Goal: Task Accomplishment & Management: Complete application form

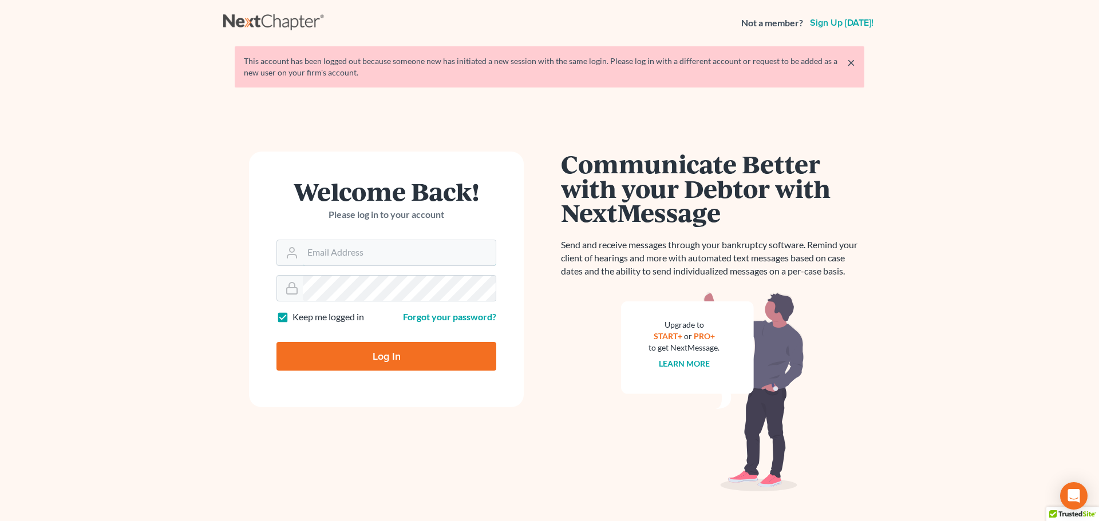
type input "[PERSON_NAME][EMAIL_ADDRESS][DOMAIN_NAME]"
click at [346, 368] on input "Log In" at bounding box center [386, 356] width 220 height 29
type input "Thinking..."
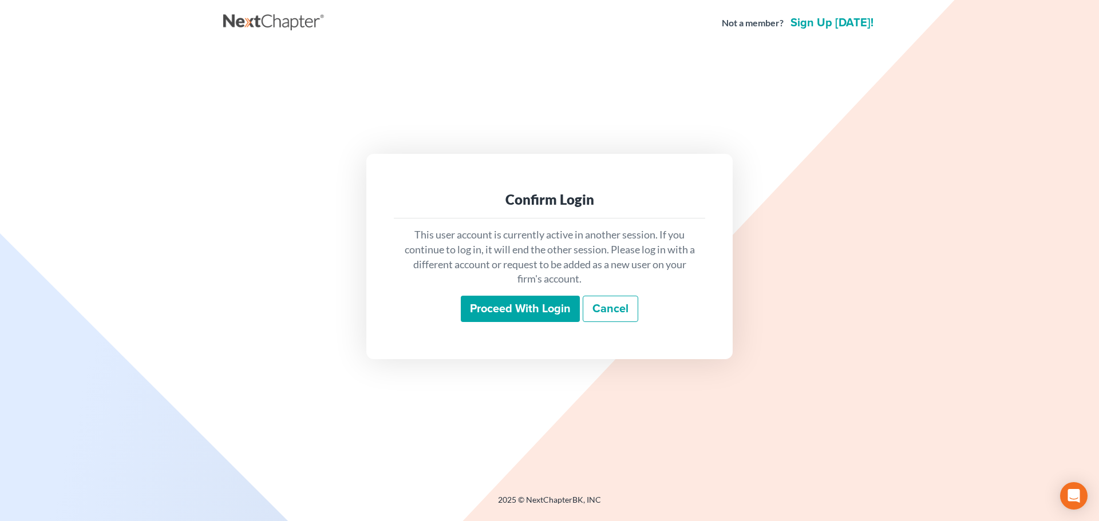
click at [525, 308] on input "Proceed with login" at bounding box center [520, 309] width 119 height 26
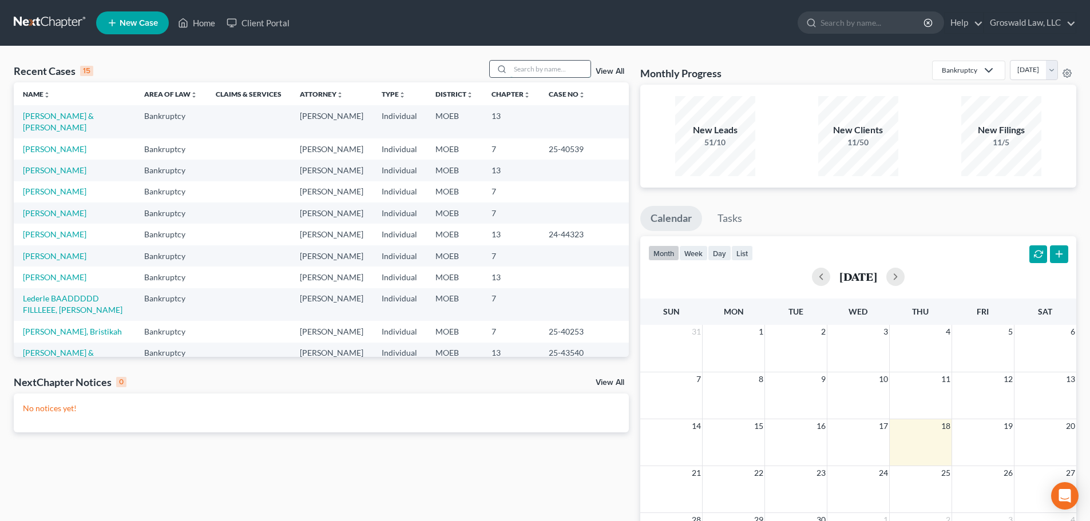
click at [567, 70] on input "search" at bounding box center [550, 69] width 80 height 17
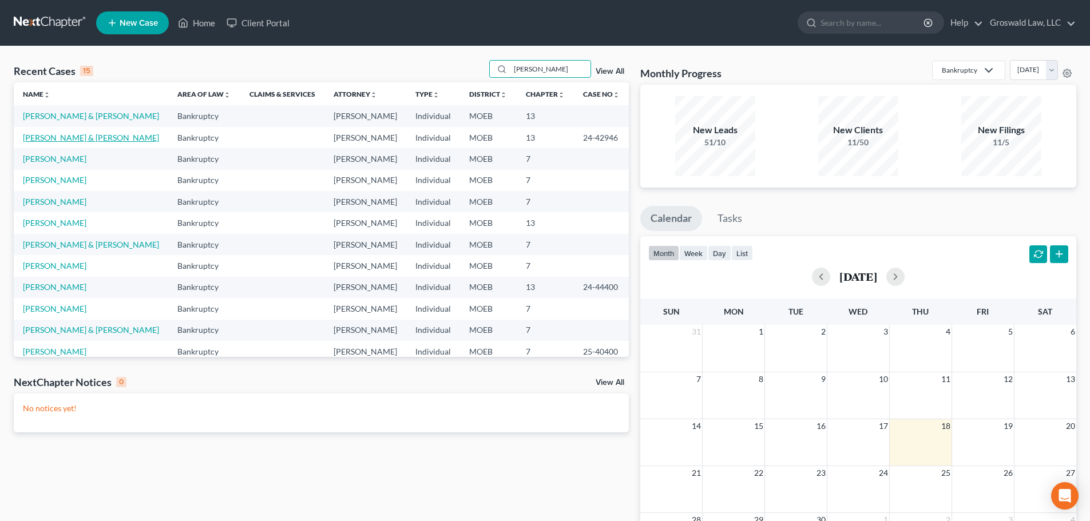
type input "[PERSON_NAME]"
click at [85, 138] on link "[PERSON_NAME] & [PERSON_NAME]" at bounding box center [91, 138] width 136 height 10
select select "6"
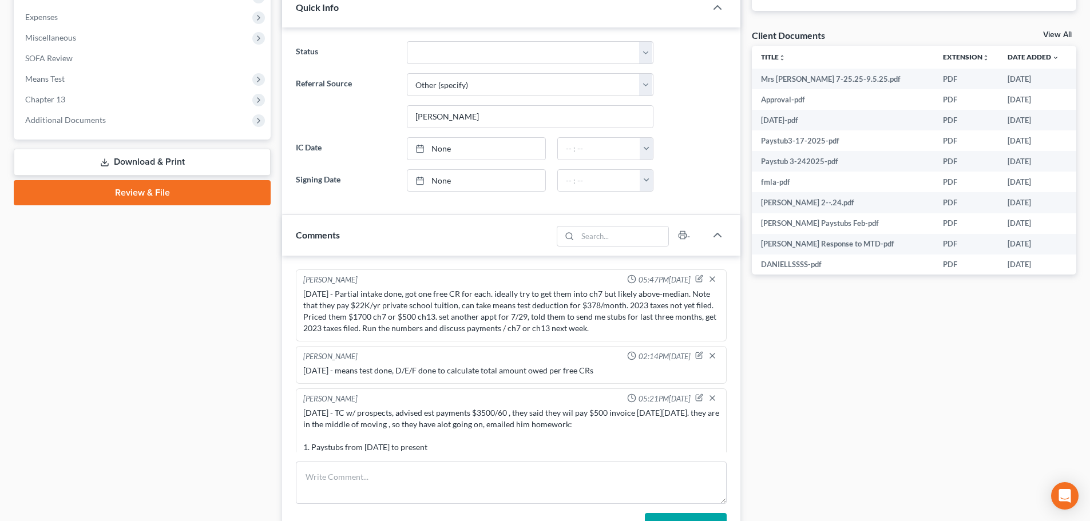
scroll to position [1190, 0]
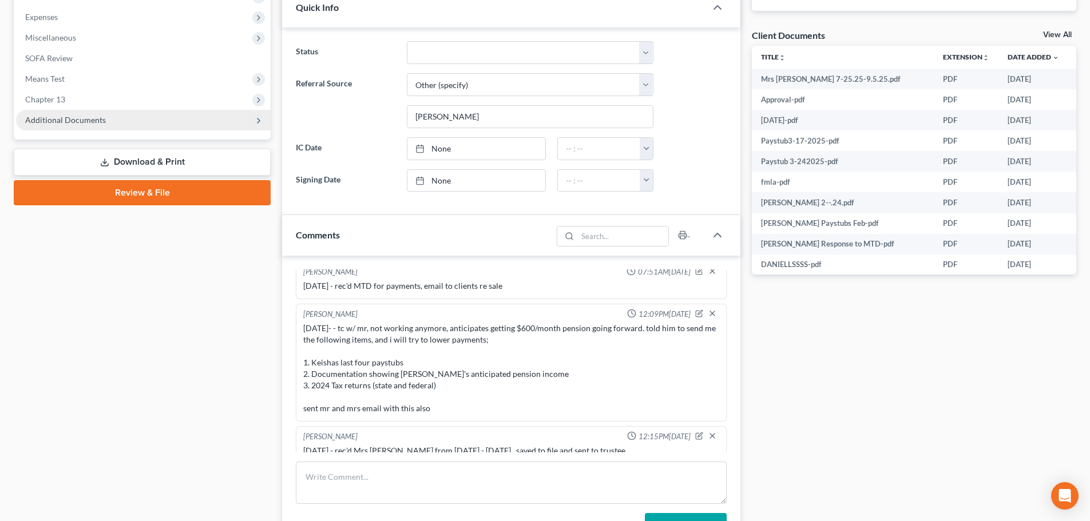
click at [133, 121] on span "Additional Documents" at bounding box center [143, 120] width 255 height 21
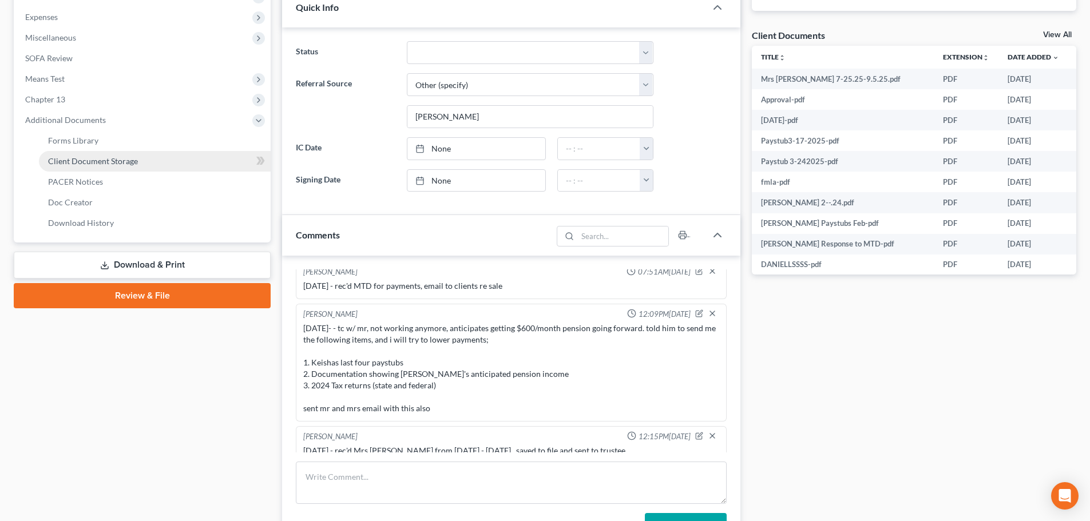
click at [144, 160] on link "Client Document Storage" at bounding box center [155, 161] width 232 height 21
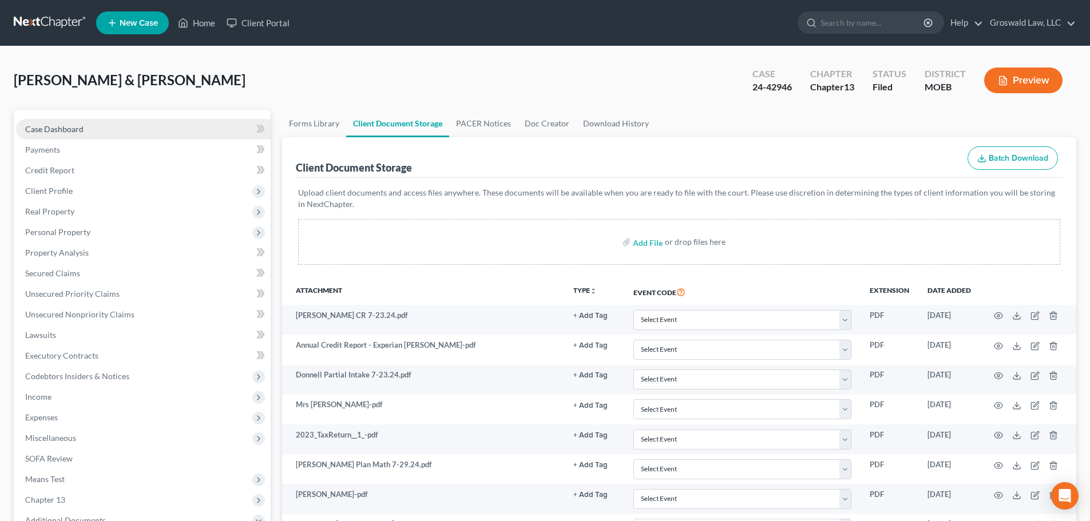
click at [116, 128] on link "Case Dashboard" at bounding box center [143, 129] width 255 height 21
select select "6"
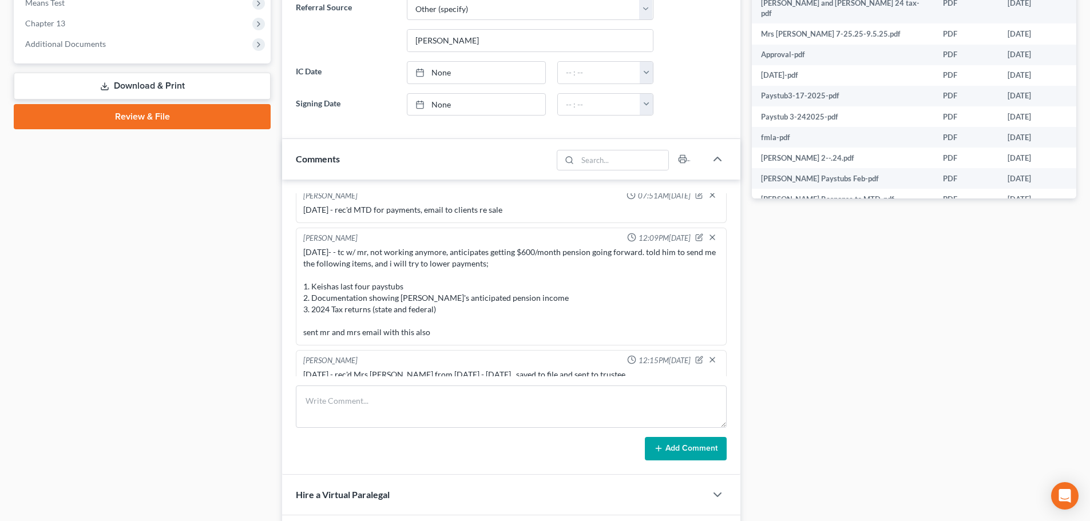
scroll to position [595, 0]
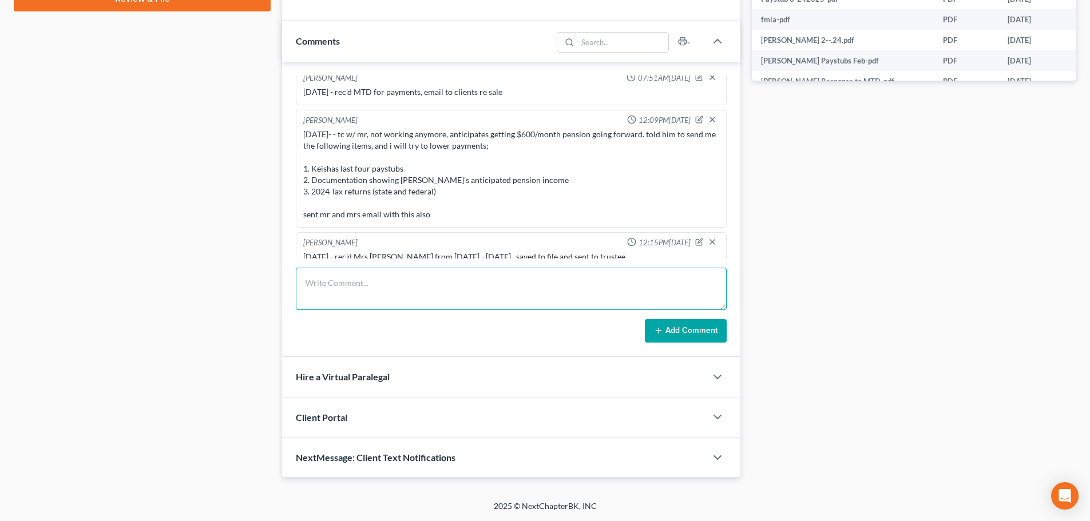
click at [350, 281] on textarea at bounding box center [511, 289] width 431 height 42
type textarea "[DATE] - rec'd 24 taxes, sent to ch13 trustee"
click at [682, 324] on button "Add Comment" at bounding box center [686, 331] width 82 height 24
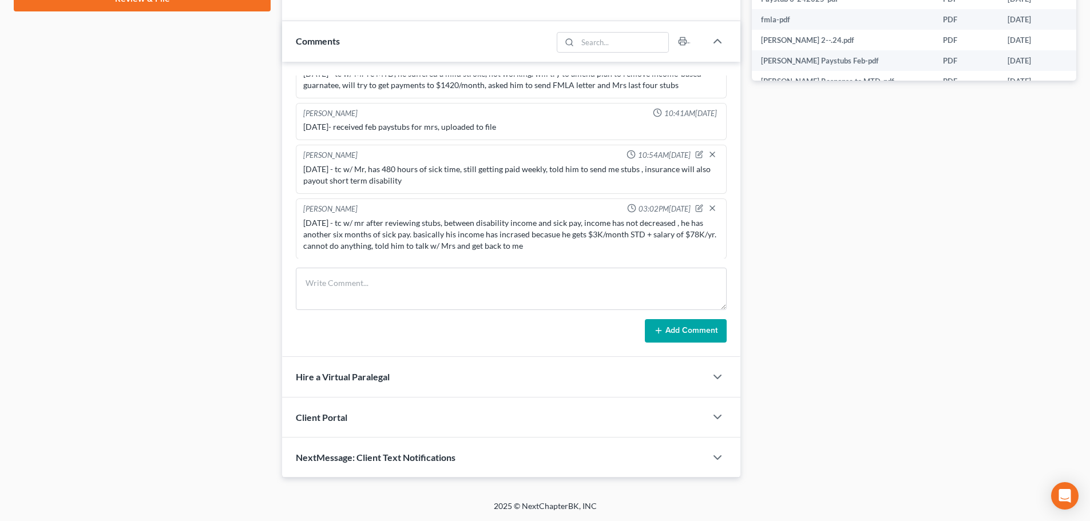
scroll to position [1232, 0]
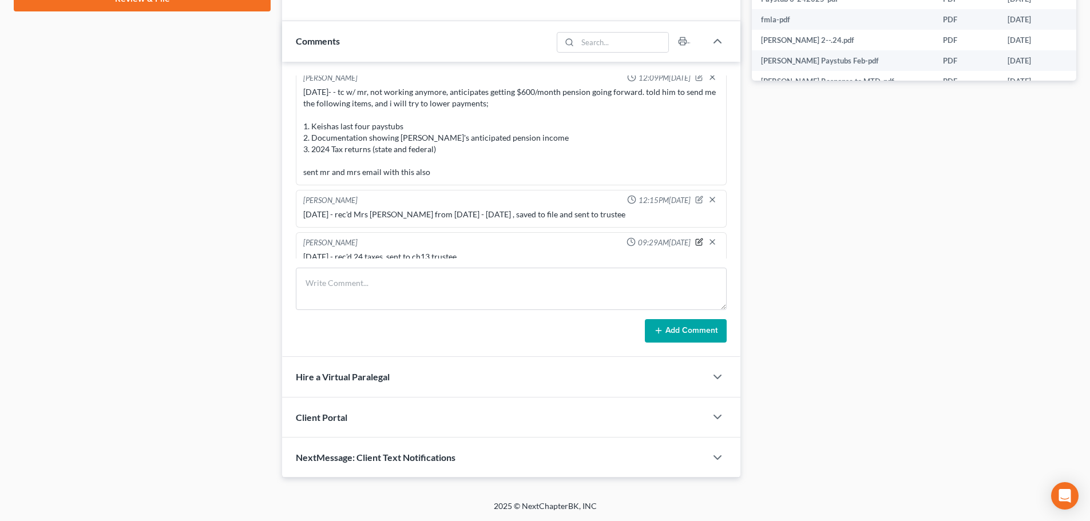
click at [695, 238] on icon "button" at bounding box center [699, 242] width 8 height 8
click at [555, 255] on textarea "[DATE] - rec'd 24 taxes, sent to ch13 trustee" at bounding box center [511, 272] width 416 height 42
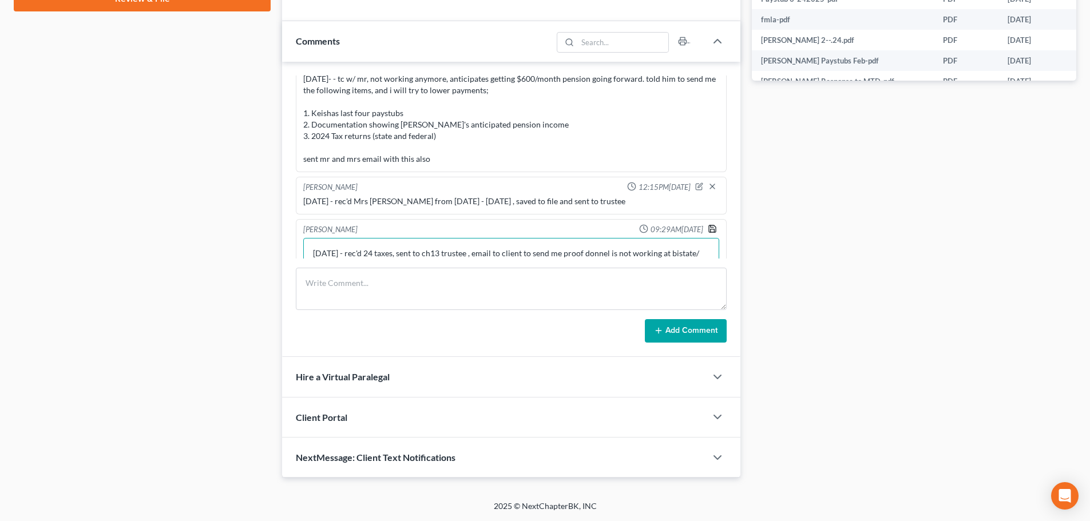
type textarea "[DATE] - rec'd 24 taxes, sent to ch13 trustee , email to client to send me proo…"
click at [711, 229] on polyline "button" at bounding box center [713, 230] width 4 height 3
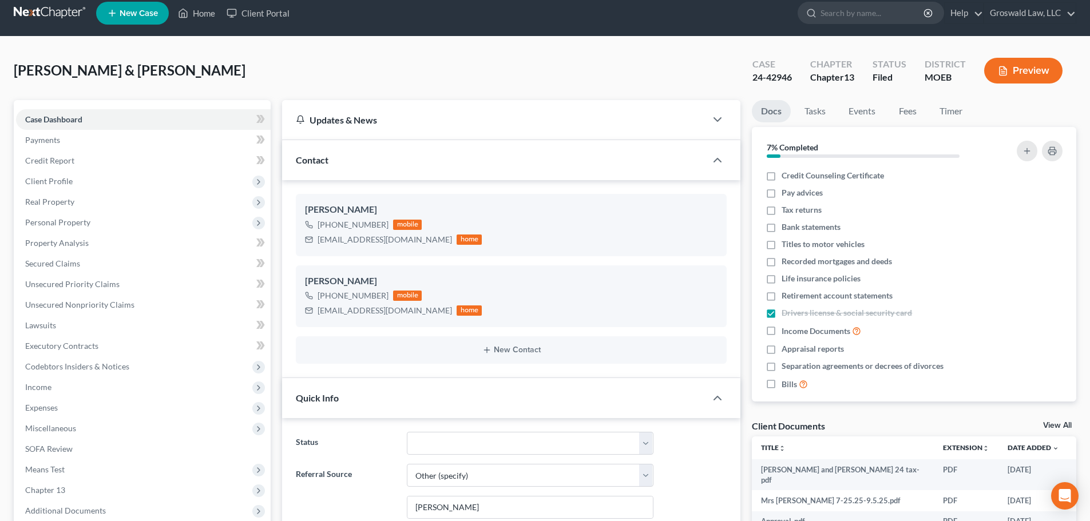
scroll to position [0, 0]
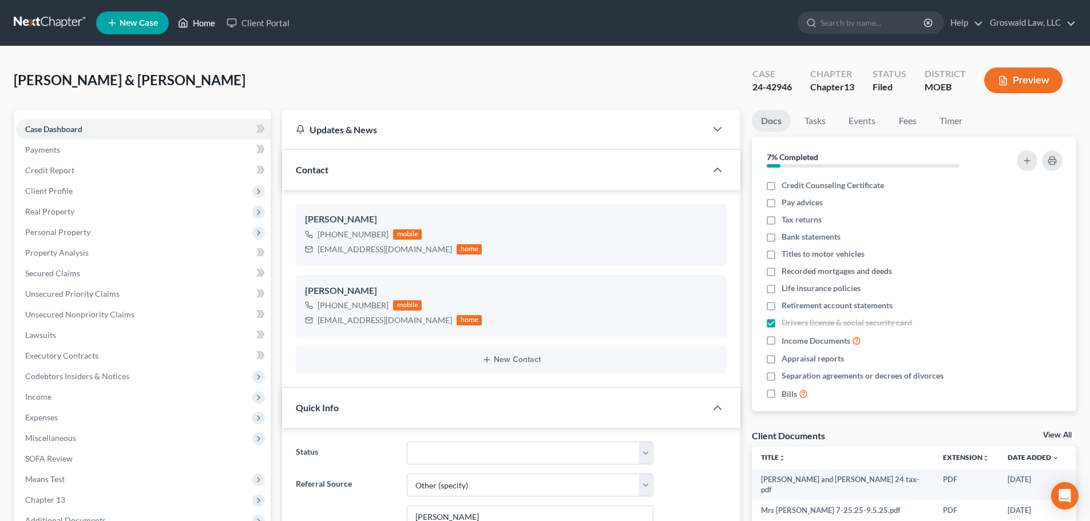
click at [193, 17] on link "Home" at bounding box center [196, 23] width 49 height 21
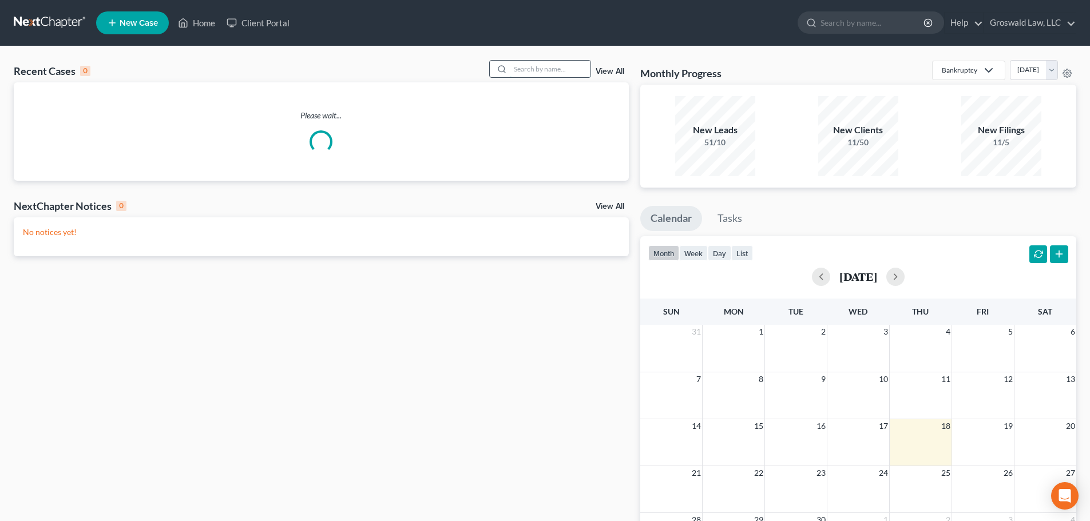
click at [532, 75] on input "search" at bounding box center [550, 69] width 80 height 17
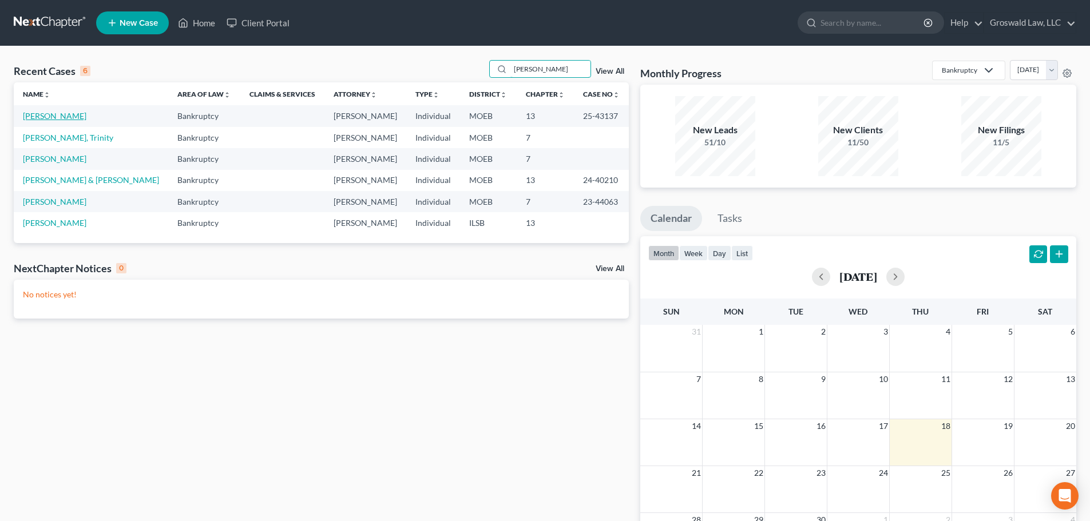
type input "[PERSON_NAME]"
click at [58, 118] on link "[PERSON_NAME]" at bounding box center [55, 116] width 64 height 10
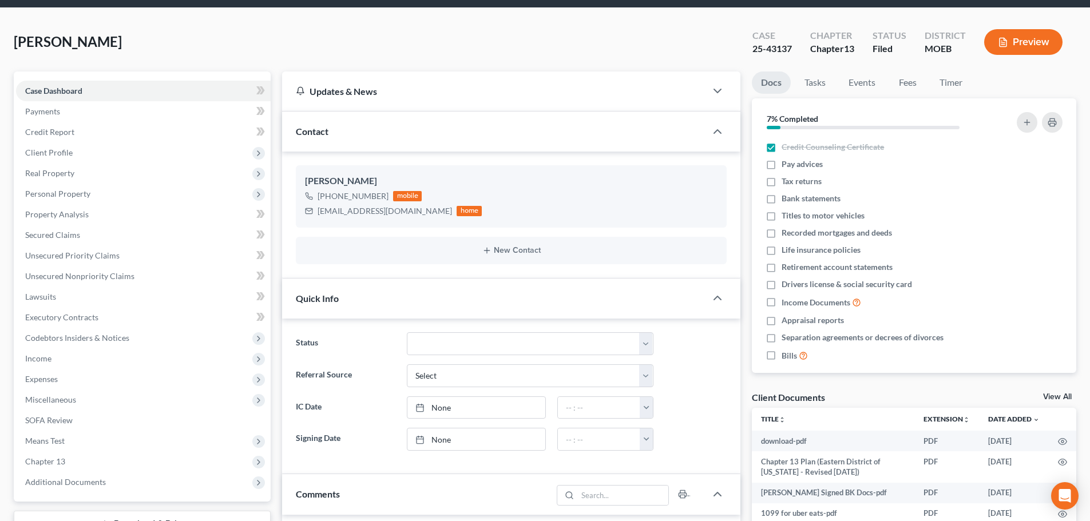
scroll to position [901, 0]
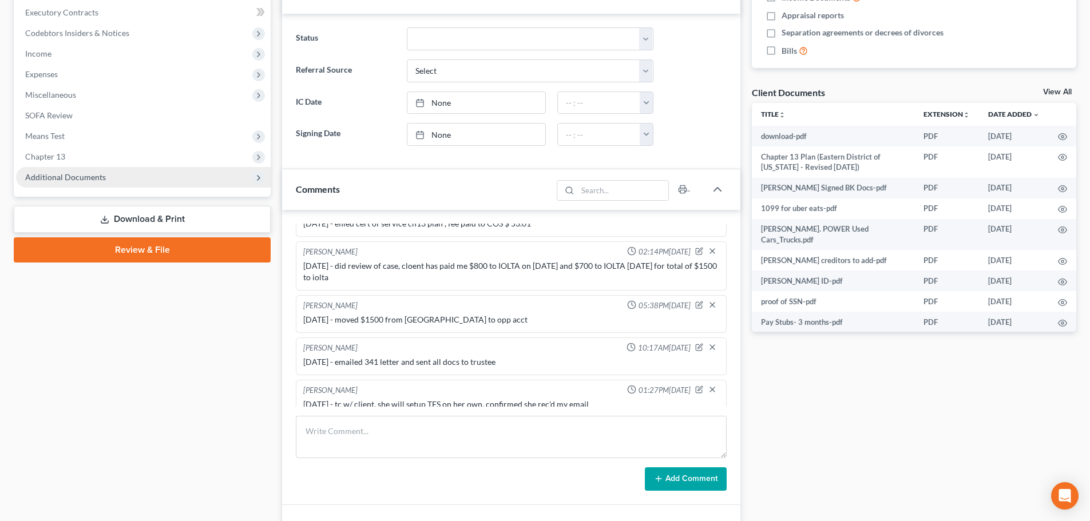
click at [130, 181] on span "Additional Documents" at bounding box center [143, 177] width 255 height 21
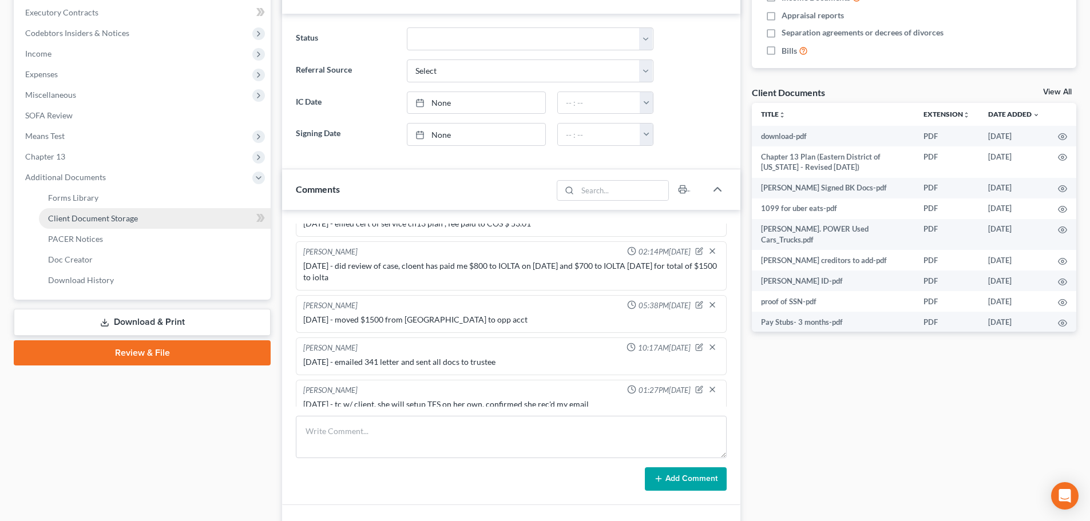
click at [105, 217] on span "Client Document Storage" at bounding box center [93, 218] width 90 height 10
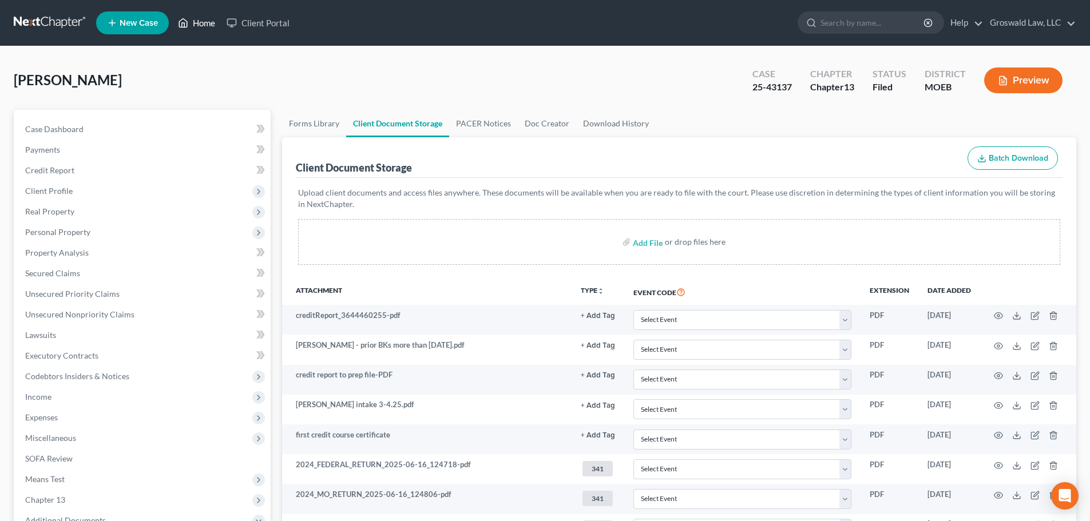
click at [199, 21] on link "Home" at bounding box center [196, 23] width 49 height 21
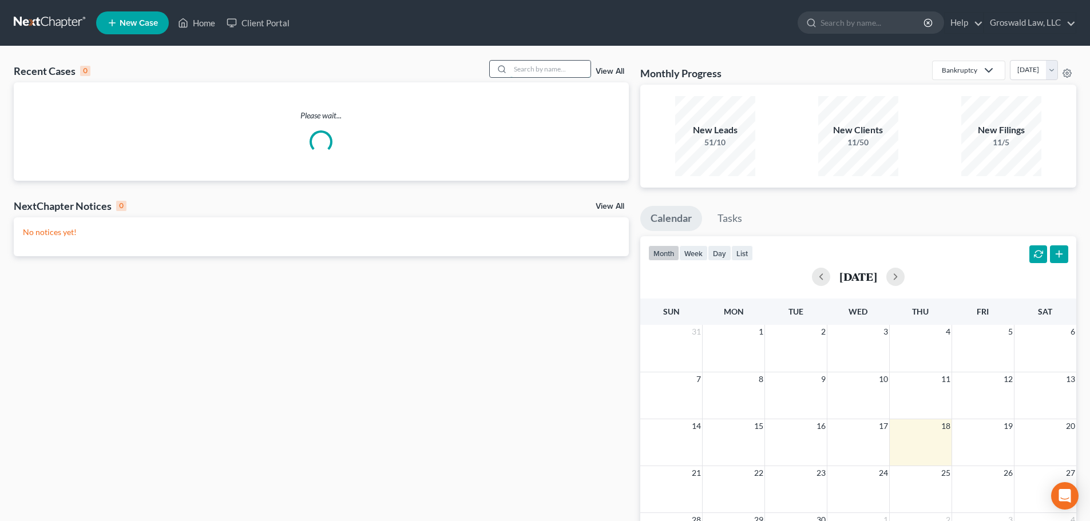
click at [548, 69] on input "search" at bounding box center [550, 69] width 80 height 17
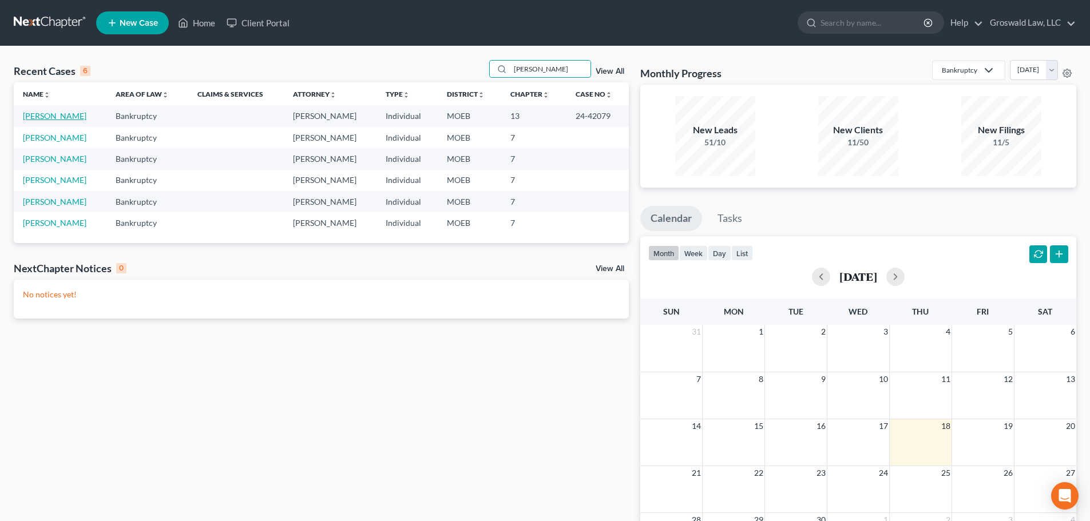
type input "[PERSON_NAME]"
click at [59, 116] on link "[PERSON_NAME]" at bounding box center [55, 116] width 64 height 10
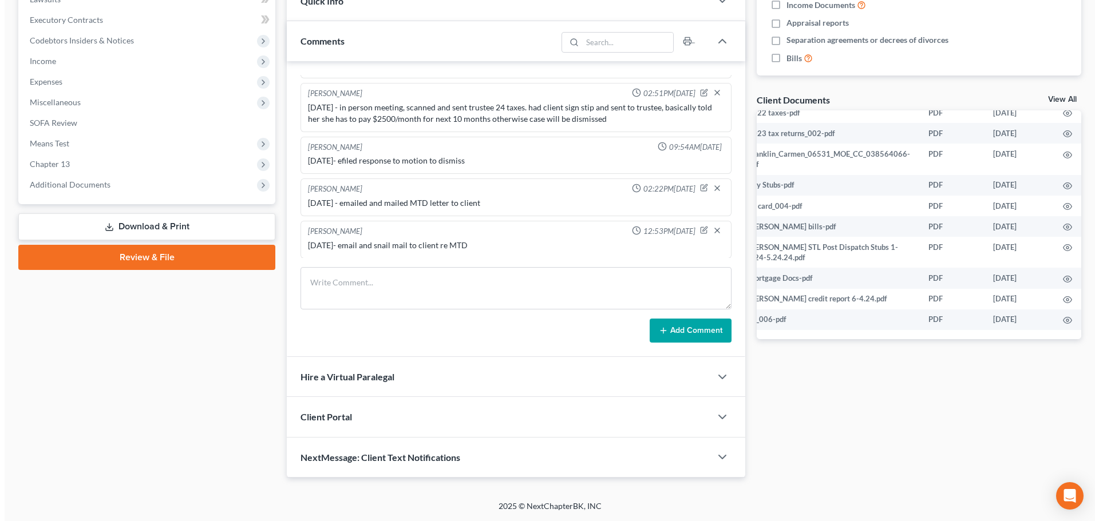
scroll to position [381, 23]
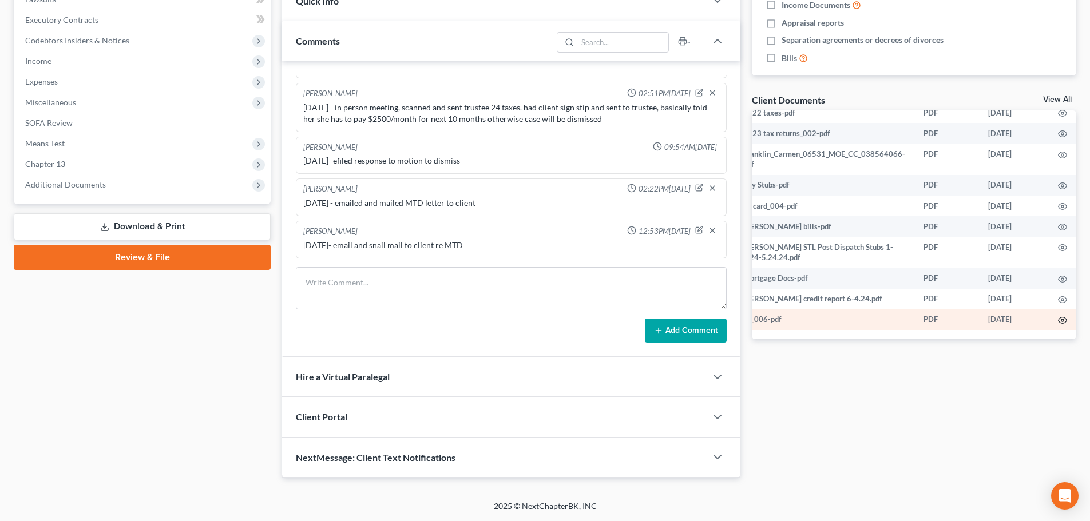
click at [1061, 319] on circle "button" at bounding box center [1062, 320] width 2 height 2
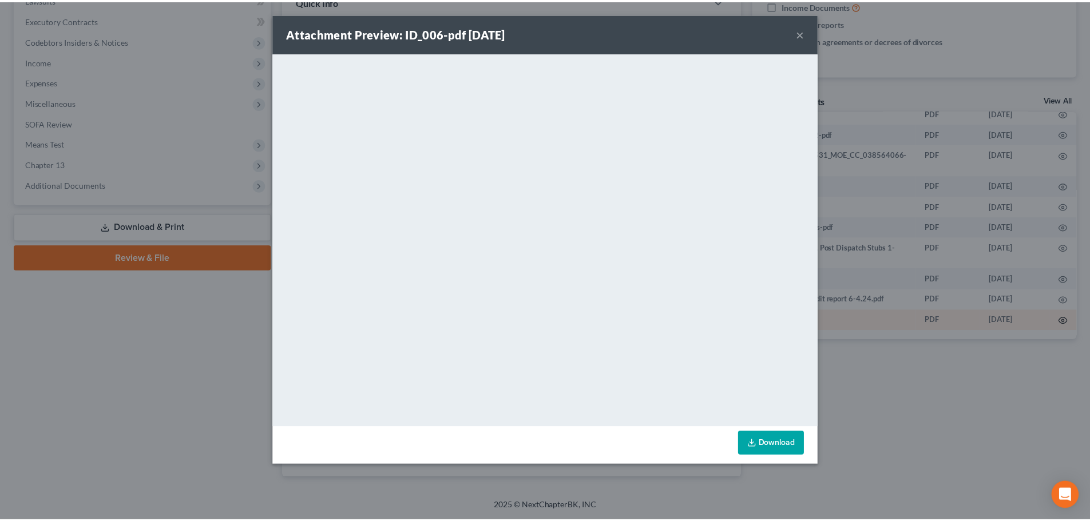
scroll to position [381, 21]
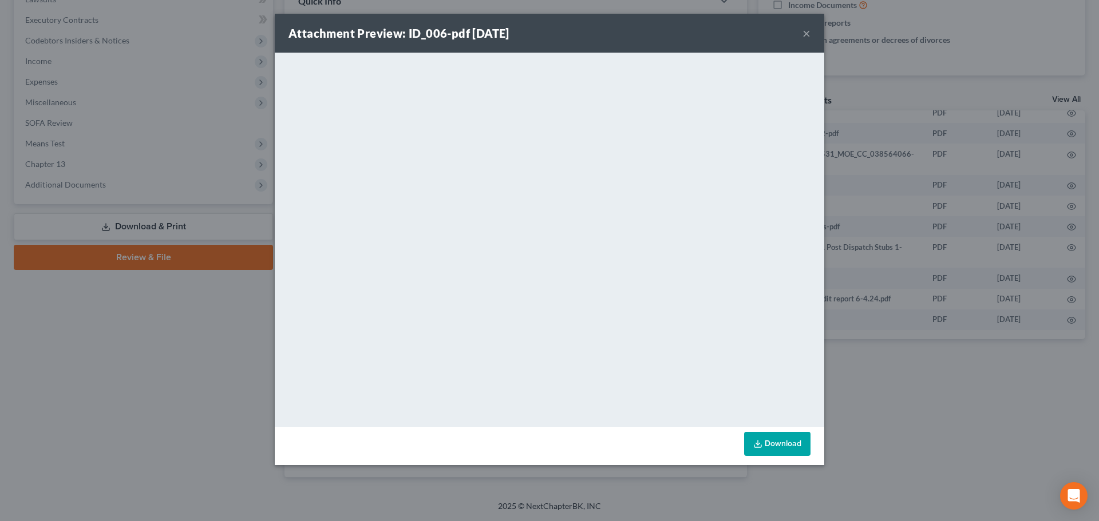
click at [805, 34] on button "×" at bounding box center [806, 33] width 8 height 14
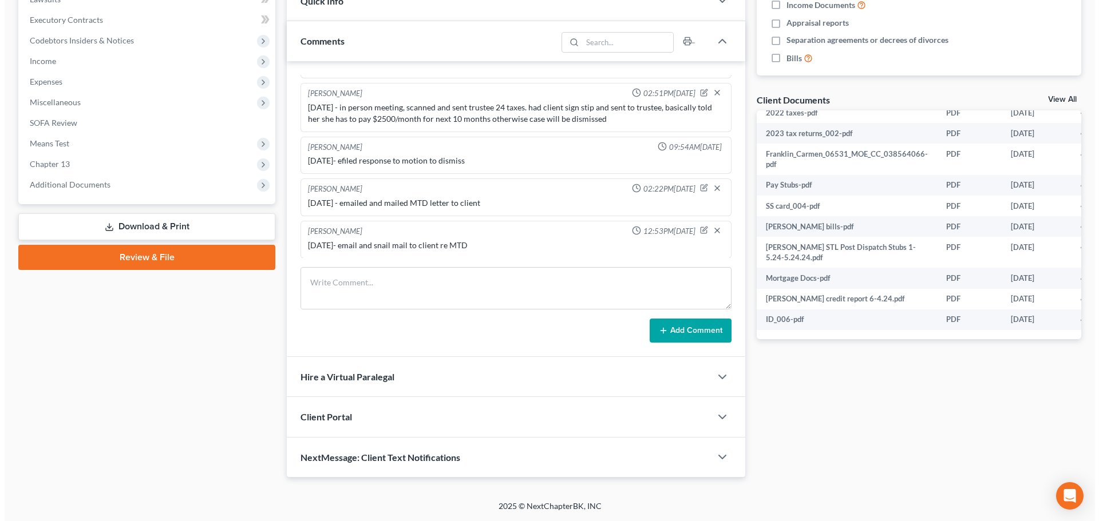
scroll to position [381, 23]
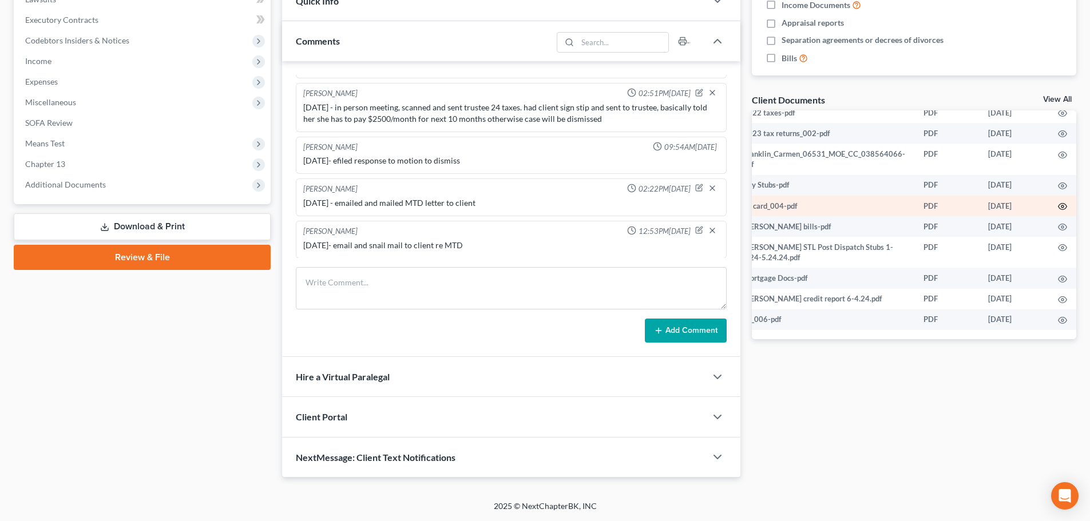
click at [1058, 202] on icon "button" at bounding box center [1062, 206] width 9 height 9
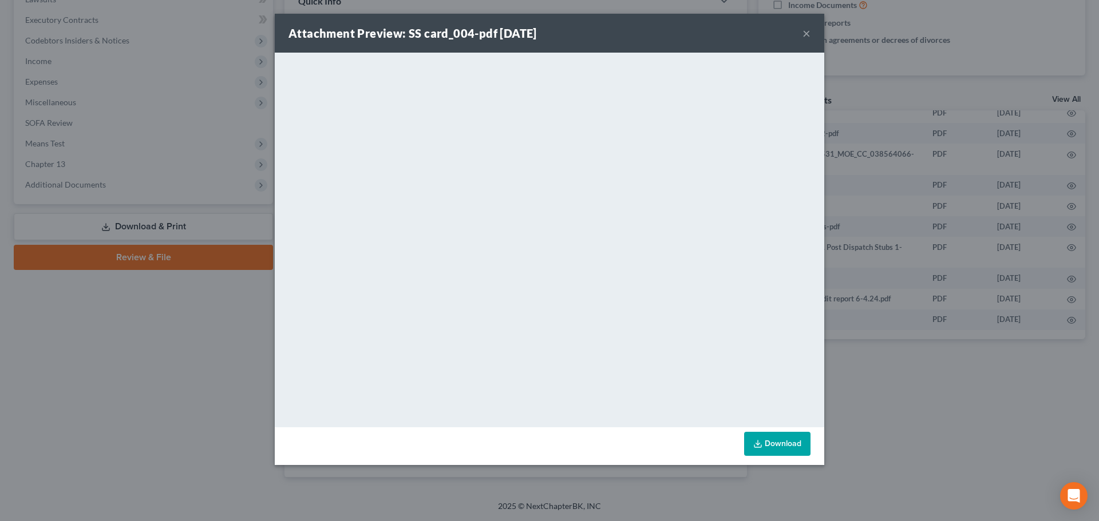
click at [807, 29] on button "×" at bounding box center [806, 33] width 8 height 14
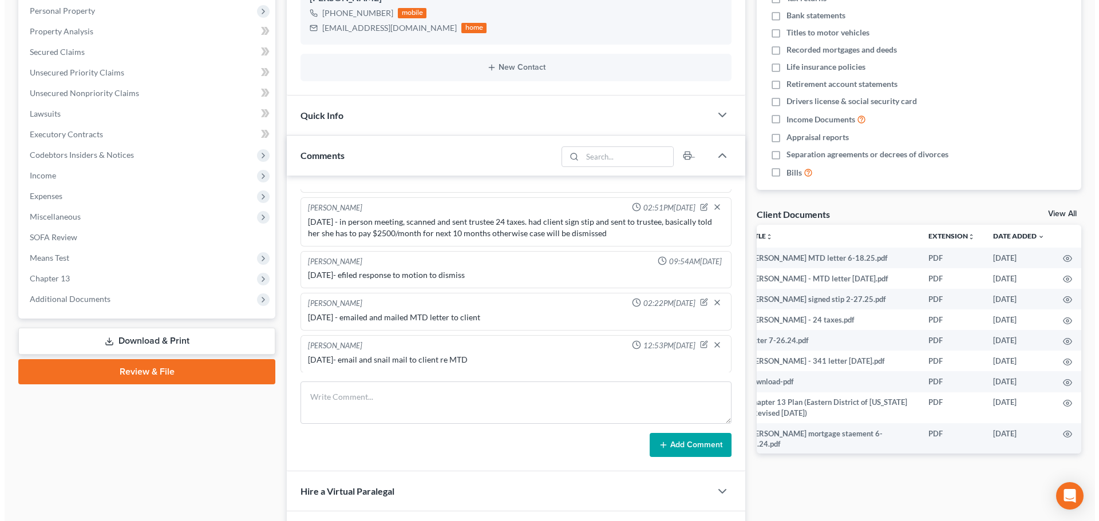
scroll to position [0, 23]
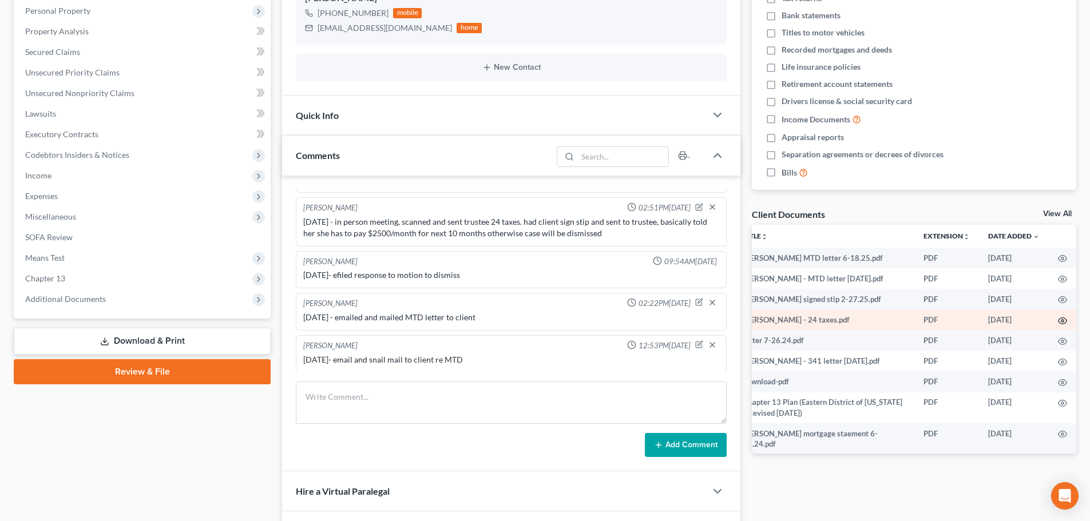
click at [1058, 321] on icon "button" at bounding box center [1062, 320] width 9 height 9
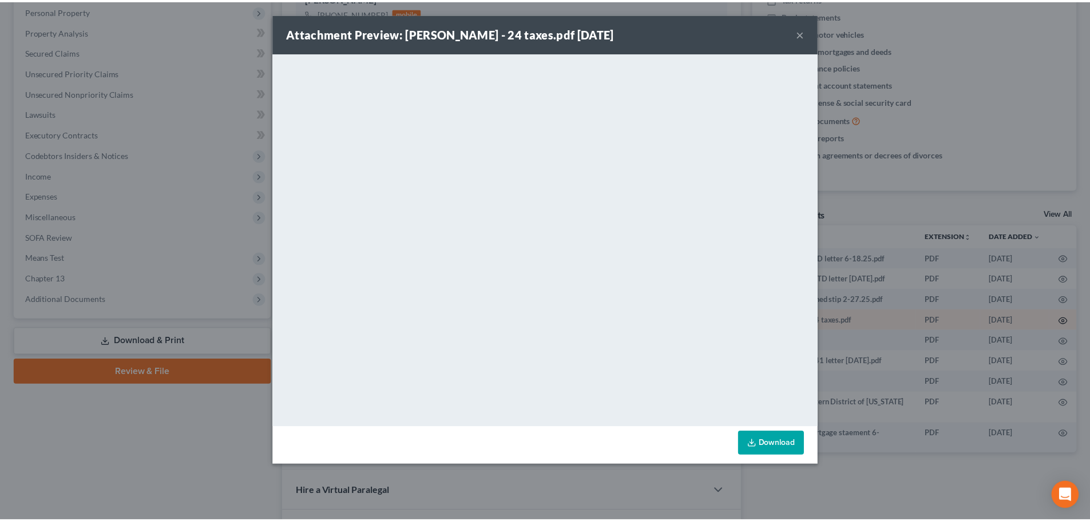
scroll to position [0, 21]
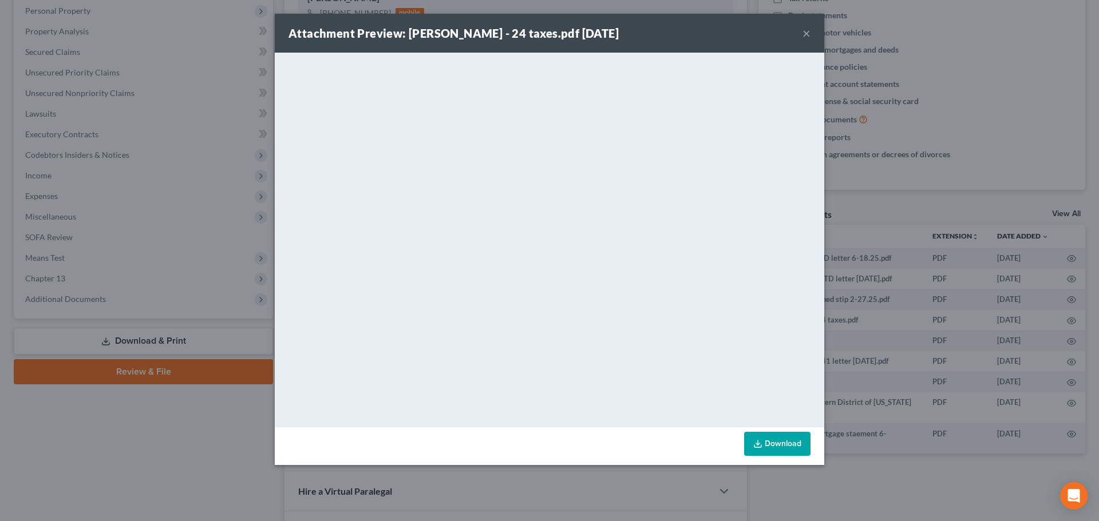
click at [810, 33] on button "×" at bounding box center [806, 33] width 8 height 14
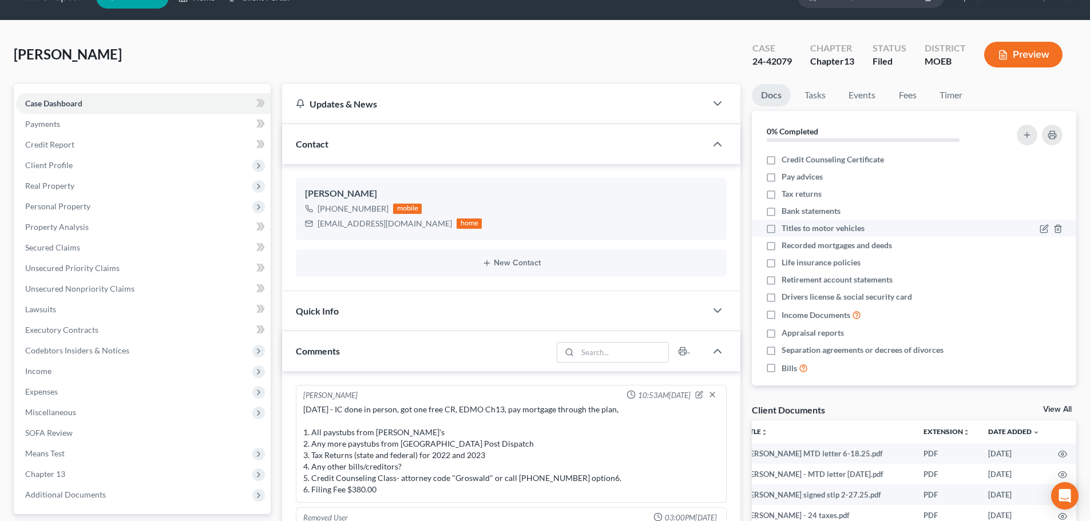
scroll to position [0, 0]
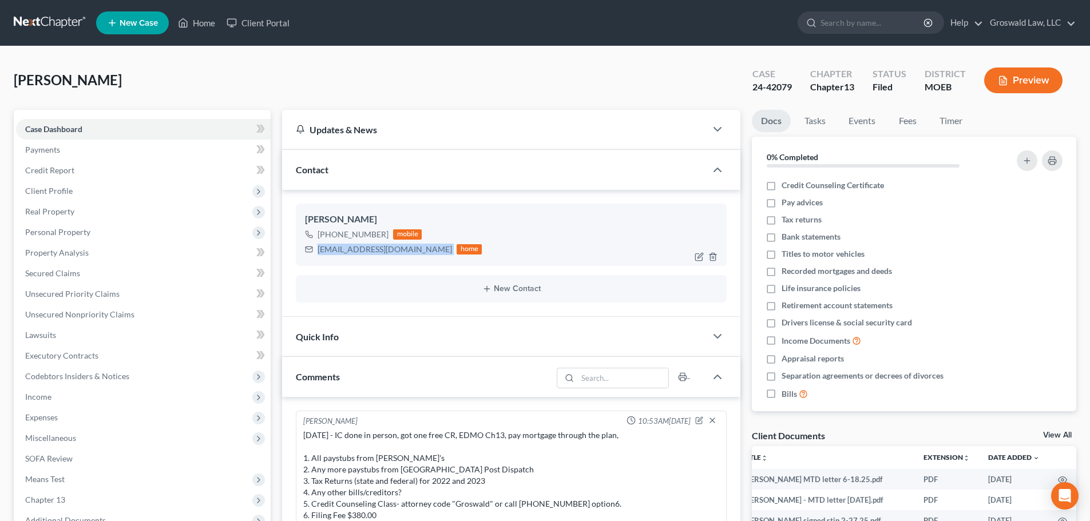
drag, startPoint x: 427, startPoint y: 255, endPoint x: 316, endPoint y: 248, distance: 111.8
click at [316, 248] on div "[EMAIL_ADDRESS][DOMAIN_NAME] home" at bounding box center [393, 249] width 177 height 15
copy div "[EMAIL_ADDRESS][DOMAIN_NAME]"
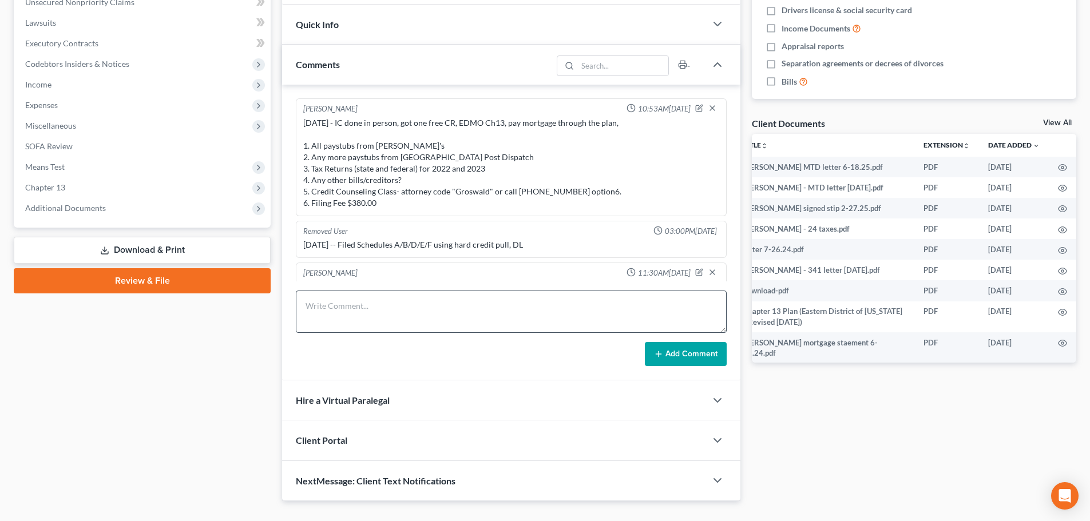
scroll to position [336, 0]
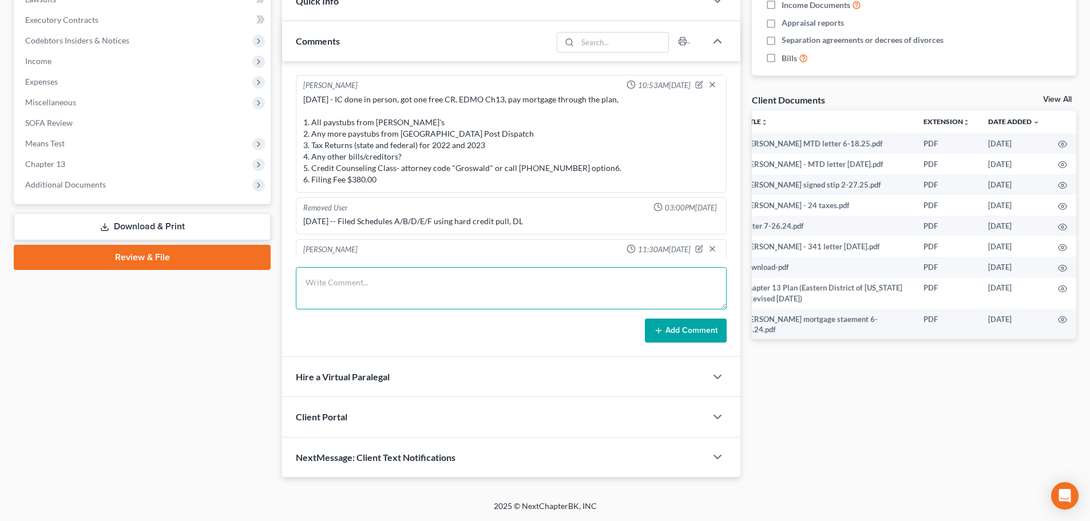
click at [442, 291] on textarea at bounding box center [511, 288] width 431 height 42
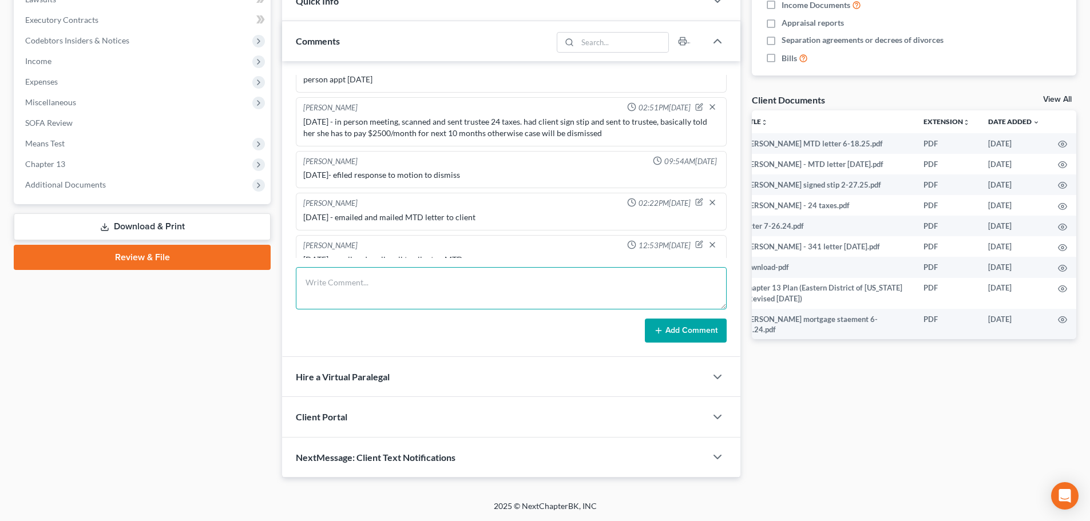
scroll to position [560, 0]
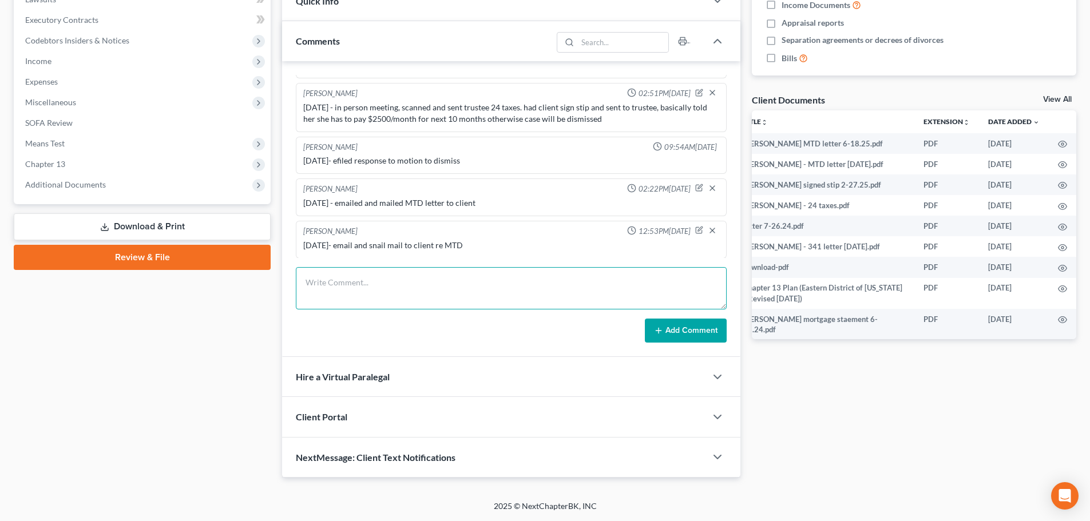
paste textarea "1. Paystubs (from all jobs) for the last six months 2. Any mortgage documents/c…"
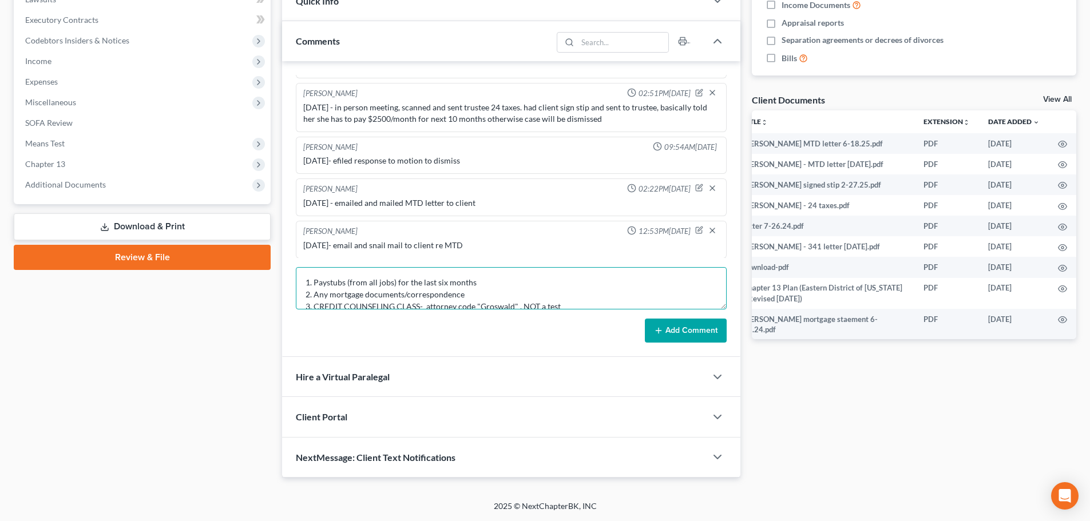
scroll to position [39, 0]
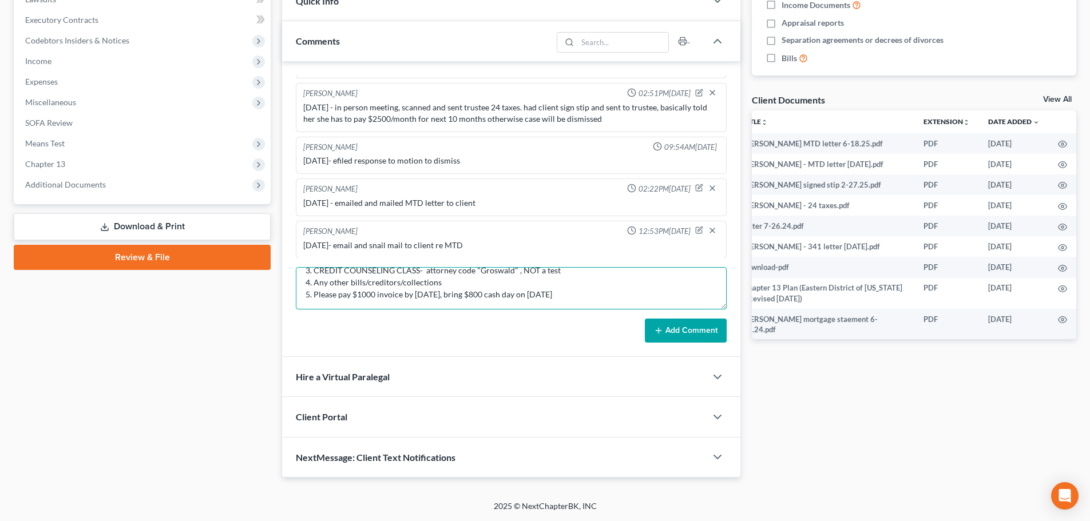
type textarea "1. Paystubs (from all jobs) for the last six months 2. Any mortgage documents/c…"
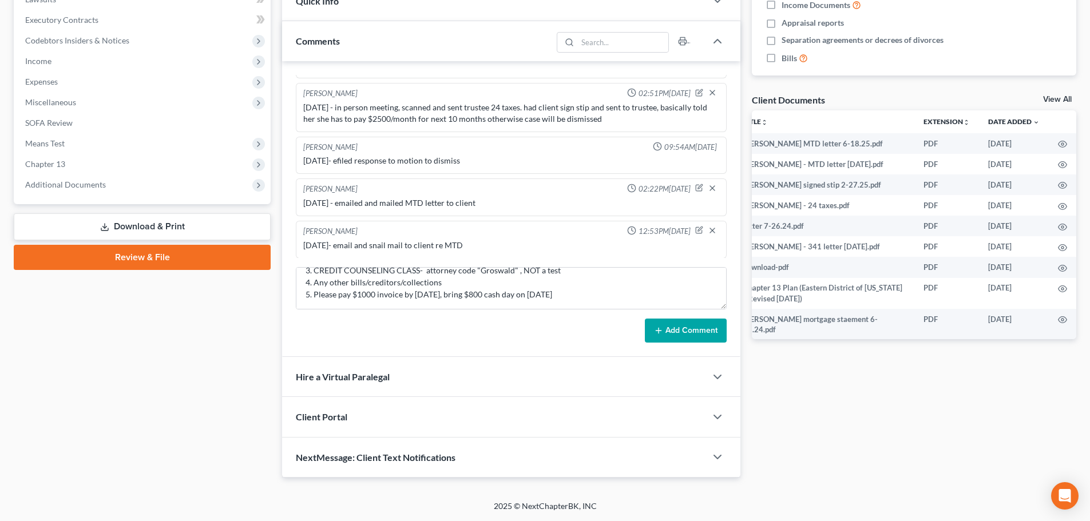
click at [702, 328] on button "Add Comment" at bounding box center [686, 331] width 82 height 24
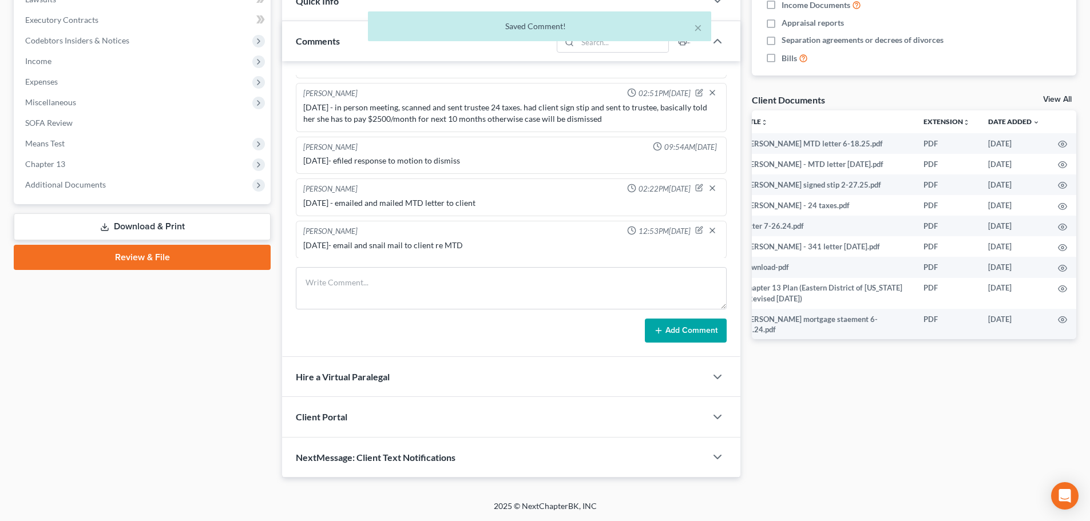
scroll to position [648, 0]
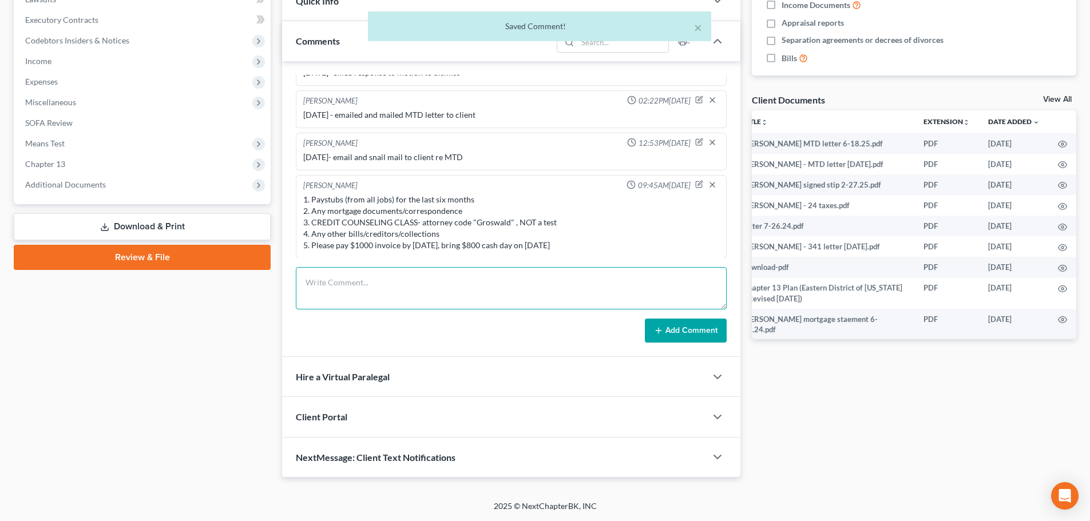
click at [607, 300] on textarea at bounding box center [511, 288] width 431 height 42
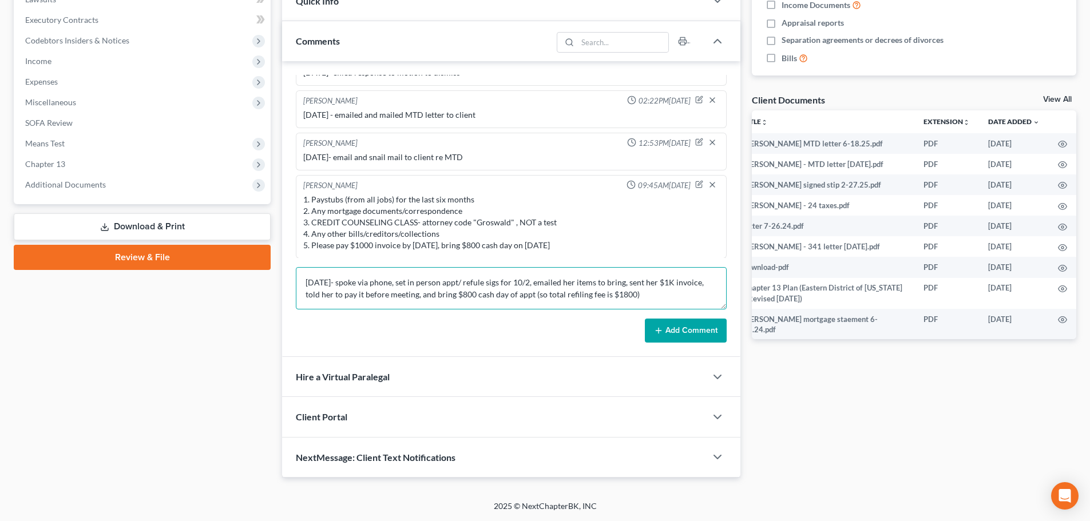
type textarea "[DATE]- spoke via phone, set in person appt/ refule sigs for 10/2, emailed her …"
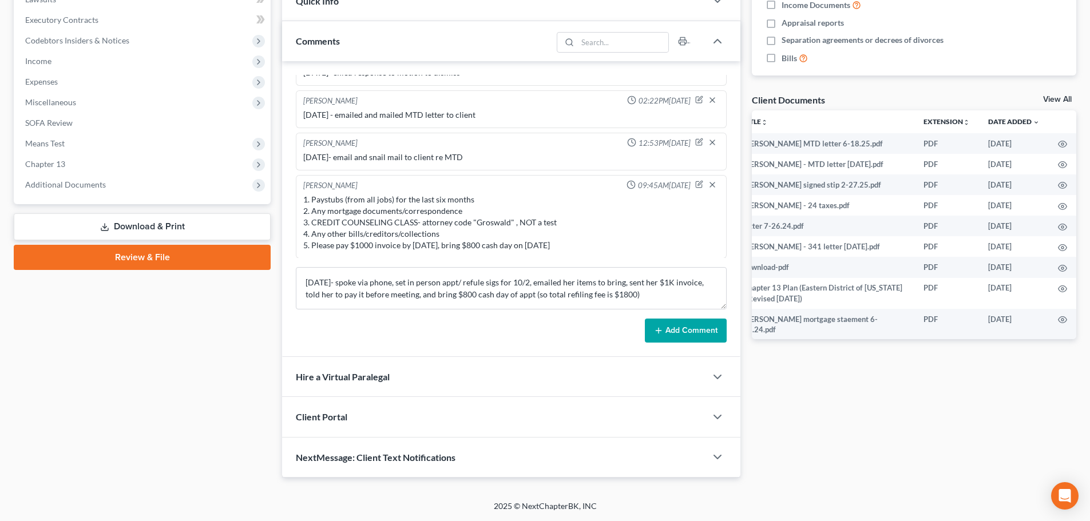
click at [685, 334] on button "Add Comment" at bounding box center [686, 331] width 82 height 24
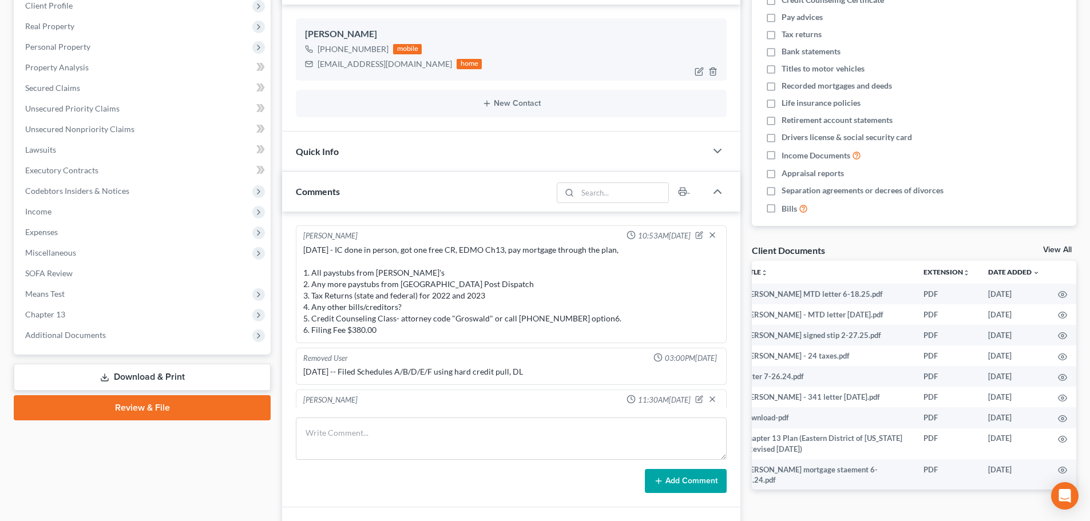
scroll to position [0, 0]
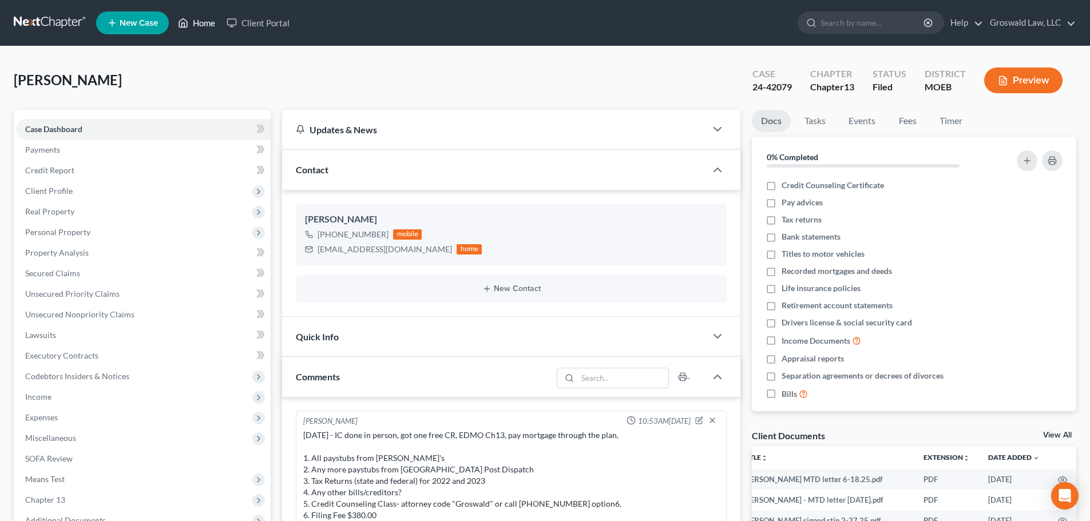
click at [205, 23] on link "Home" at bounding box center [196, 23] width 49 height 21
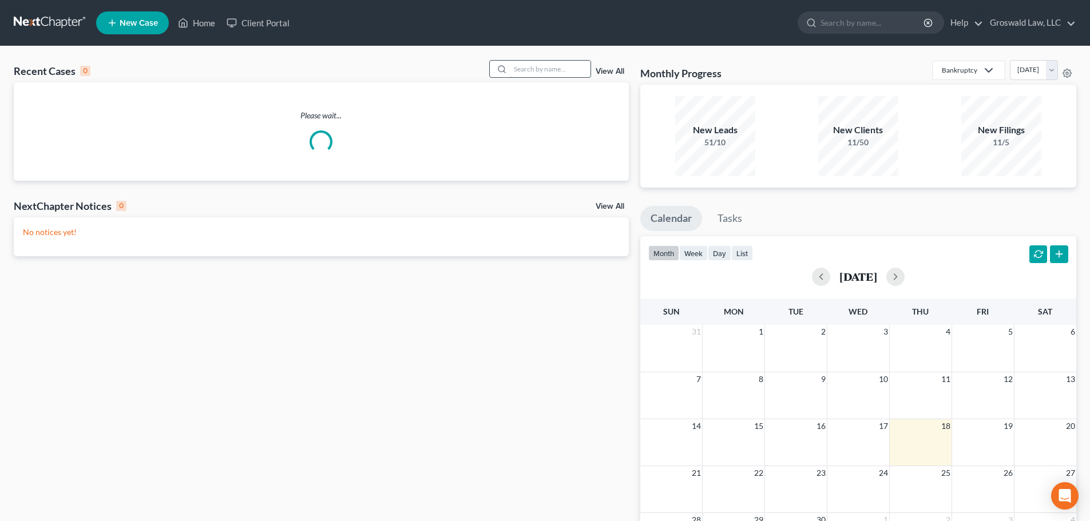
click at [572, 69] on input "search" at bounding box center [550, 69] width 80 height 17
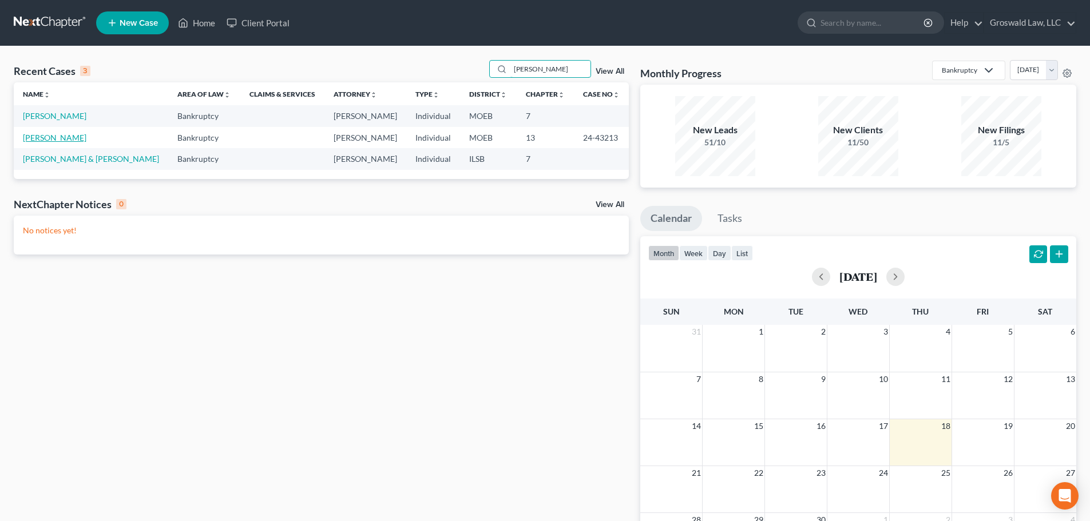
type input "[PERSON_NAME]"
click at [67, 140] on link "[PERSON_NAME]" at bounding box center [55, 138] width 64 height 10
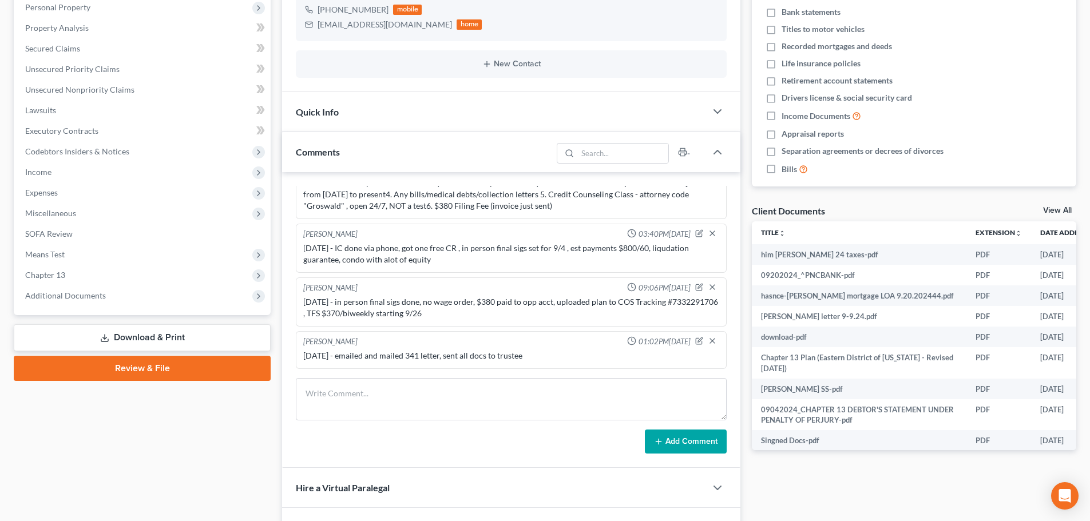
scroll to position [229, 0]
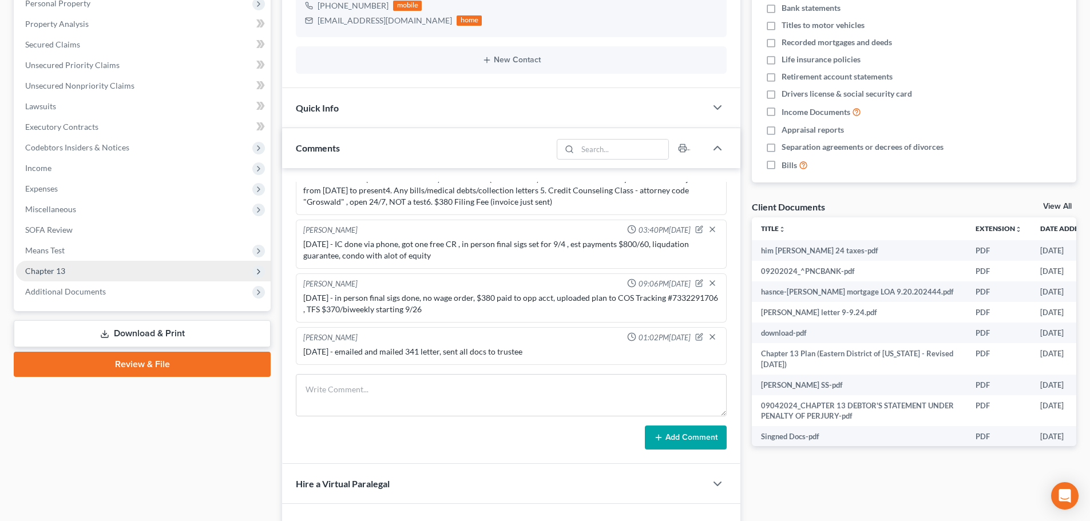
click at [30, 267] on span "Chapter 13" at bounding box center [45, 271] width 40 height 10
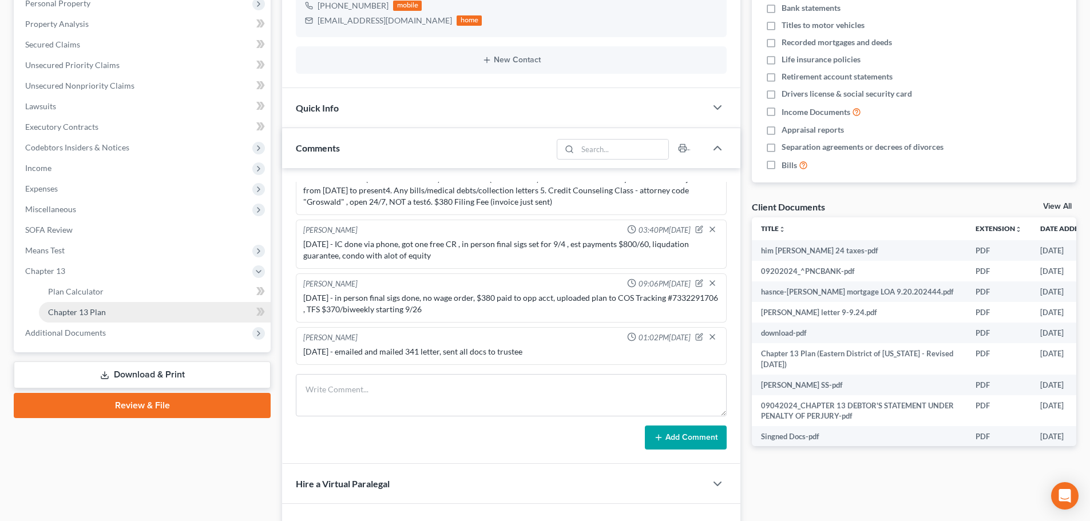
click at [77, 310] on span "Chapter 13 Plan" at bounding box center [77, 312] width 58 height 10
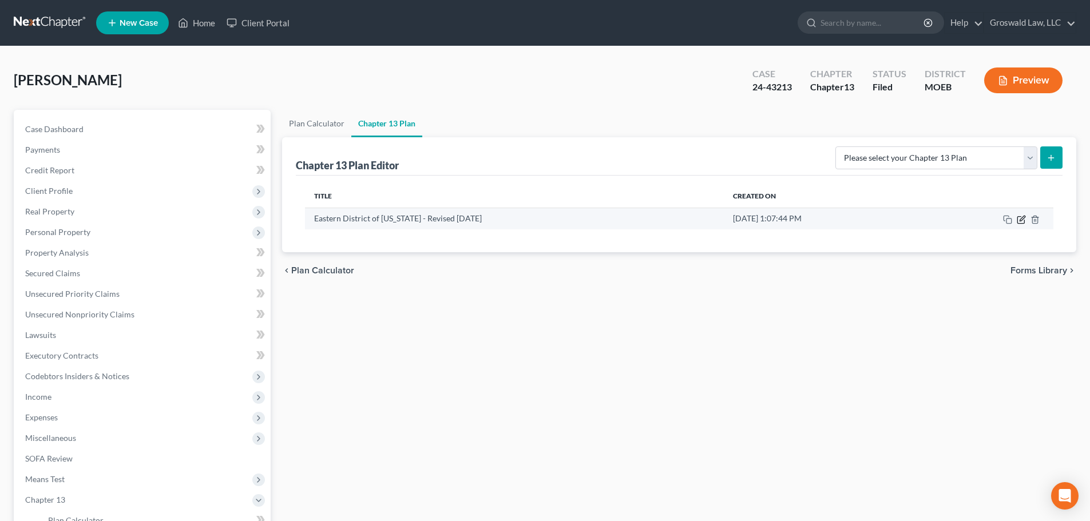
click at [1021, 220] on icon "button" at bounding box center [1021, 219] width 9 height 9
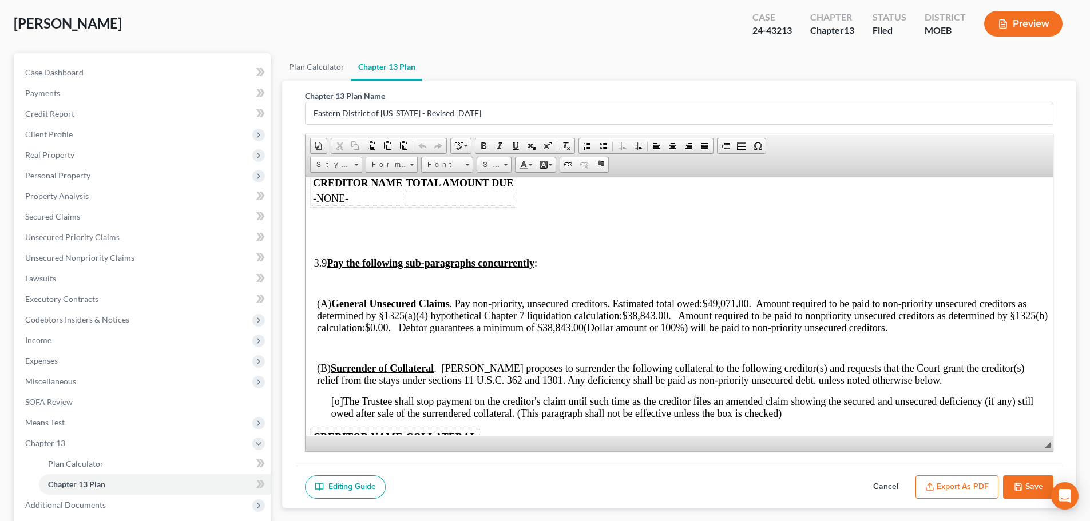
scroll to position [169, 0]
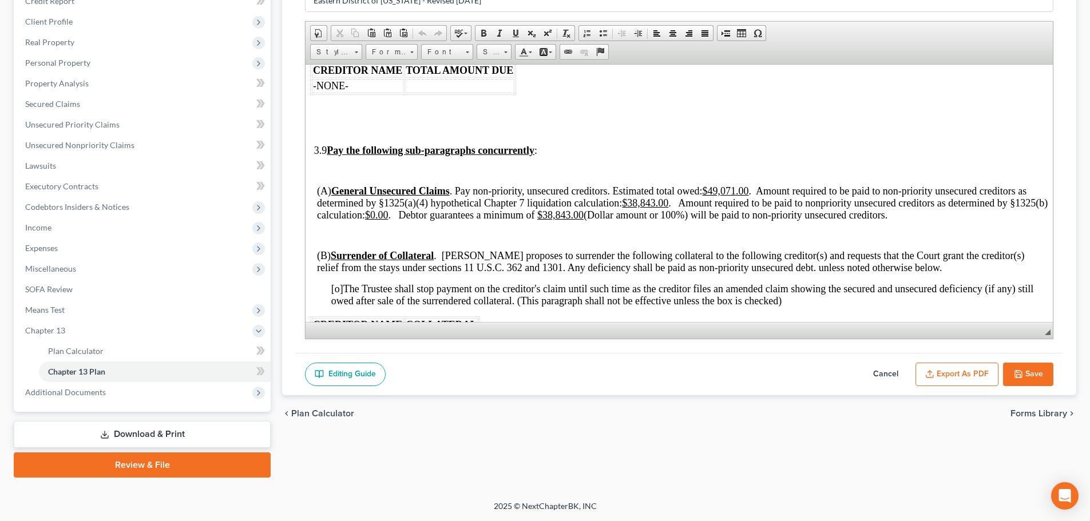
click at [890, 374] on button "Cancel" at bounding box center [886, 375] width 50 height 24
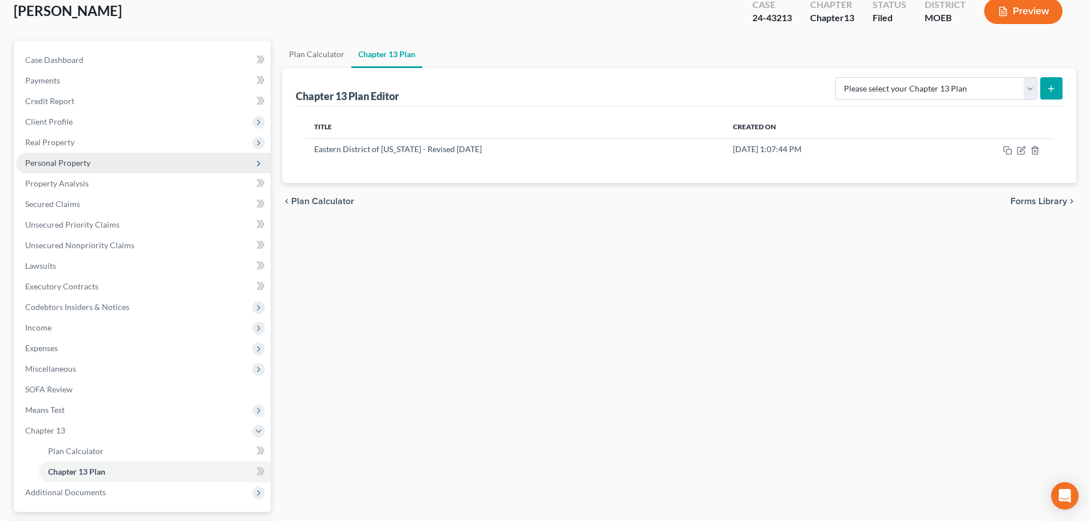
scroll to position [0, 0]
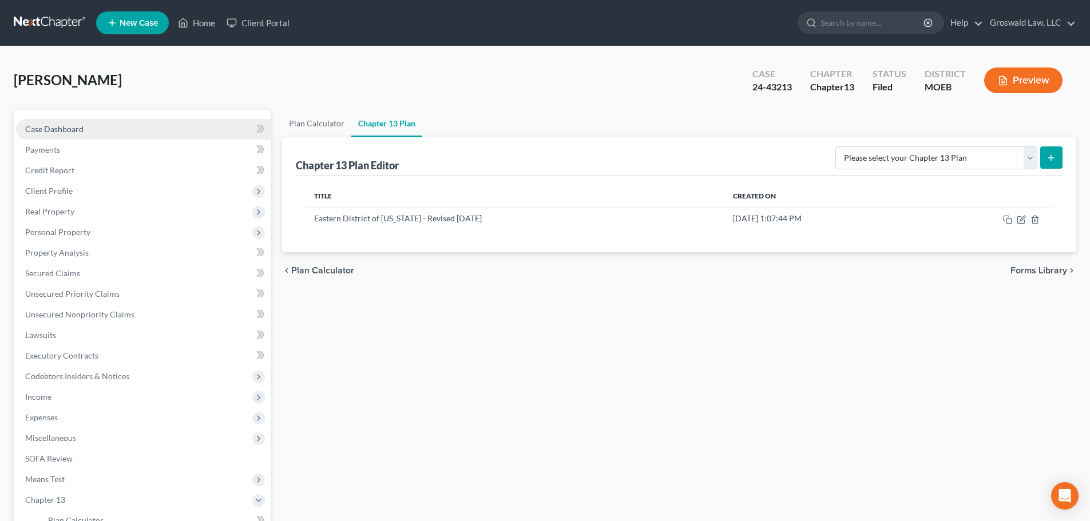
click at [124, 128] on link "Case Dashboard" at bounding box center [143, 129] width 255 height 21
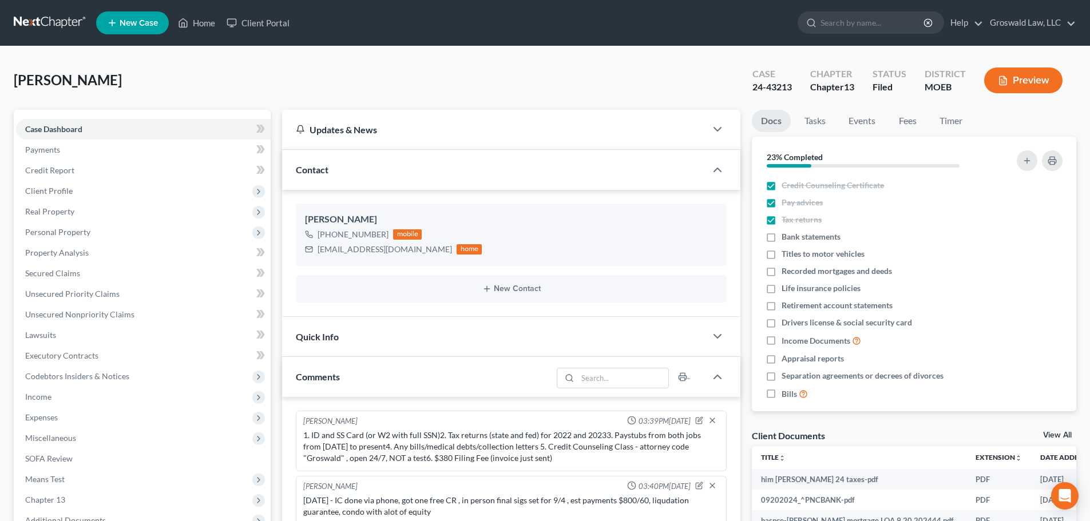
scroll to position [27, 0]
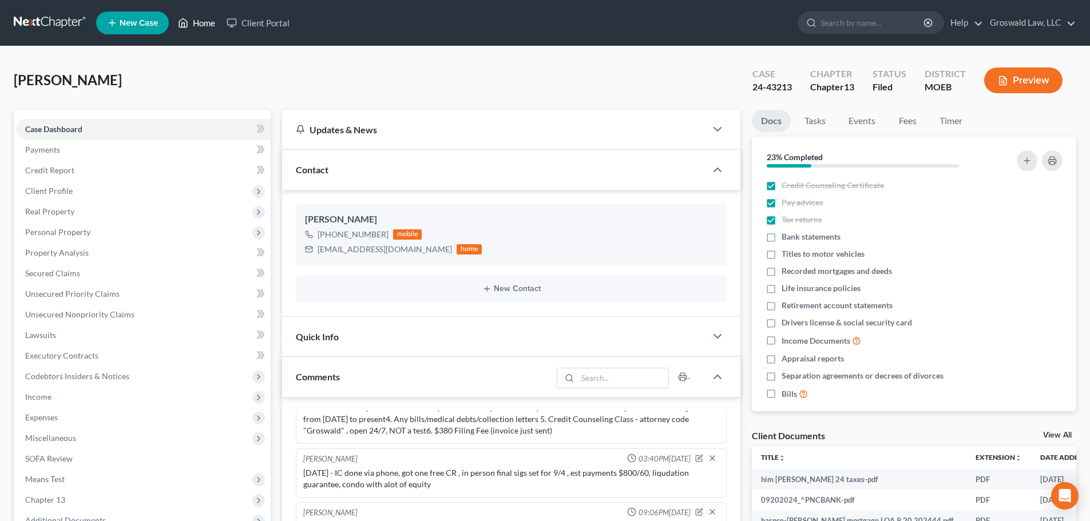
click at [189, 33] on link "Home" at bounding box center [196, 23] width 49 height 21
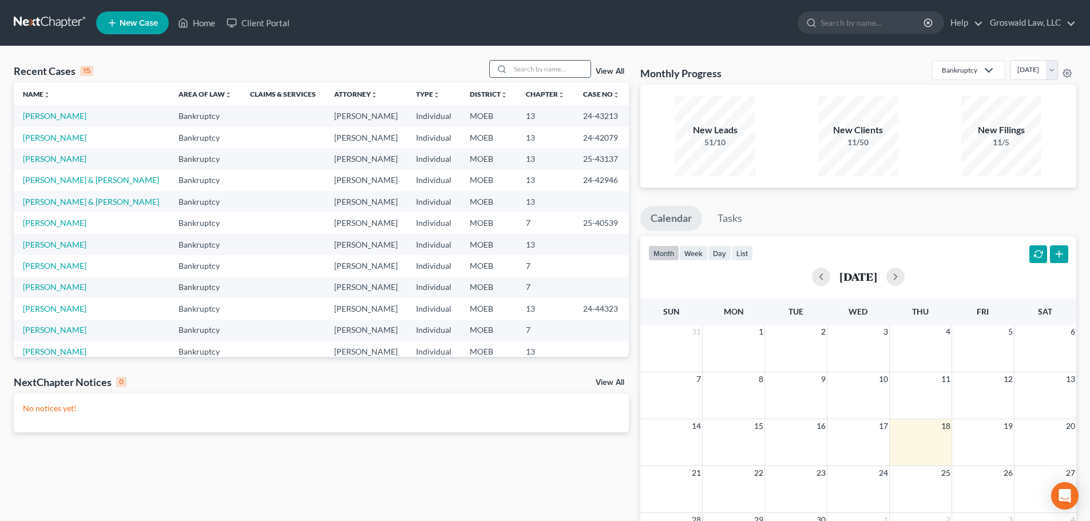
click at [550, 69] on input "search" at bounding box center [550, 69] width 80 height 17
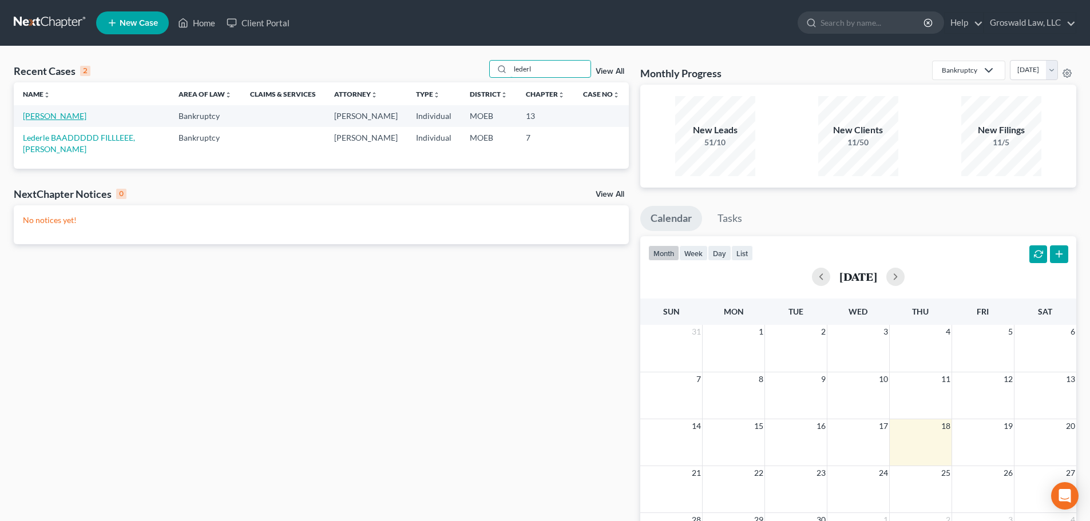
type input "lederl"
click at [42, 113] on link "[PERSON_NAME]" at bounding box center [55, 116] width 64 height 10
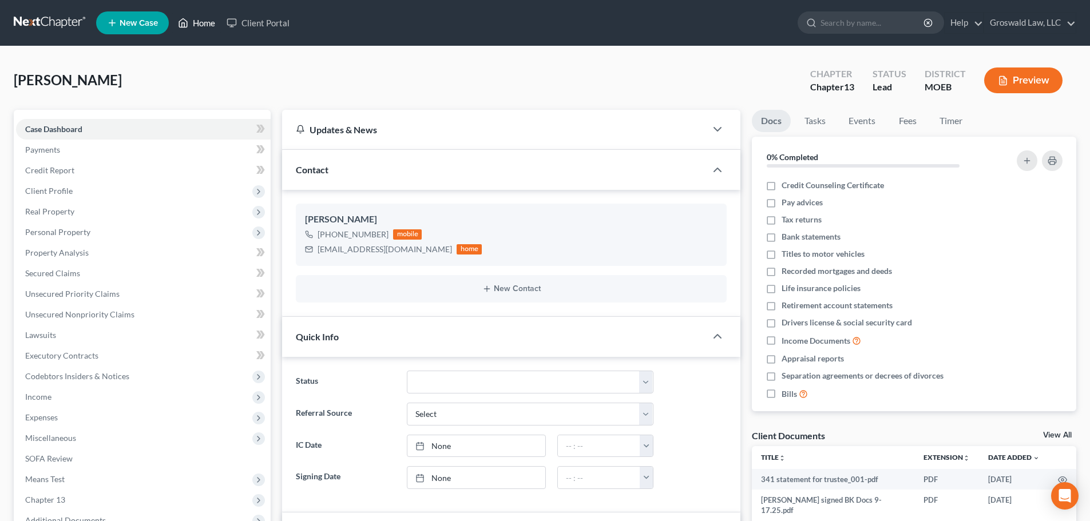
click at [203, 22] on link "Home" at bounding box center [196, 23] width 49 height 21
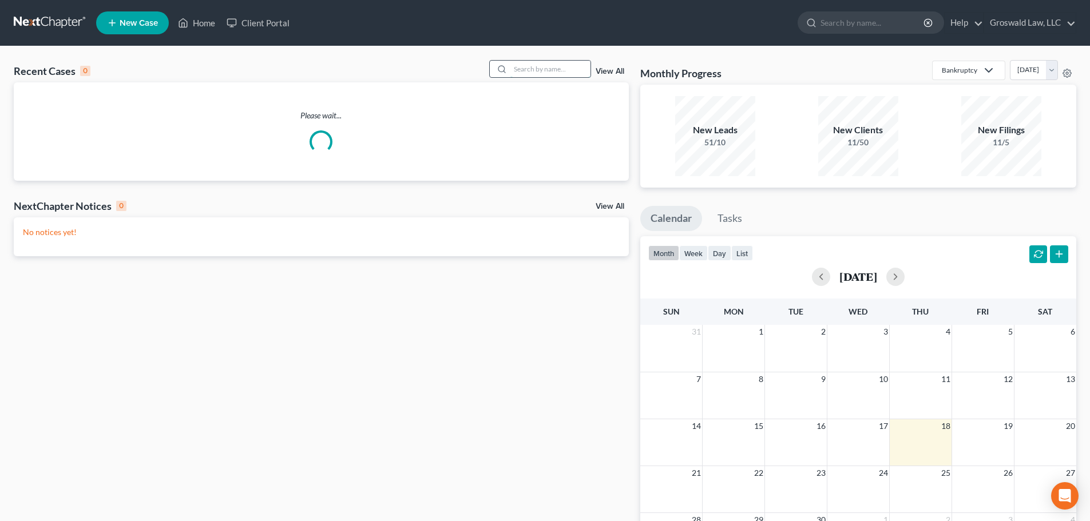
click at [550, 63] on input "search" at bounding box center [550, 69] width 80 height 17
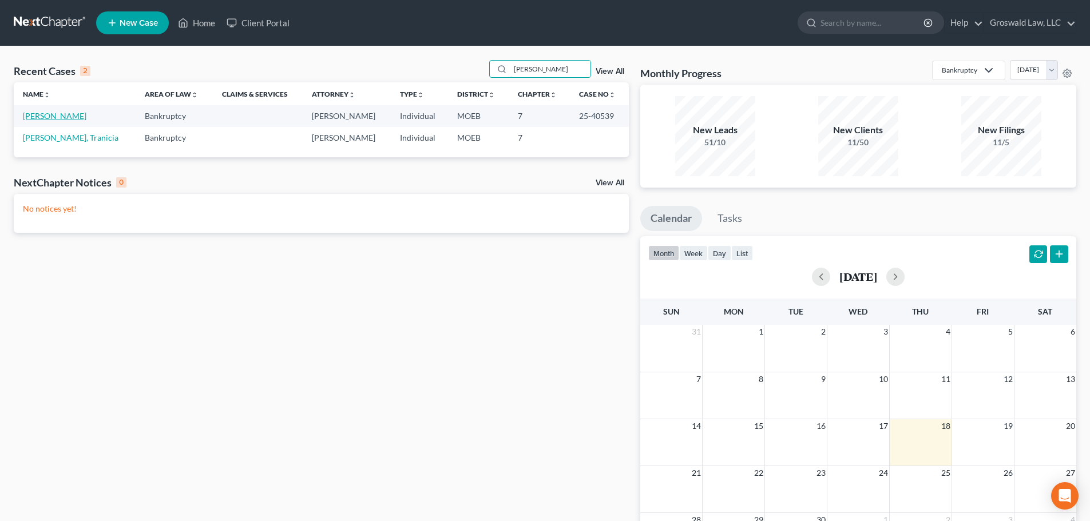
type input "[PERSON_NAME]"
click at [78, 118] on link "[PERSON_NAME]" at bounding box center [55, 116] width 64 height 10
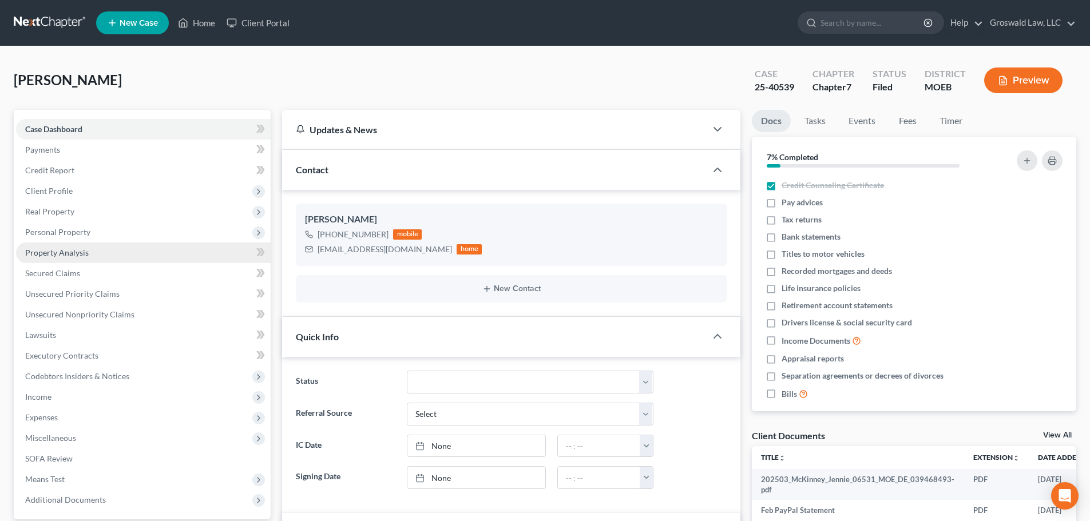
scroll to position [363, 0]
click at [188, 23] on icon at bounding box center [183, 23] width 10 height 14
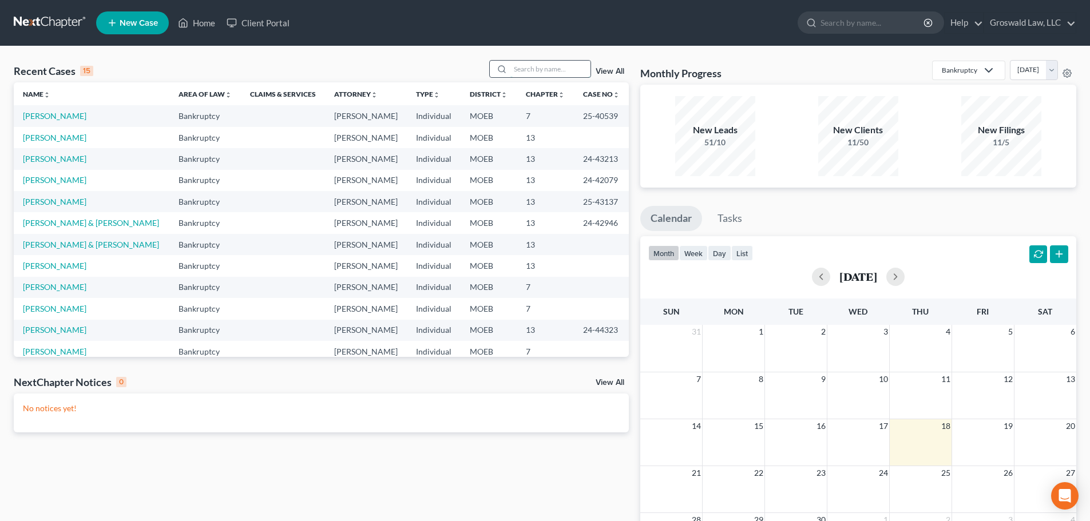
click at [542, 72] on input "search" at bounding box center [550, 69] width 80 height 17
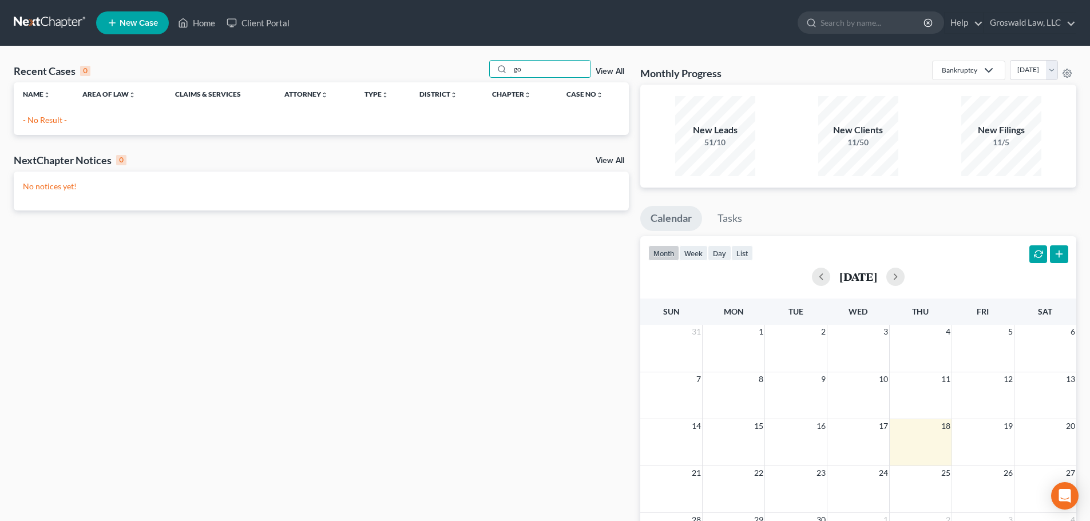
type input "g"
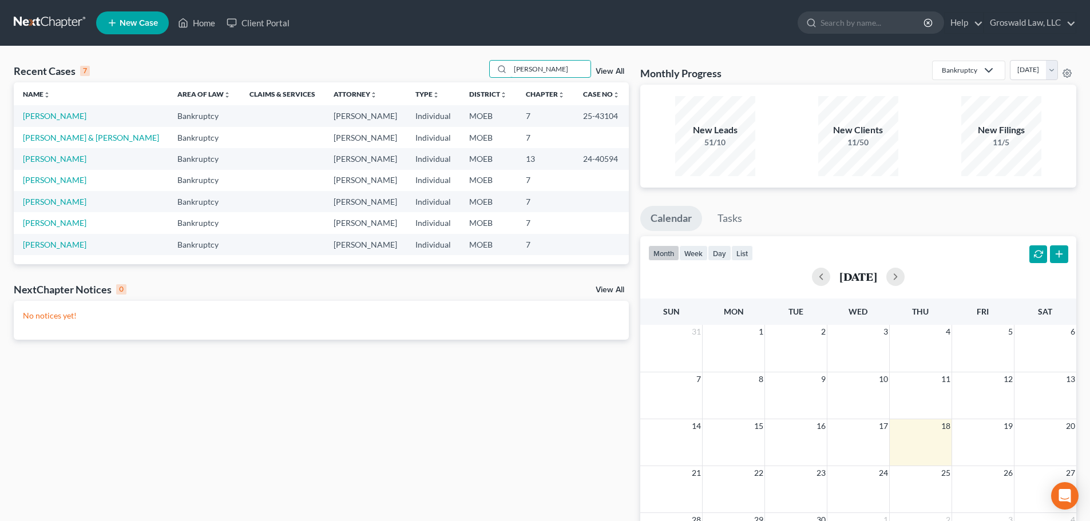
type input "[PERSON_NAME]"
click at [144, 17] on link "New Case" at bounding box center [132, 22] width 73 height 23
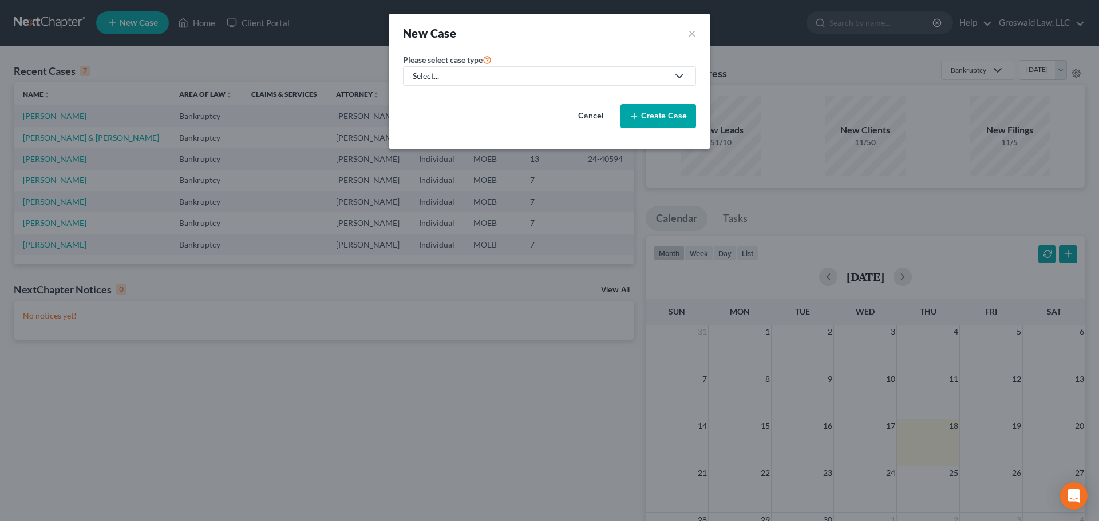
click at [437, 78] on div "Select..." at bounding box center [540, 75] width 255 height 11
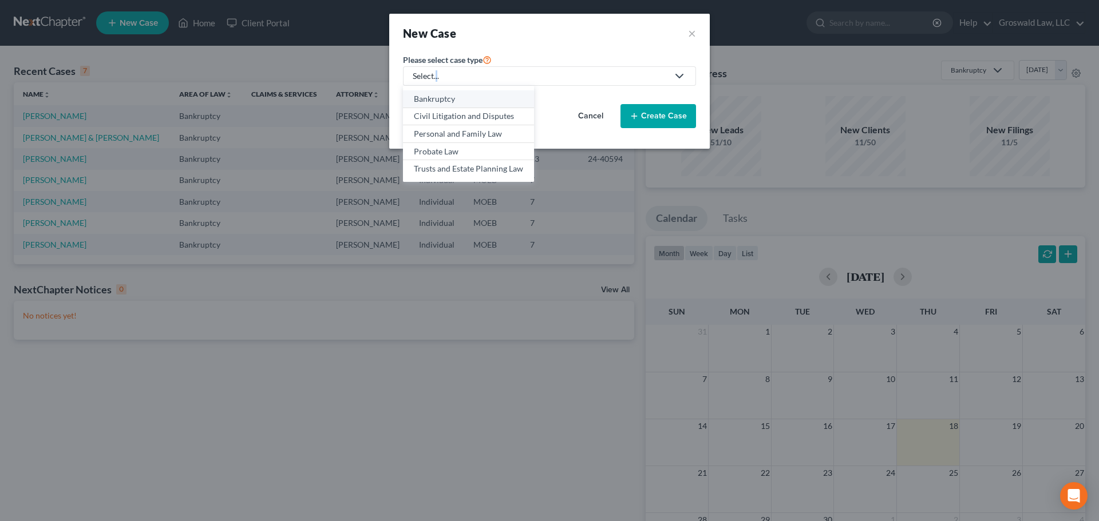
click at [459, 97] on div "Bankruptcy" at bounding box center [468, 98] width 109 height 11
select select "45"
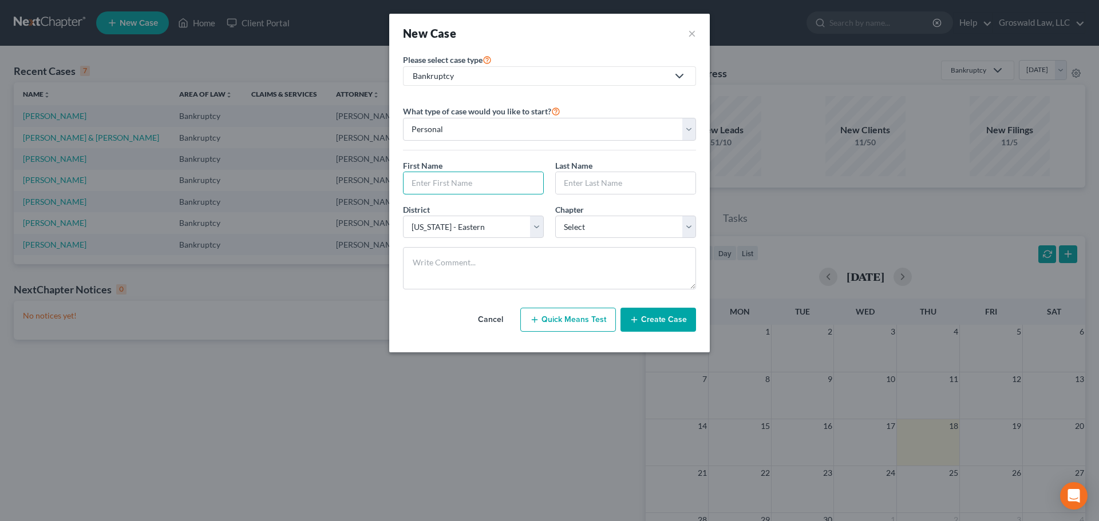
drag, startPoint x: 455, startPoint y: 181, endPoint x: 457, endPoint y: 158, distance: 23.0
click at [455, 180] on input "text" at bounding box center [473, 183] width 140 height 22
type input "[PERSON_NAME]"
select select "0"
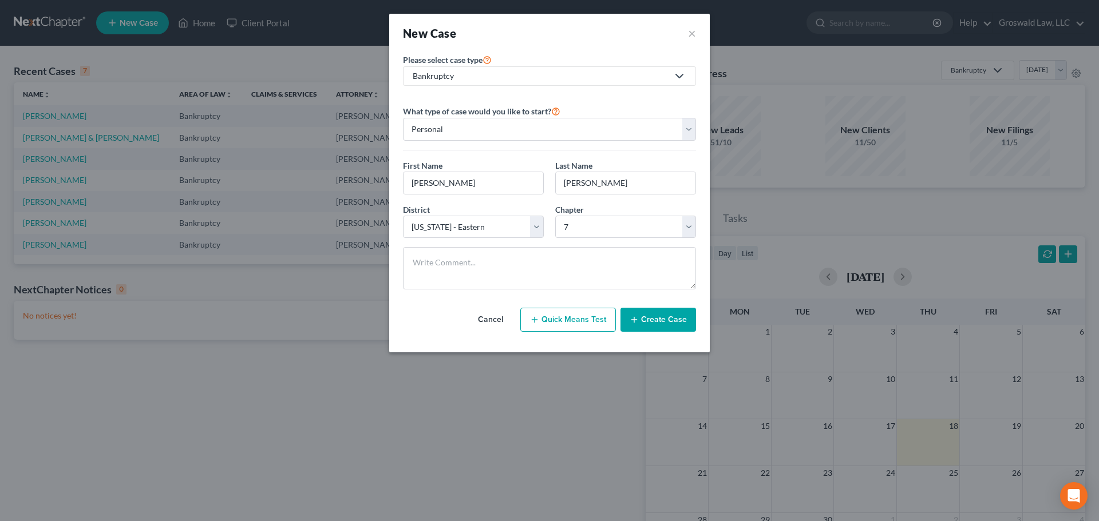
click at [667, 316] on button "Create Case" at bounding box center [658, 320] width 76 height 24
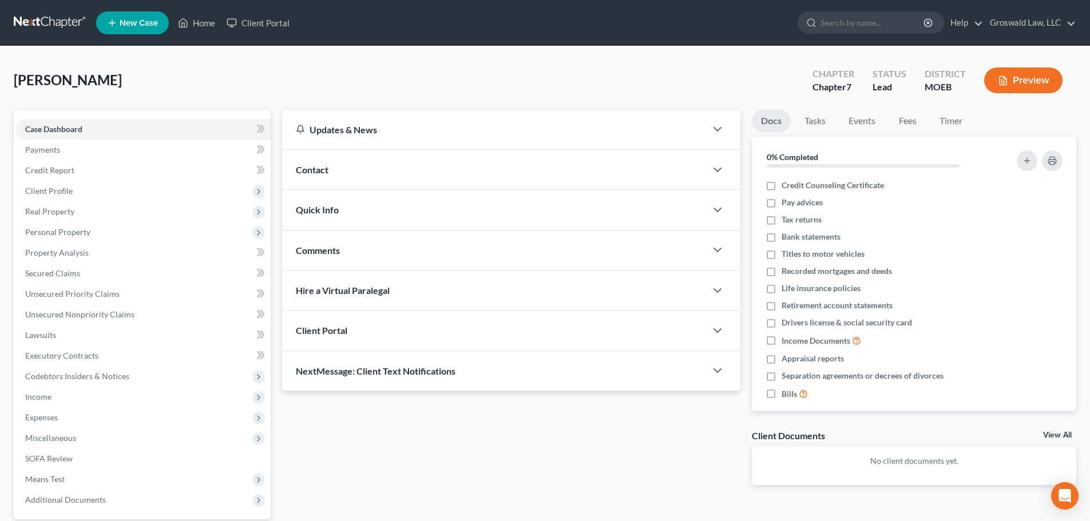
click at [538, 163] on div "Contact" at bounding box center [494, 169] width 424 height 39
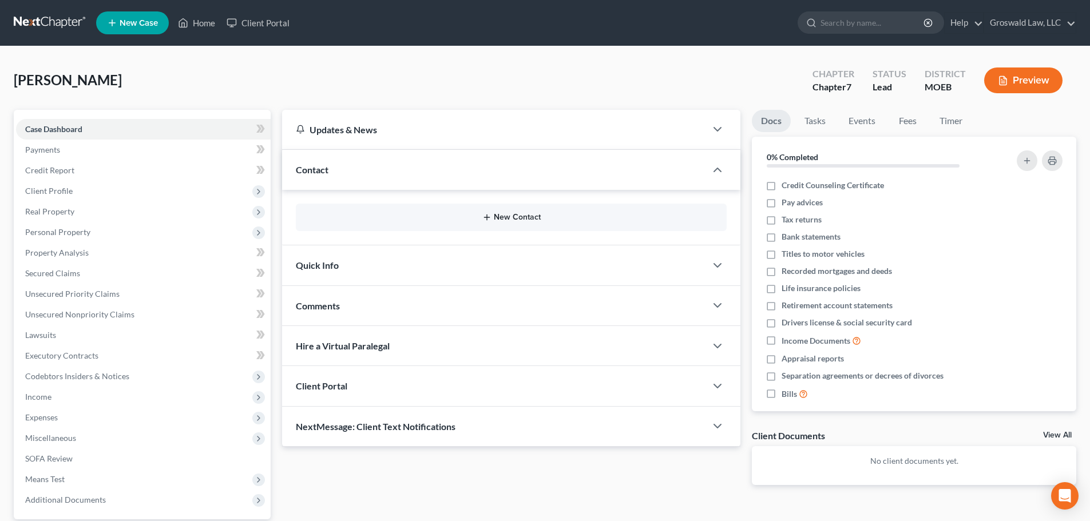
click at [530, 216] on button "New Contact" at bounding box center [511, 217] width 413 height 9
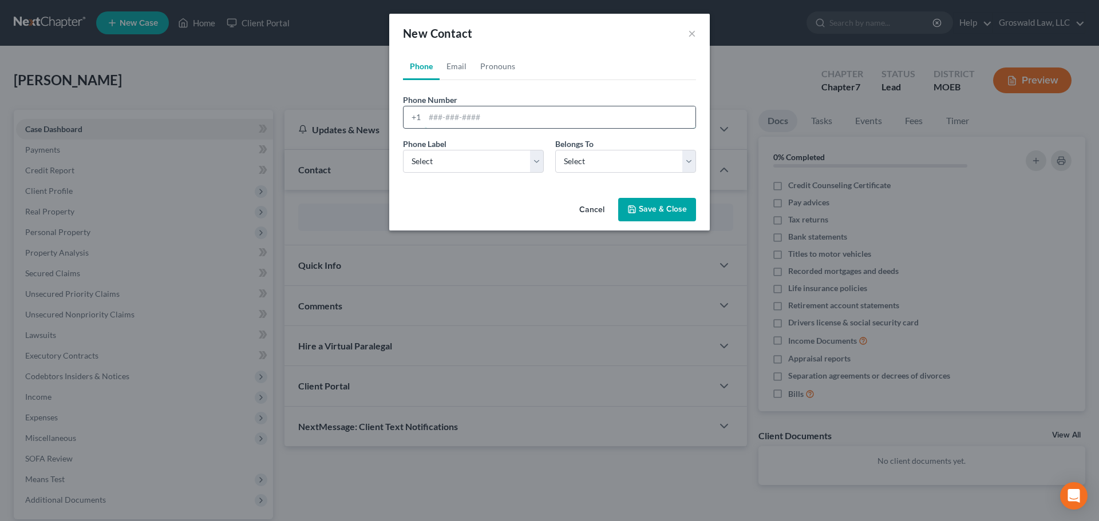
click at [477, 117] on input "tel" at bounding box center [560, 117] width 271 height 22
paste input "[PHONE_NUMBER]"
type input "[PHONE_NUMBER]"
drag, startPoint x: 462, startPoint y: 160, endPoint x: 464, endPoint y: 167, distance: 7.5
click at [462, 160] on select "Select Mobile Home Work Other" at bounding box center [473, 161] width 141 height 23
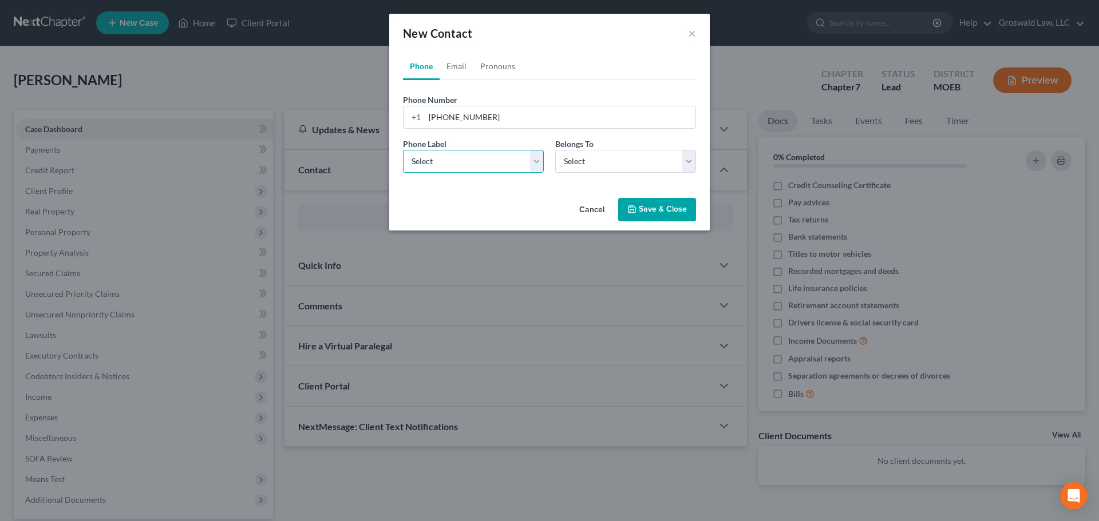
select select "0"
click at [403, 150] on select "Select Mobile Home Work Other" at bounding box center [473, 161] width 141 height 23
click at [635, 167] on select "Select Client Other" at bounding box center [625, 161] width 141 height 23
select select "0"
click at [555, 150] on select "Select Client Other" at bounding box center [625, 161] width 141 height 23
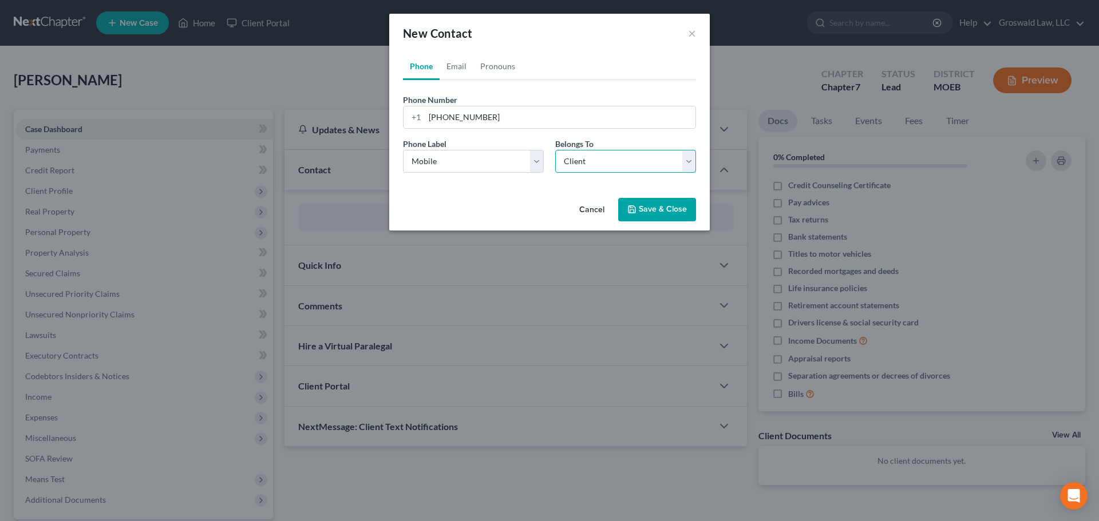
select select "0"
click at [460, 65] on link "Email" at bounding box center [456, 66] width 34 height 27
click at [474, 118] on input "email" at bounding box center [560, 117] width 271 height 22
paste input "[EMAIL_ADDRESS][DOMAIN_NAME]"
type input "[EMAIL_ADDRESS][DOMAIN_NAME]"
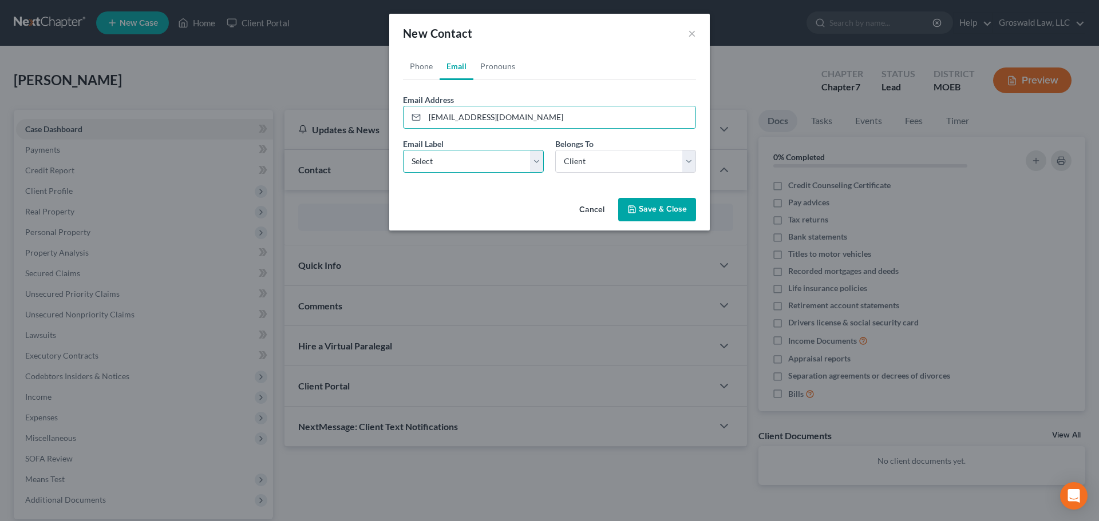
click at [453, 167] on select "Select Home Work Other" at bounding box center [473, 161] width 141 height 23
select select "0"
click at [403, 150] on select "Select Home Work Other" at bounding box center [473, 161] width 141 height 23
click at [651, 207] on button "Save & Close" at bounding box center [657, 210] width 78 height 24
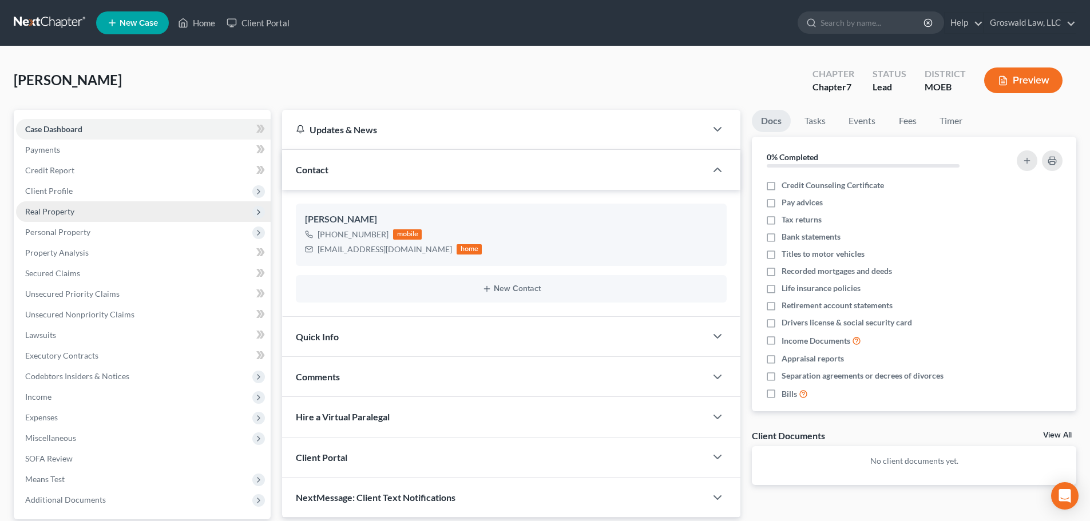
click at [94, 208] on span "Real Property" at bounding box center [143, 211] width 255 height 21
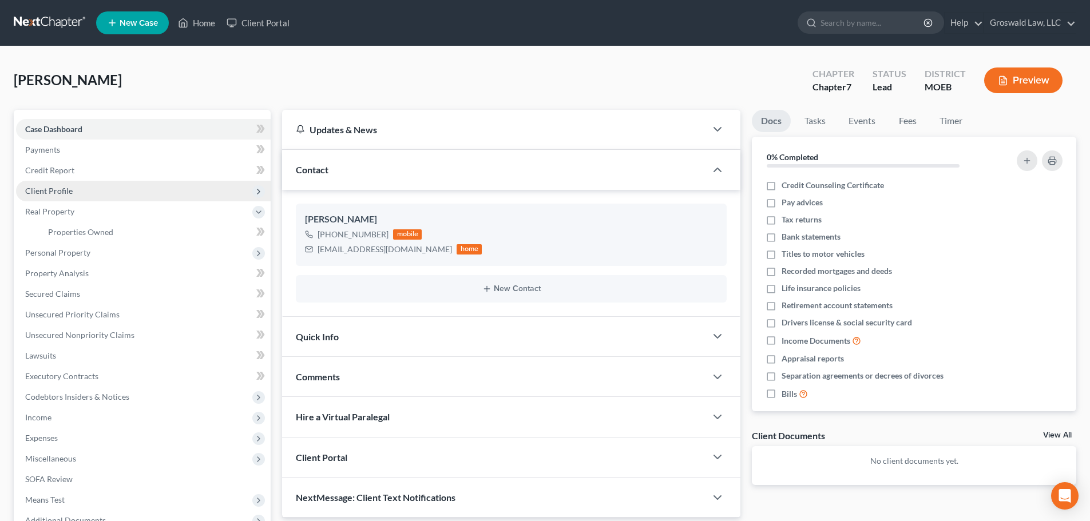
click at [84, 189] on span "Client Profile" at bounding box center [143, 191] width 255 height 21
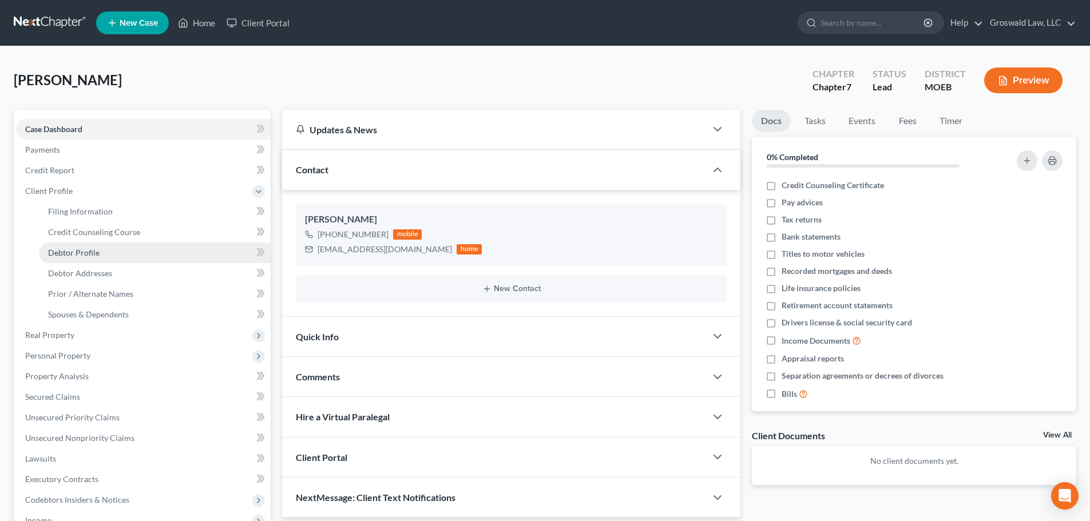
click at [86, 256] on span "Debtor Profile" at bounding box center [74, 253] width 52 height 10
select select "0"
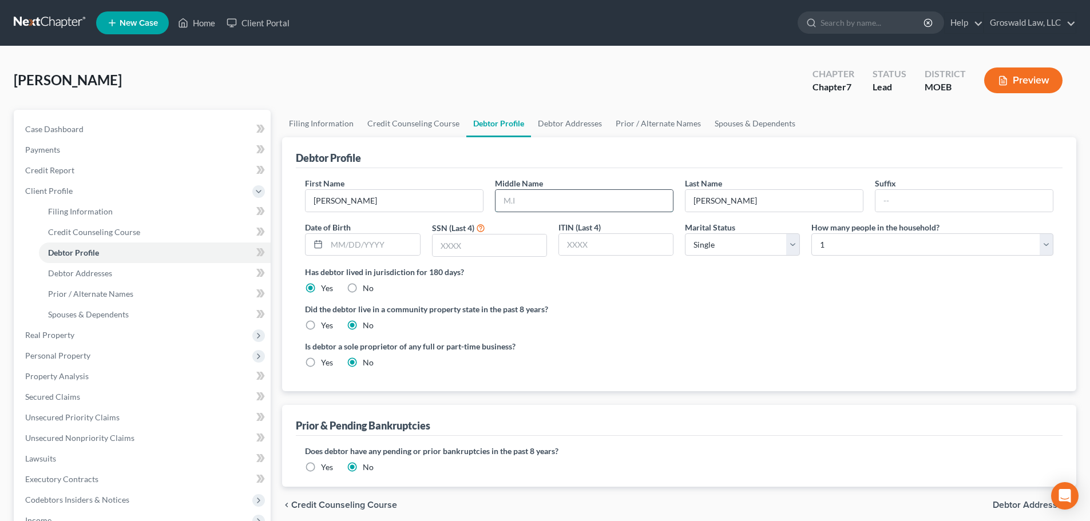
click at [549, 197] on input "text" at bounding box center [584, 201] width 177 height 22
type input "A."
click at [635, 288] on div "Has debtor lived in jurisdiction for 180 days? Yes No Debtor must reside in jur…" at bounding box center [679, 280] width 748 height 28
click at [199, 126] on link "Case Dashboard" at bounding box center [143, 129] width 255 height 21
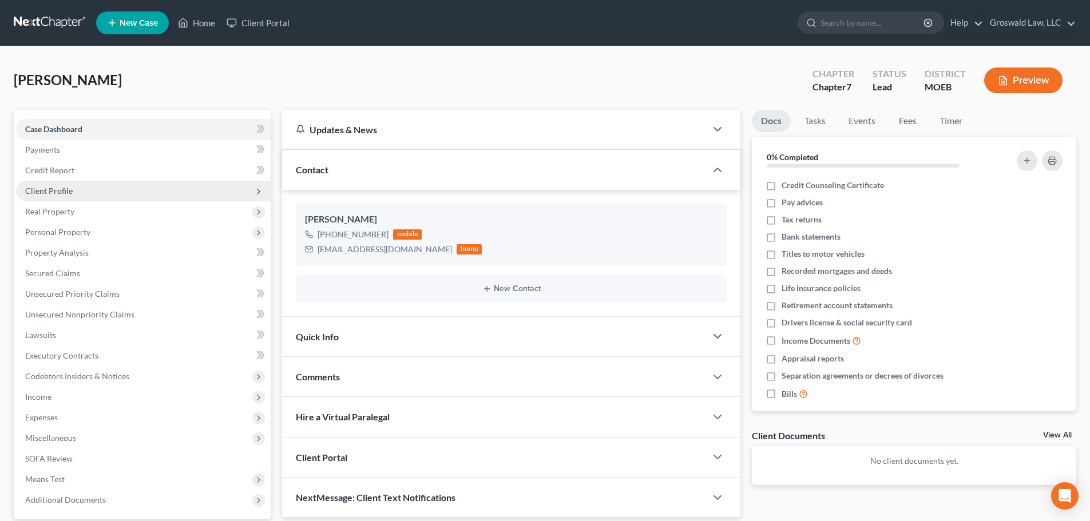
click at [86, 195] on span "Client Profile" at bounding box center [143, 191] width 255 height 21
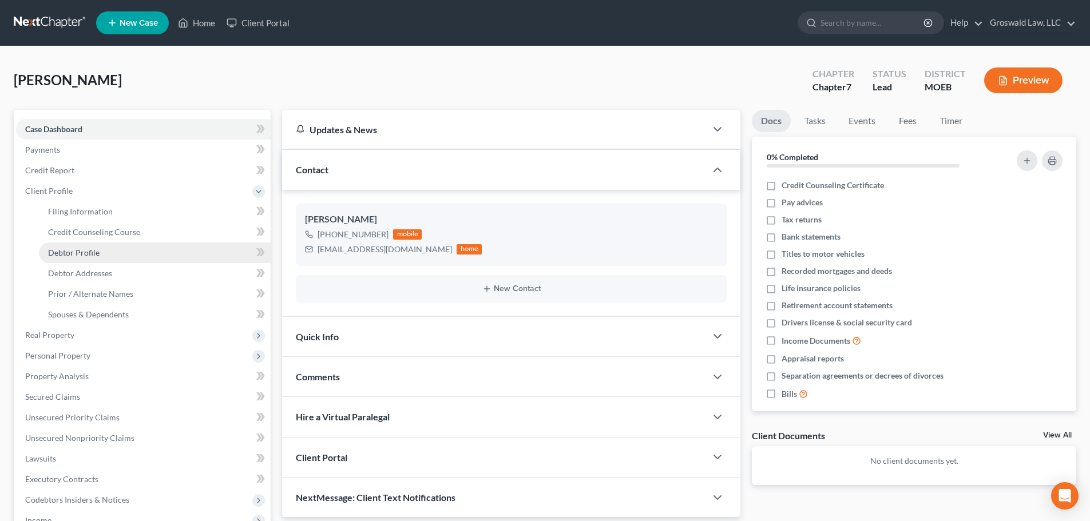
click at [97, 250] on span "Debtor Profile" at bounding box center [74, 253] width 52 height 10
select select "0"
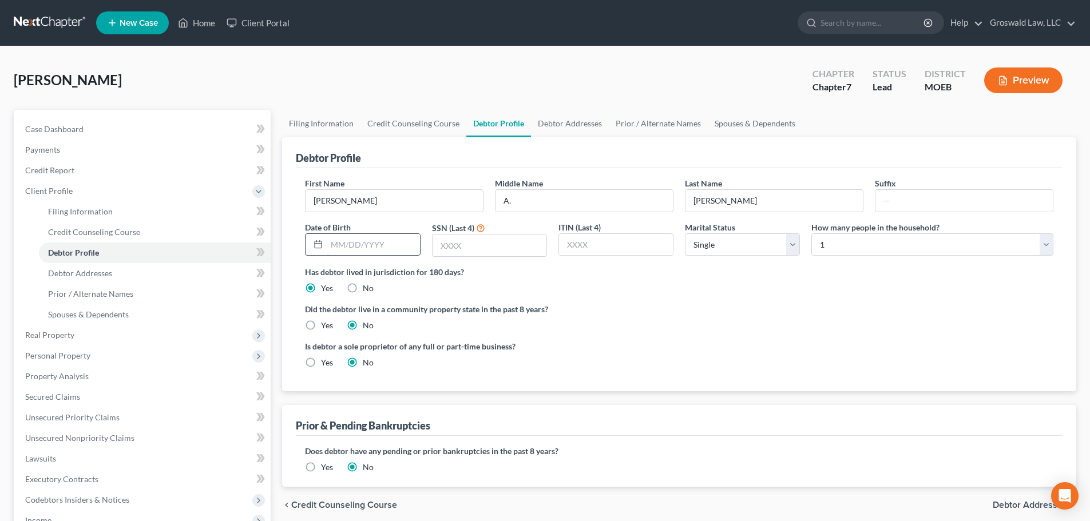
click at [359, 242] on input "text" at bounding box center [373, 245] width 93 height 22
click at [377, 243] on input "text" at bounding box center [373, 245] width 93 height 22
type input "[DATE]"
type input "2076"
click at [734, 305] on label "Did the debtor live in a community property state in the past 8 years?" at bounding box center [679, 309] width 748 height 12
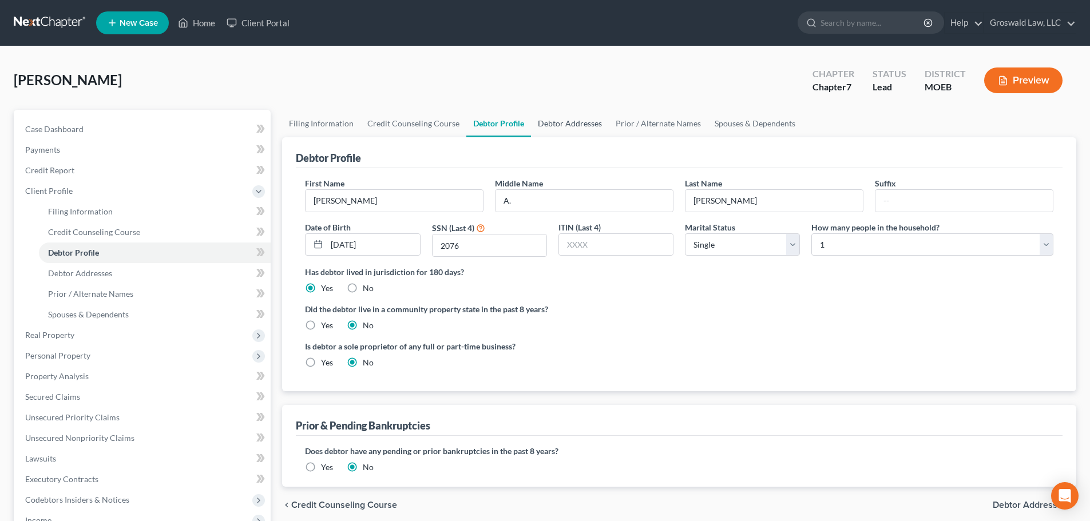
click at [559, 127] on link "Debtor Addresses" at bounding box center [570, 123] width 78 height 27
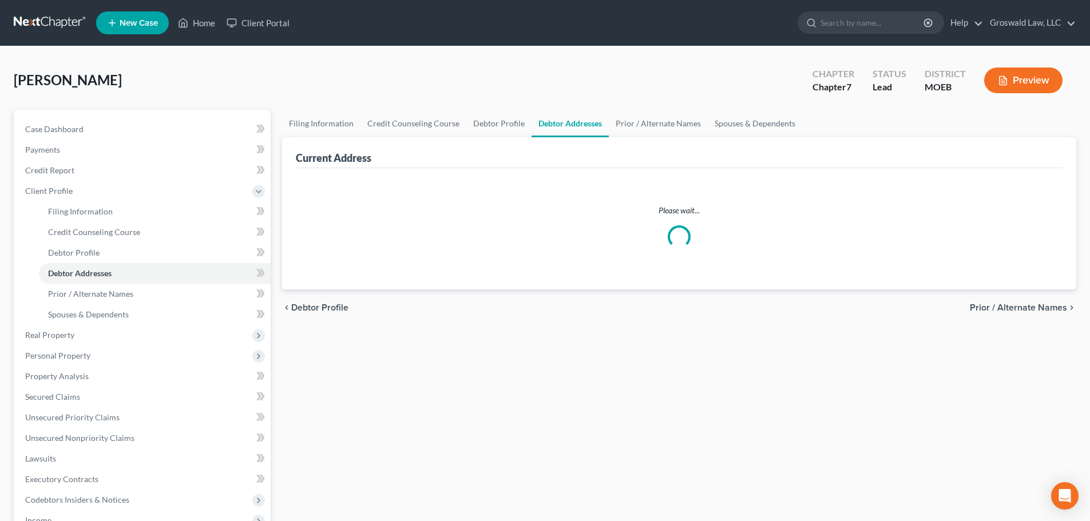
select select "0"
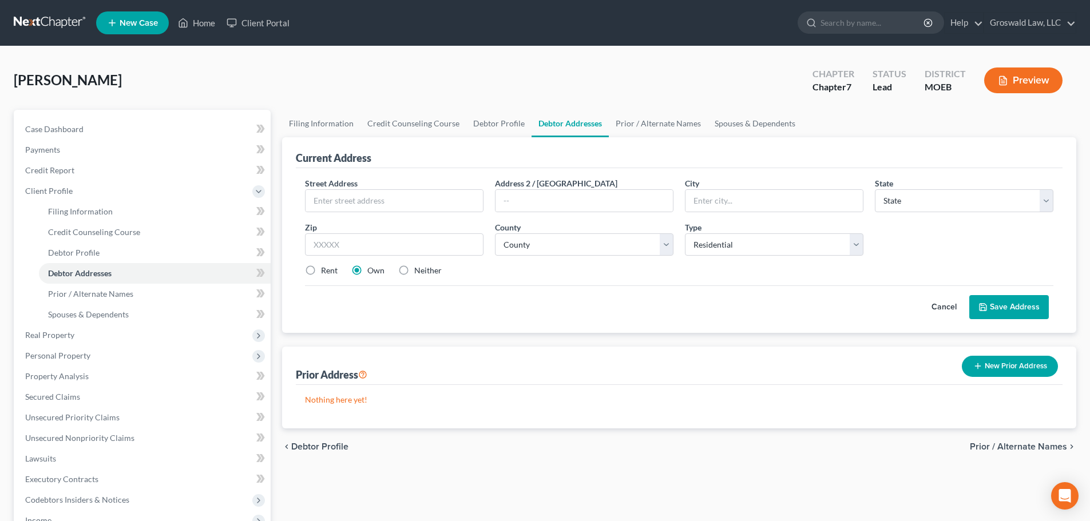
click at [414, 270] on label "Neither" at bounding box center [427, 270] width 27 height 11
click at [419, 270] on input "Neither" at bounding box center [422, 268] width 7 height 7
radio input "true"
click at [446, 195] on input "text" at bounding box center [394, 201] width 177 height 22
type input "[STREET_ADDRESS][PERSON_NAME][PERSON_NAME]"
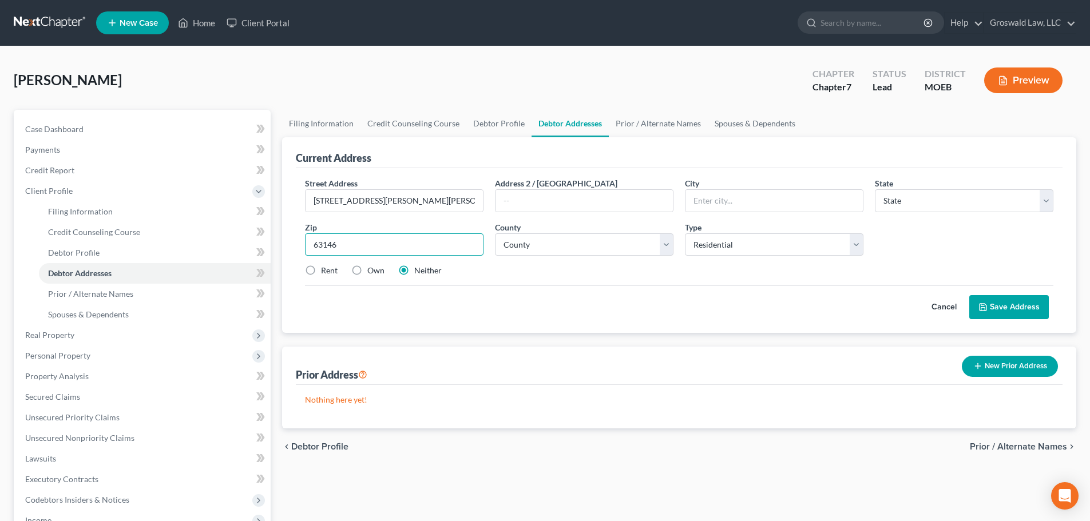
type input "63146"
type input "Saint Louis"
select select "26"
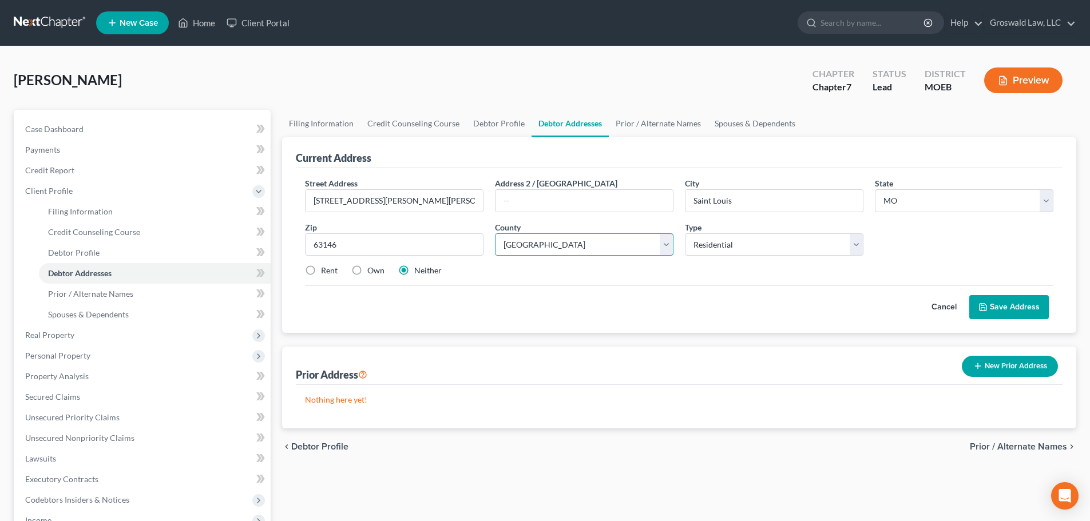
select select "100"
click at [321, 274] on label "Rent" at bounding box center [329, 270] width 17 height 11
click at [326, 272] on input "Rent" at bounding box center [329, 268] width 7 height 7
radio input "true"
click at [1013, 310] on button "Save Address" at bounding box center [1009, 307] width 80 height 24
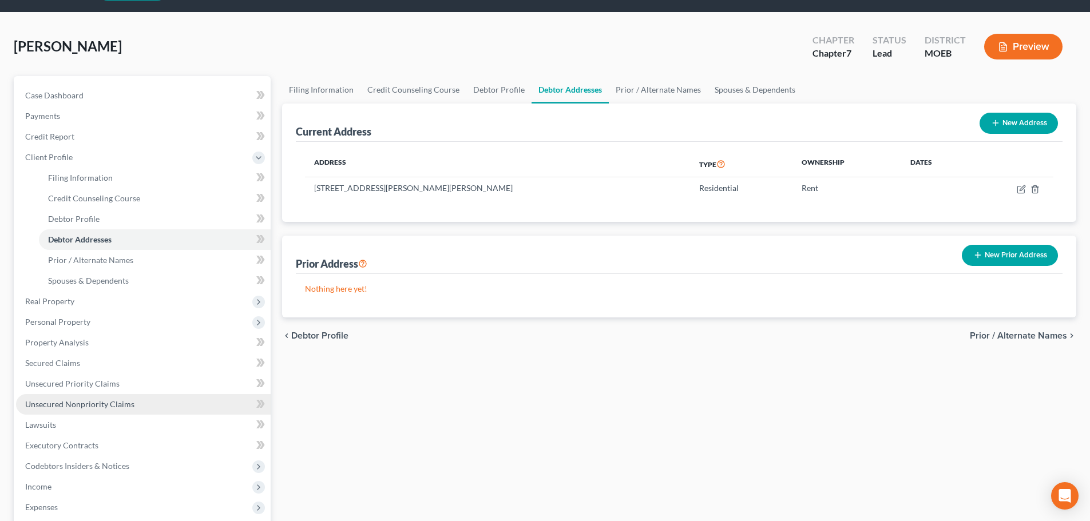
scroll to position [172, 0]
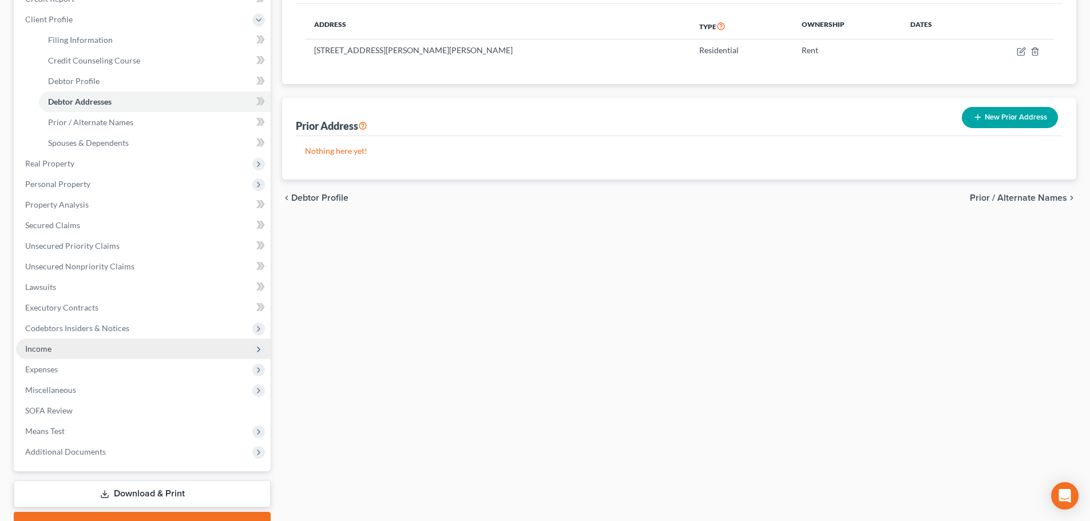
click at [49, 348] on span "Income" at bounding box center [38, 349] width 26 height 10
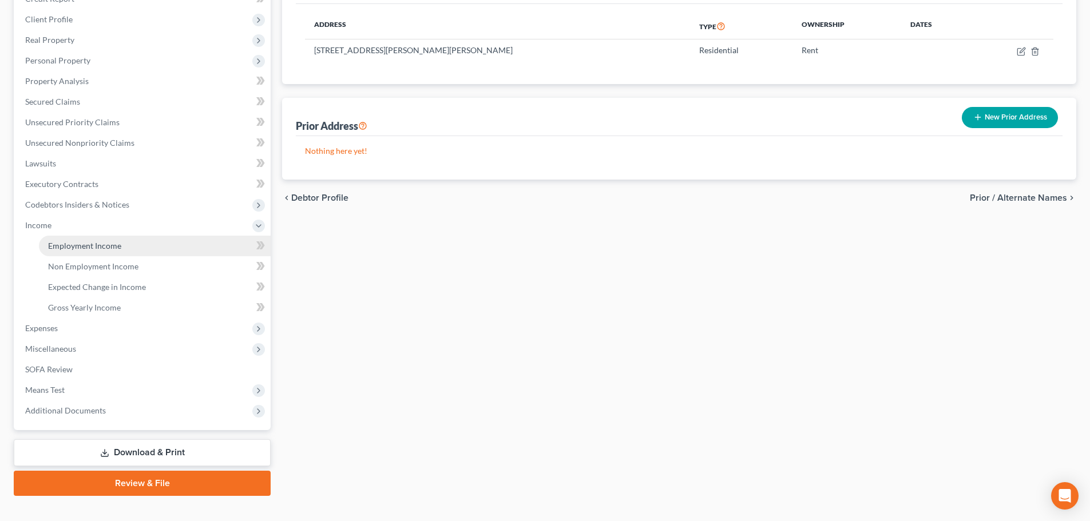
click at [95, 245] on span "Employment Income" at bounding box center [84, 246] width 73 height 10
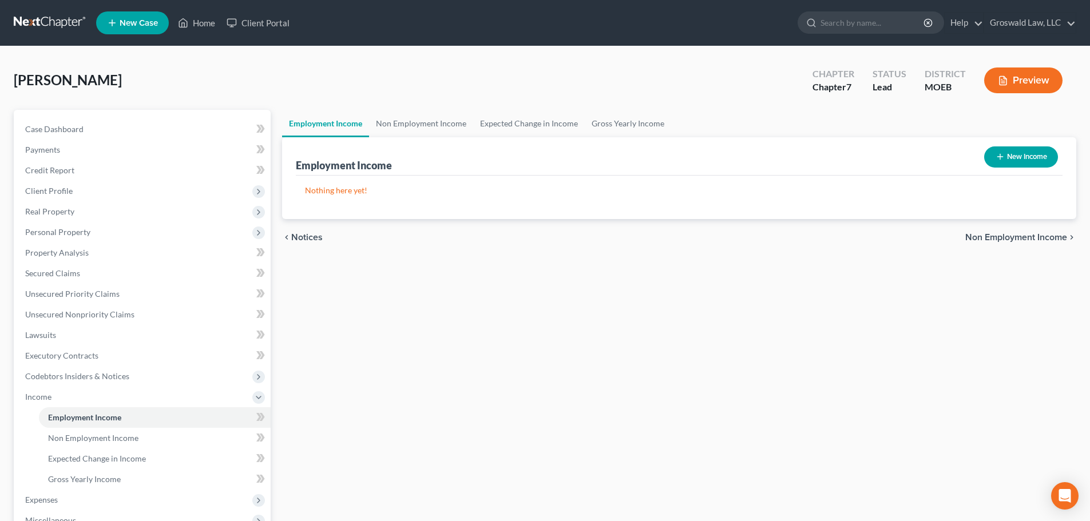
click at [1018, 156] on button "New Income" at bounding box center [1021, 156] width 74 height 21
select select "0"
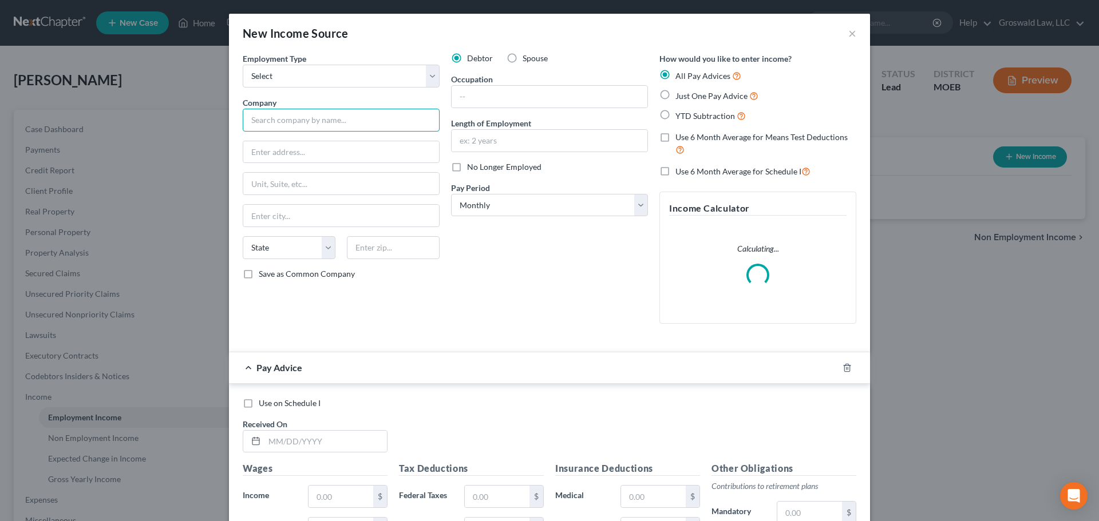
click at [331, 114] on input "text" at bounding box center [341, 120] width 197 height 23
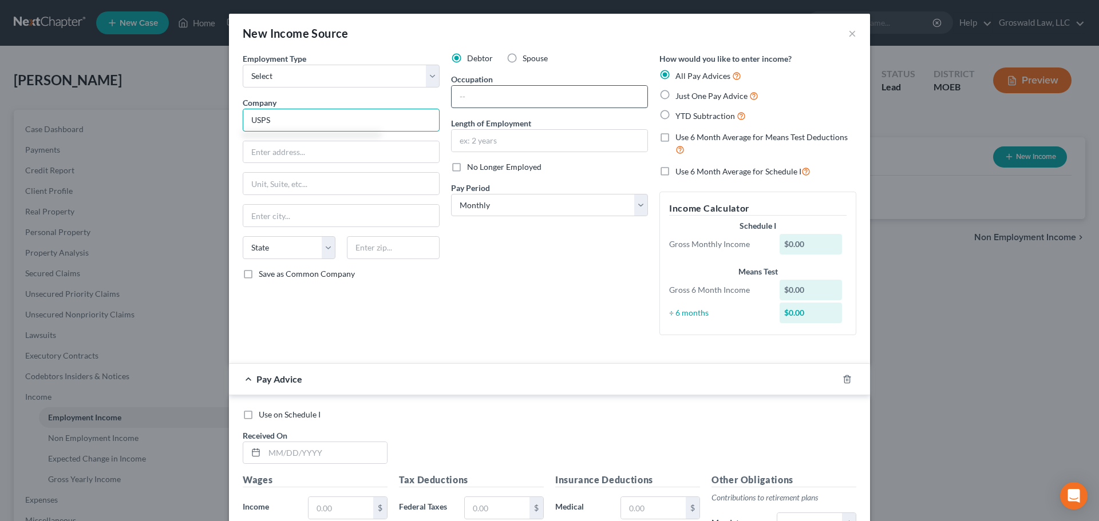
type input "USPS"
click at [524, 102] on input "text" at bounding box center [549, 97] width 196 height 22
type input "Mail Carrier"
type input "2017 to present"
click at [845, 378] on icon "button" at bounding box center [846, 379] width 9 height 9
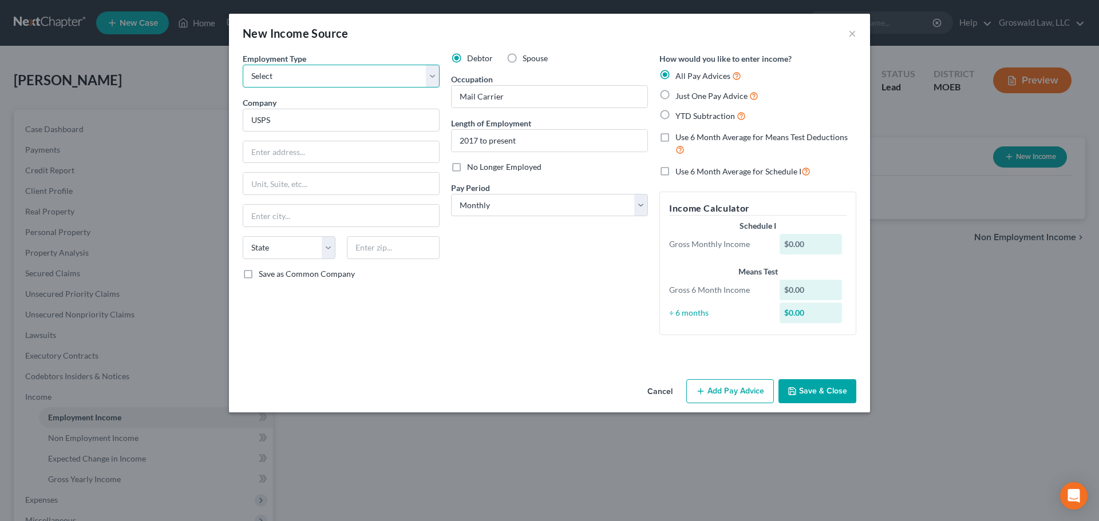
click at [317, 75] on select "Select Full or [DEMOGRAPHIC_DATA] Employment Self Employment" at bounding box center [341, 76] width 197 height 23
select select "0"
click at [243, 65] on select "Select Full or [DEMOGRAPHIC_DATA] Employment Self Employment" at bounding box center [341, 76] width 197 height 23
click at [827, 397] on button "Save & Close" at bounding box center [817, 391] width 78 height 24
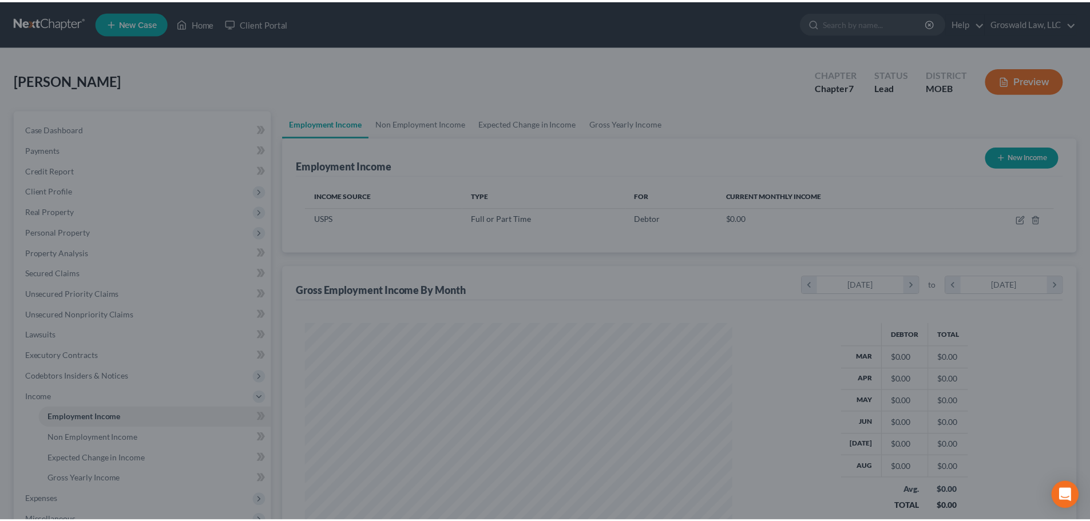
scroll to position [572013, 571777]
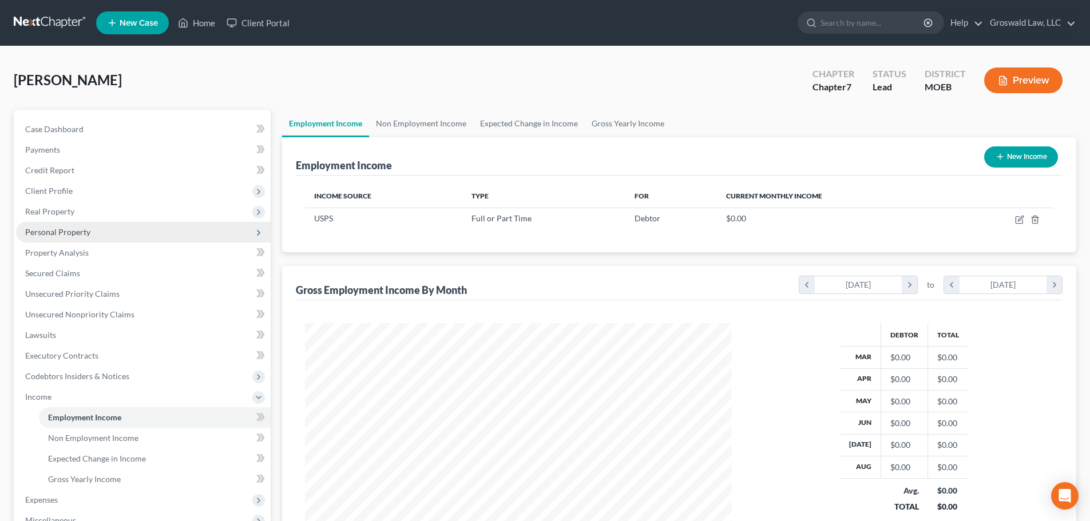
click at [82, 236] on span "Personal Property" at bounding box center [57, 232] width 65 height 10
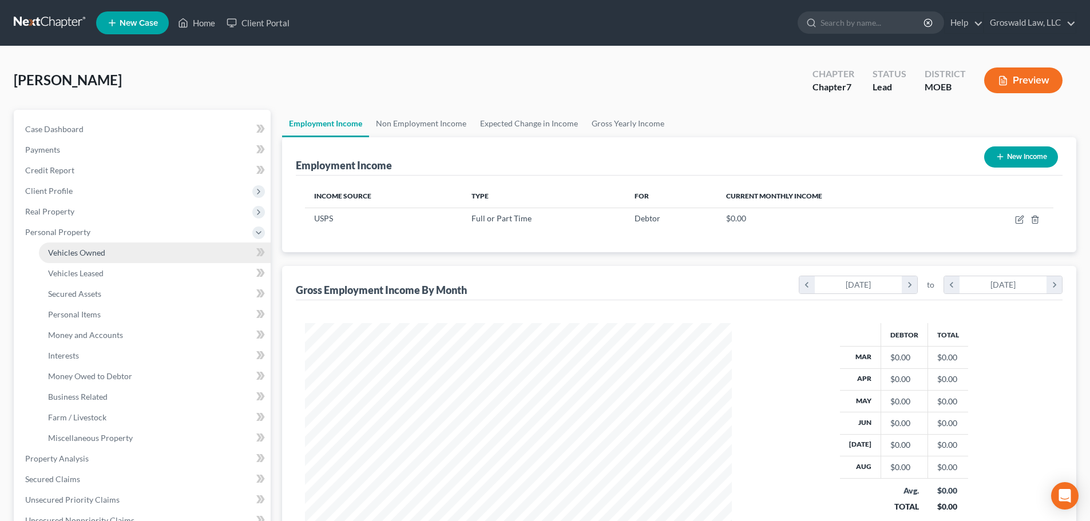
click at [96, 254] on span "Vehicles Owned" at bounding box center [76, 253] width 57 height 10
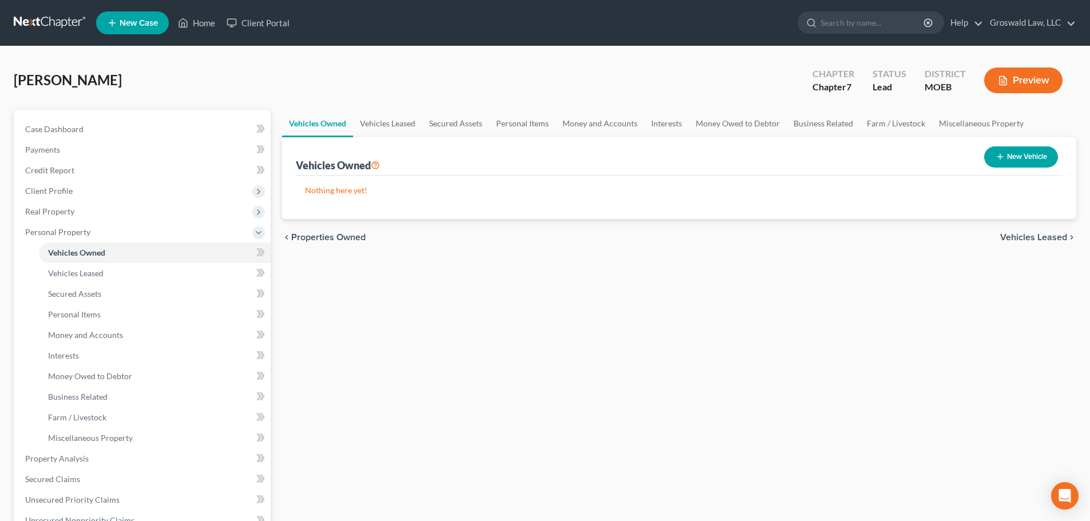
click at [1045, 158] on button "New Vehicle" at bounding box center [1021, 156] width 74 height 21
select select "0"
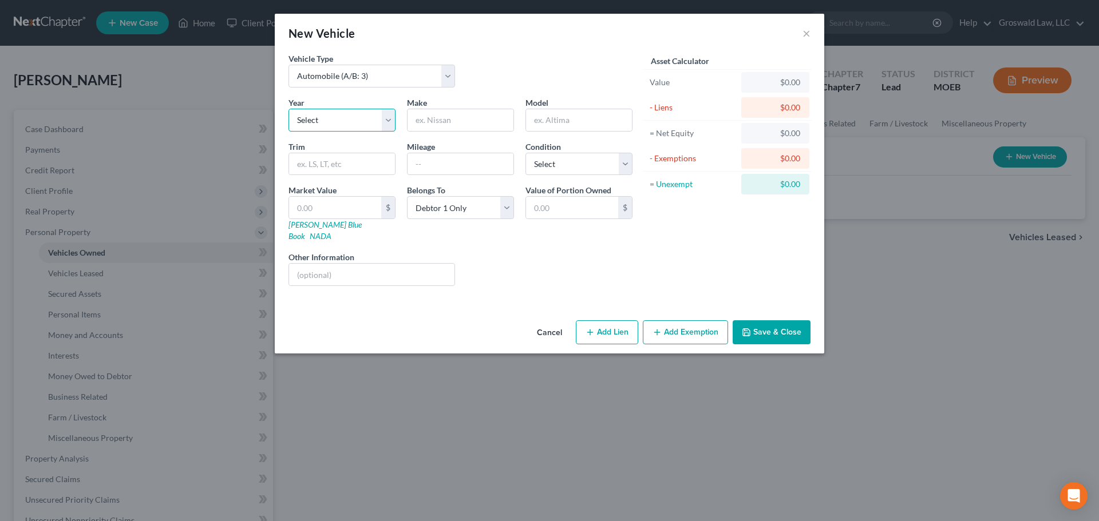
click at [330, 124] on select "Select 2026 2025 2024 2023 2022 2021 2020 2019 2018 2017 2016 2015 2014 2013 20…" at bounding box center [341, 120] width 107 height 23
click at [354, 123] on select "Select 2026 2025 2024 2023 2022 2021 2020 2019 2018 2017 2016 2015 2014 2013 20…" at bounding box center [341, 120] width 107 height 23
select select "4"
click at [288, 109] on select "Select 2026 2025 2024 2023 2022 2021 2020 2019 2018 2017 2016 2015 2014 2013 20…" at bounding box center [341, 120] width 107 height 23
type input "a"
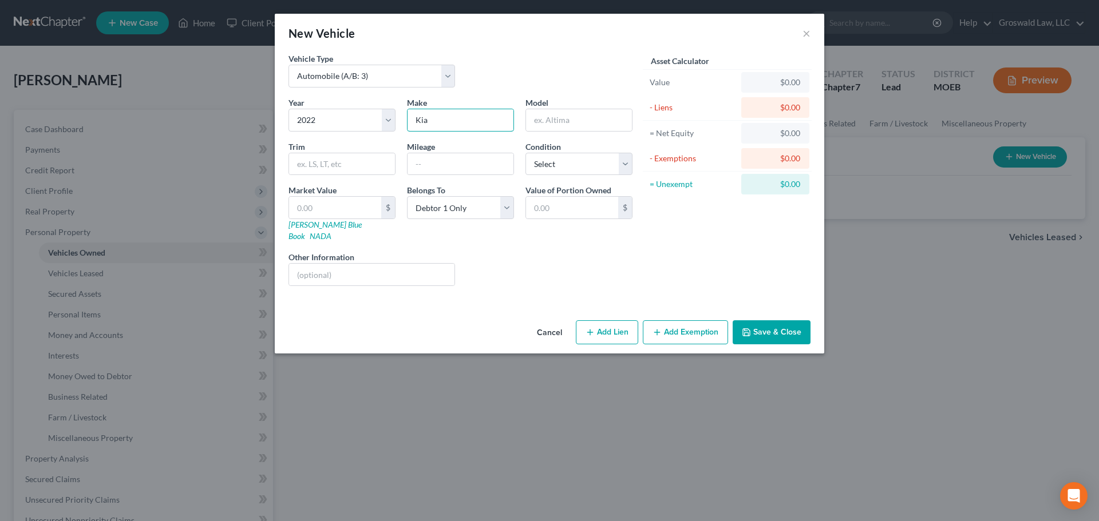
type input "Kia"
type input "Sorento"
click at [616, 324] on button "Add Lien" at bounding box center [607, 332] width 62 height 24
select select "0"
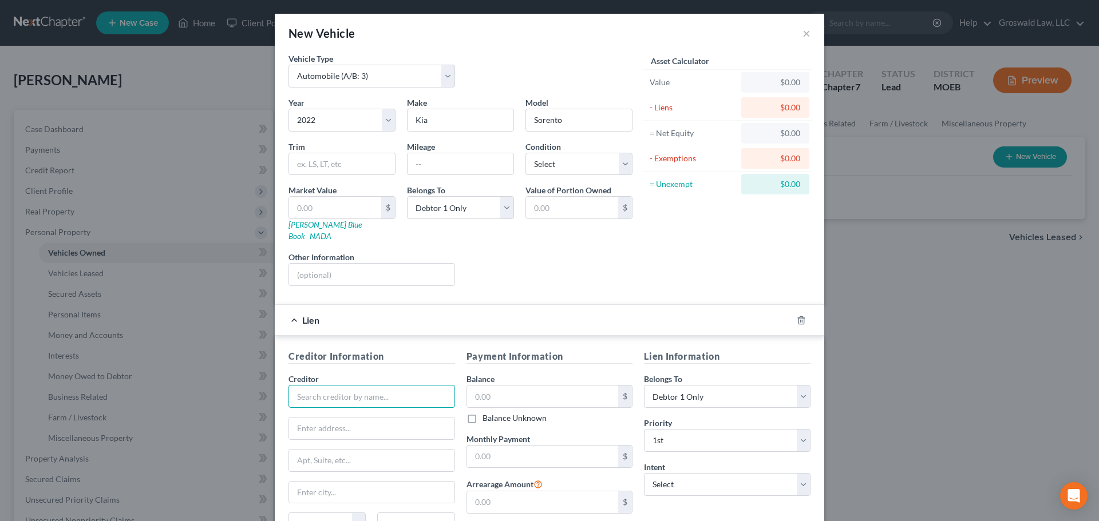
click at [403, 385] on input "text" at bounding box center [371, 396] width 167 height 23
click at [799, 316] on icon "button" at bounding box center [800, 319] width 5 height 7
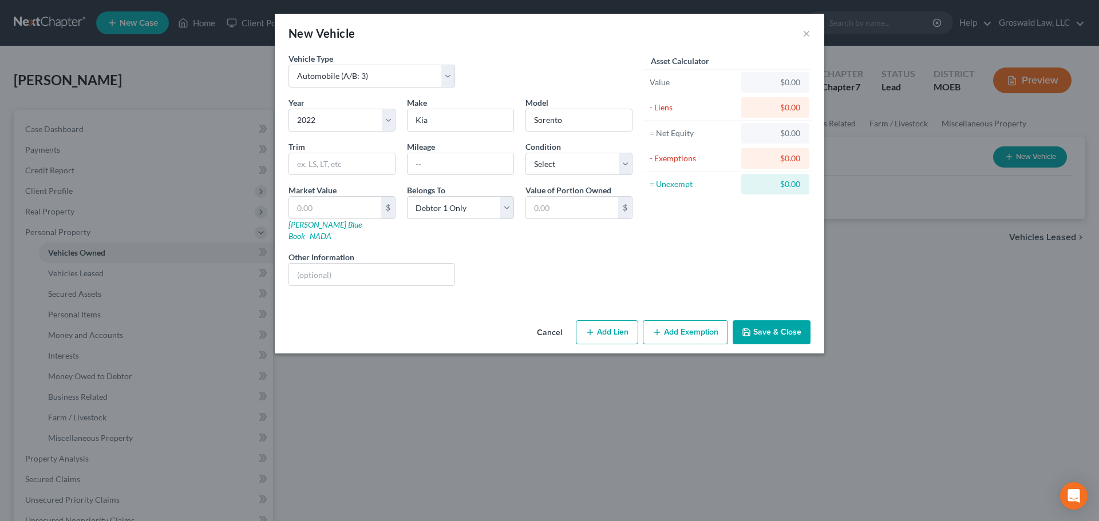
click at [617, 322] on button "Add Lien" at bounding box center [607, 332] width 62 height 24
select select "0"
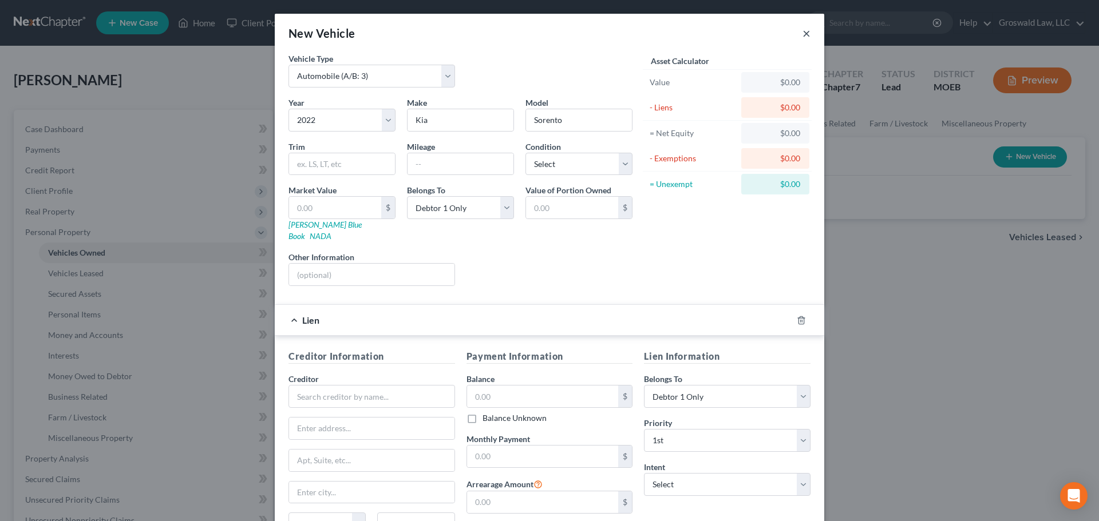
click at [805, 34] on button "×" at bounding box center [806, 33] width 8 height 14
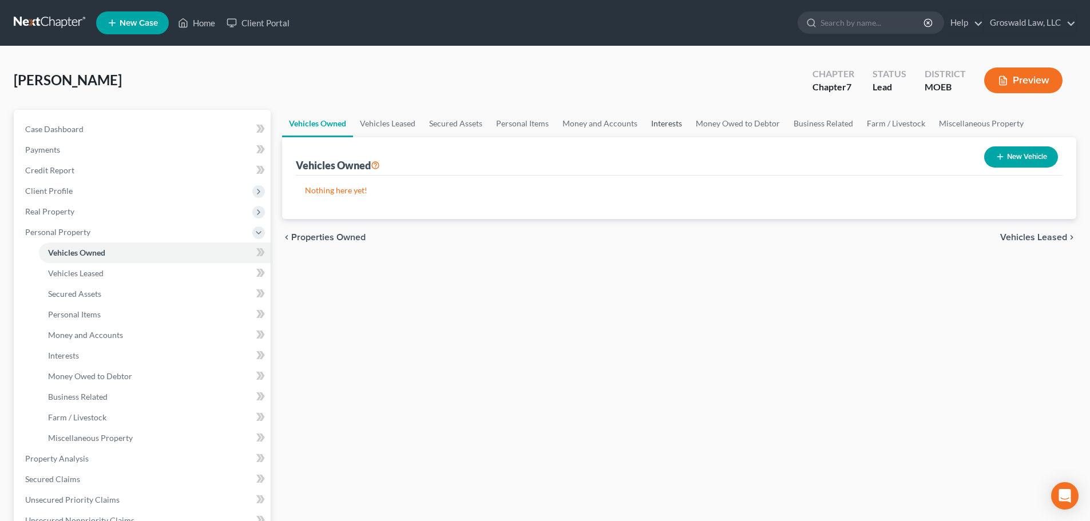
click at [663, 124] on link "Interests" at bounding box center [666, 123] width 45 height 27
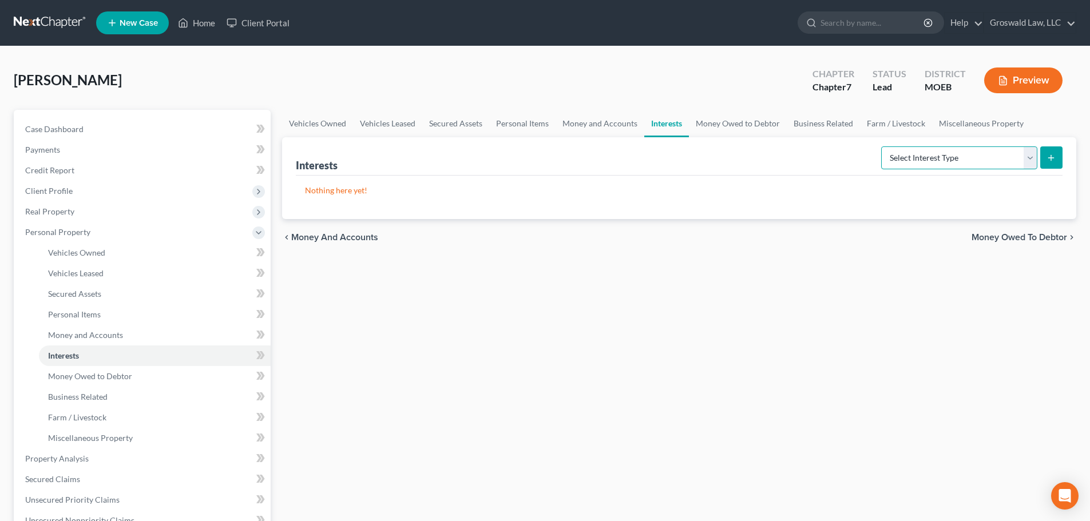
click at [930, 159] on select "Select Interest Type 401K (A/B: 21) Annuity (A/B: 23) Bond (A/B: 18) Education …" at bounding box center [959, 157] width 156 height 23
click at [740, 125] on link "Money Owed to Debtor" at bounding box center [738, 123] width 98 height 27
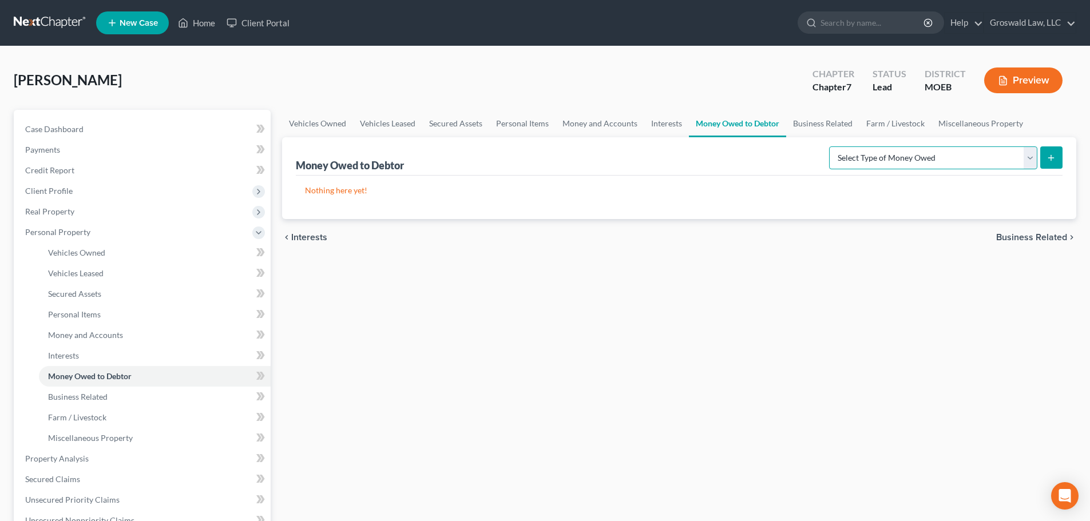
click at [913, 162] on select "Select Type of Money Owed Accounts Receivable (A/B: 38) Alimony (A/B: 29) Child…" at bounding box center [933, 157] width 208 height 23
select select "claims_against_third_parties"
click at [831, 146] on select "Select Type of Money Owed Accounts Receivable (A/B: 38) Alimony (A/B: 29) Child…" at bounding box center [933, 157] width 208 height 23
click at [1055, 160] on icon "submit" at bounding box center [1051, 157] width 9 height 9
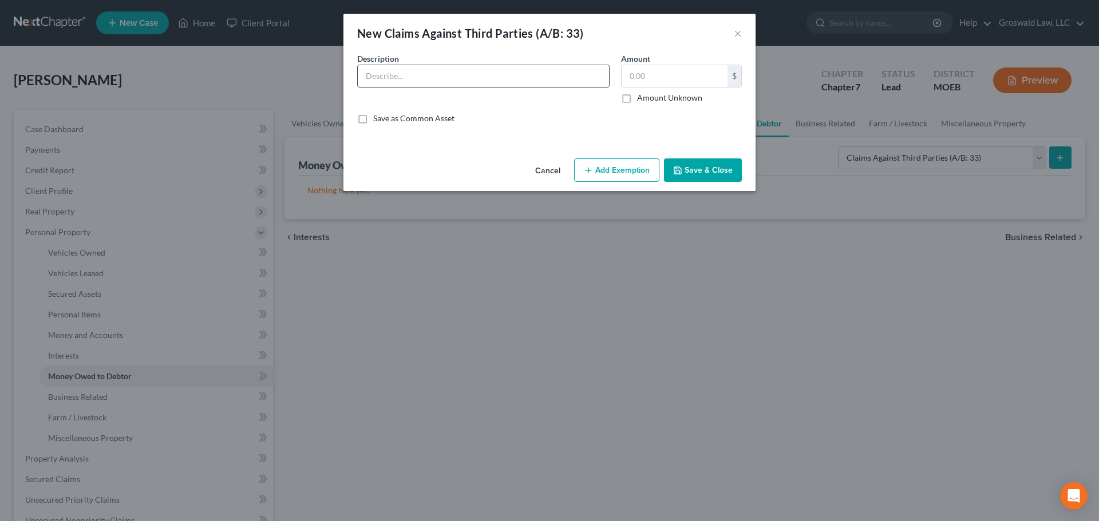
click at [480, 78] on input "text" at bounding box center [483, 76] width 251 height 22
type input "Claim against insurance company arising out of car accident in [DATE], [PERSON_…"
click at [637, 96] on label "Amount Unknown" at bounding box center [669, 97] width 65 height 11
click at [641, 96] on input "Amount Unknown" at bounding box center [644, 95] width 7 height 7
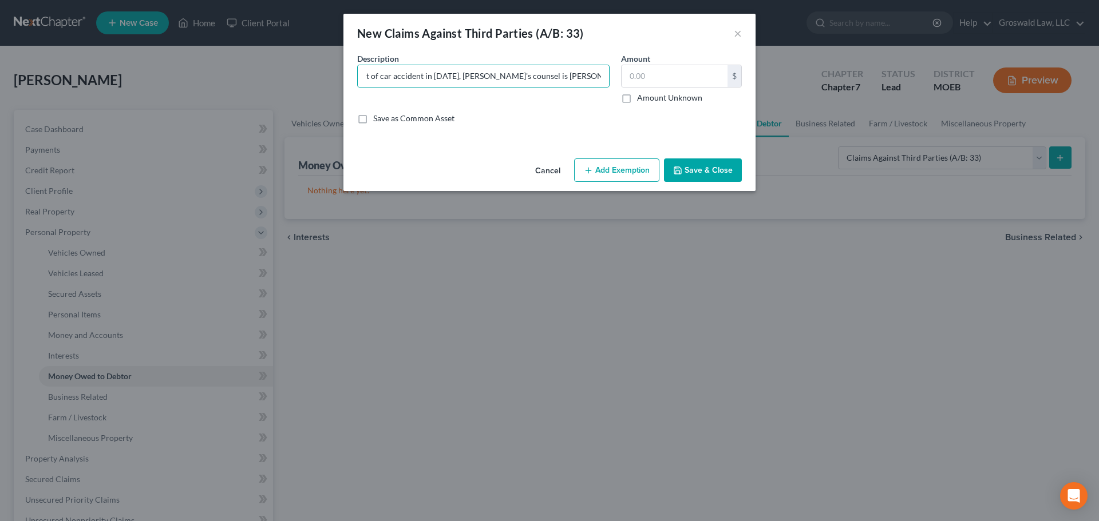
checkbox input "true"
type input "0.00"
click at [717, 169] on button "Save & Close" at bounding box center [703, 171] width 78 height 24
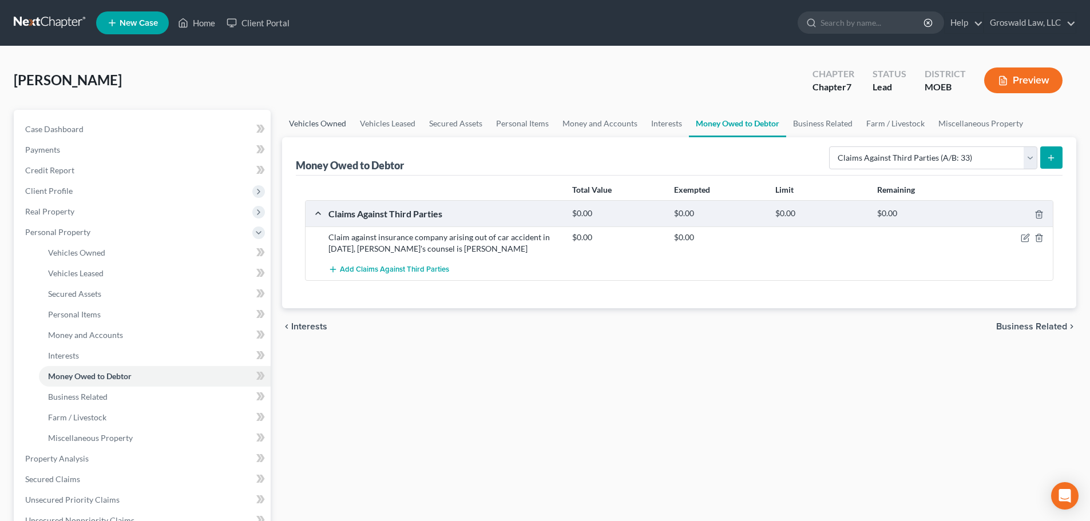
click at [327, 126] on link "Vehicles Owned" at bounding box center [317, 123] width 71 height 27
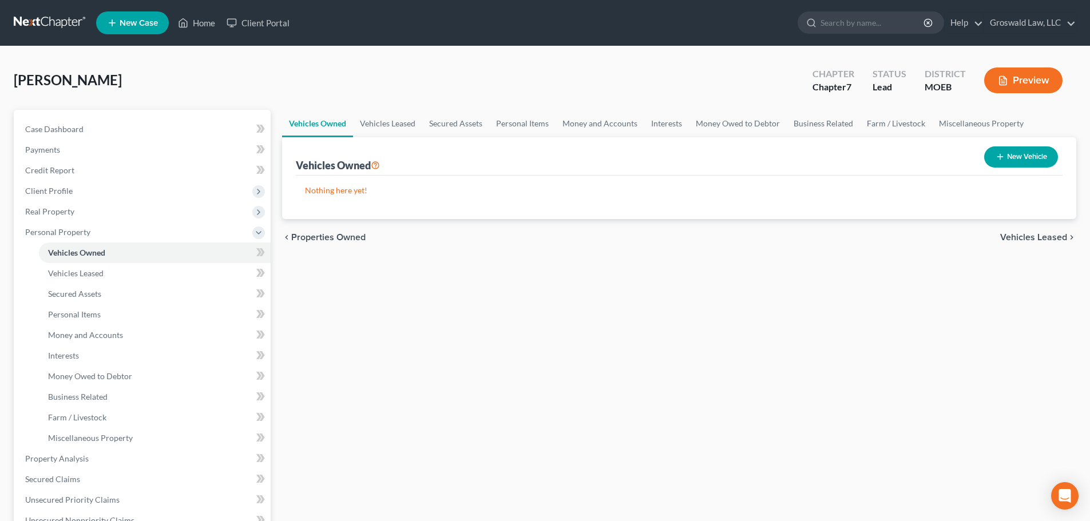
click at [1028, 158] on button "New Vehicle" at bounding box center [1021, 156] width 74 height 21
select select "0"
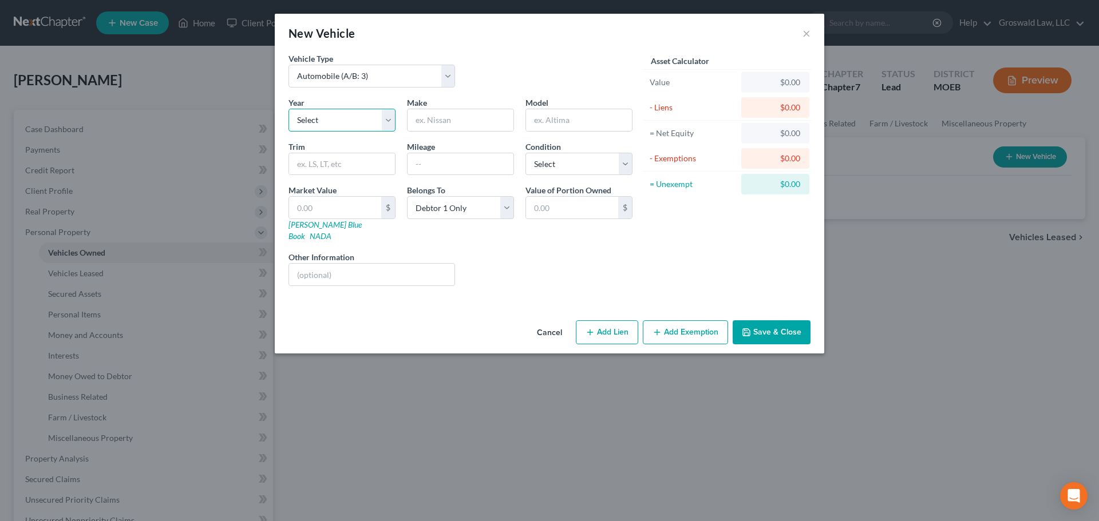
click at [316, 125] on select "Select 2026 2025 2024 2023 2022 2021 2020 2019 2018 2017 2016 2015 2014 2013 20…" at bounding box center [341, 120] width 107 height 23
select select "11"
click at [288, 109] on select "Select 2026 2025 2024 2023 2022 2021 2020 2019 2018 2017 2016 2015 2014 2013 20…" at bounding box center [341, 120] width 107 height 23
click at [449, 123] on input "text" at bounding box center [460, 120] width 106 height 22
type input "[PERSON_NAME]"
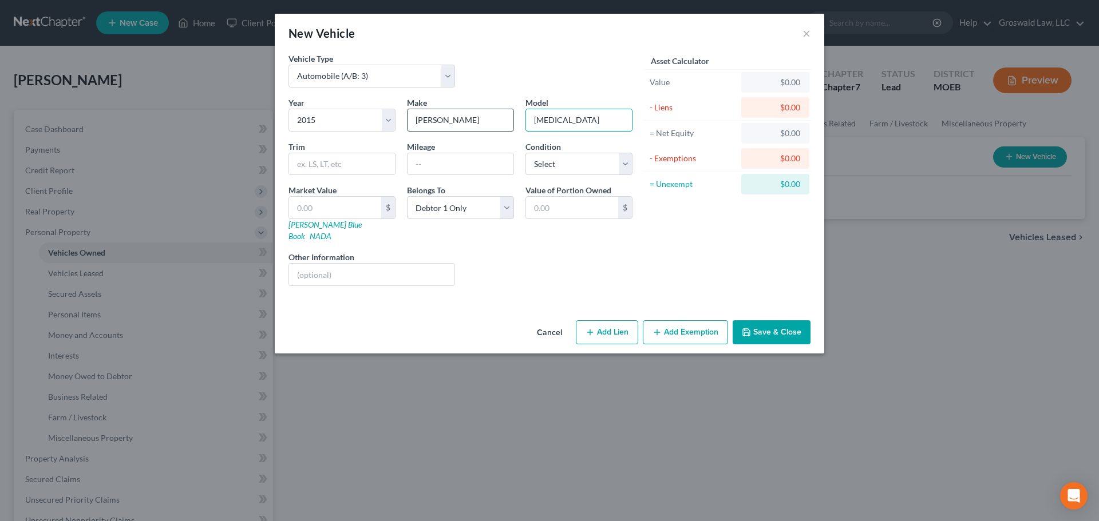
type input "[MEDICAL_DATA]"
type input "140,000"
click at [350, 209] on input "text" at bounding box center [335, 208] width 92 height 22
type input "1"
type input "1.00"
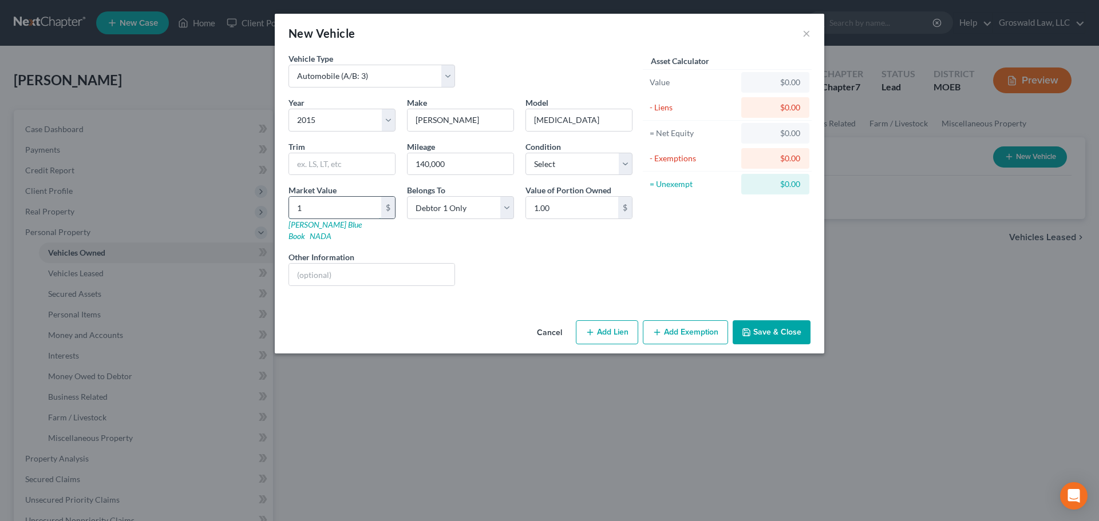
type input "19"
type input "19.00"
type input "190"
type input "190.00"
type input "1900"
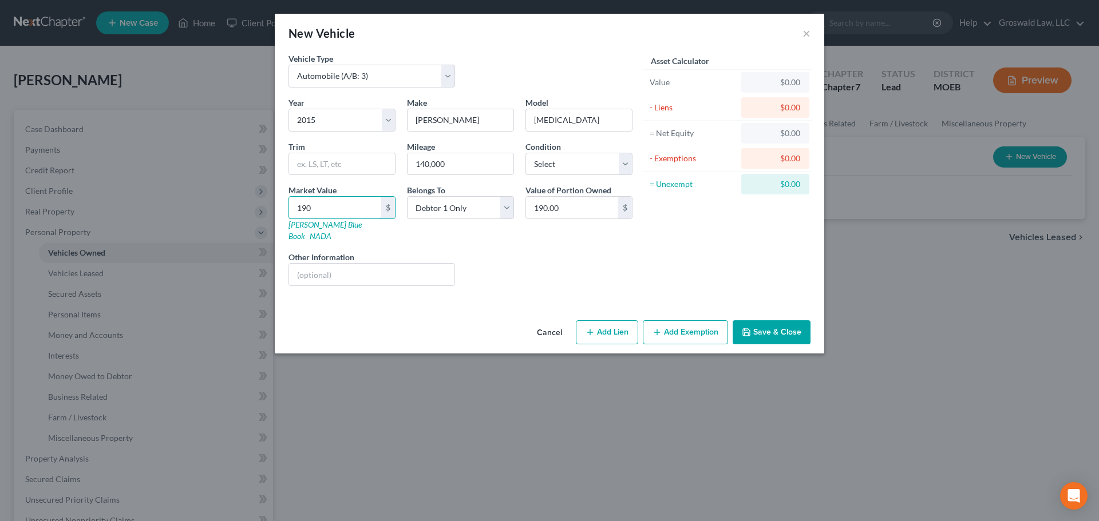
type input "1,900.00"
type input "1,900"
click at [681, 324] on button "Add Exemption" at bounding box center [685, 332] width 85 height 24
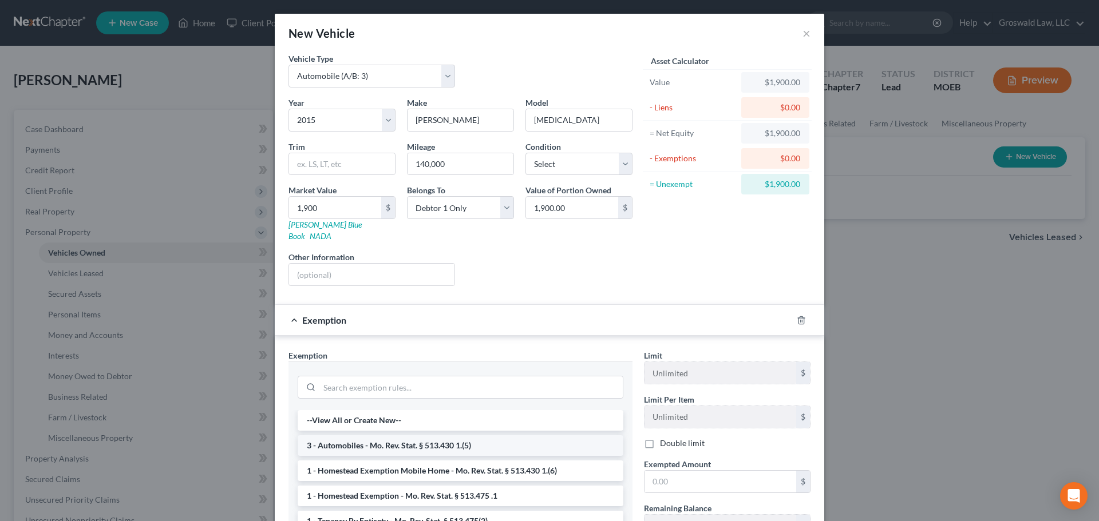
click at [387, 435] on li "3 - Automobiles - Mo. Rev. Stat. § 513.430 1.(5)" at bounding box center [461, 445] width 326 height 21
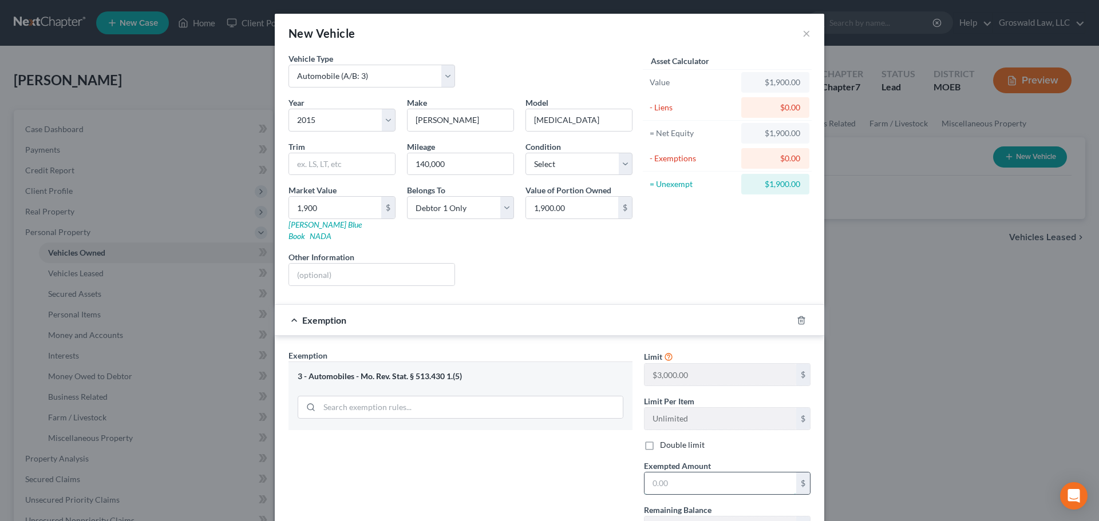
click at [718, 478] on input "text" at bounding box center [720, 484] width 152 height 22
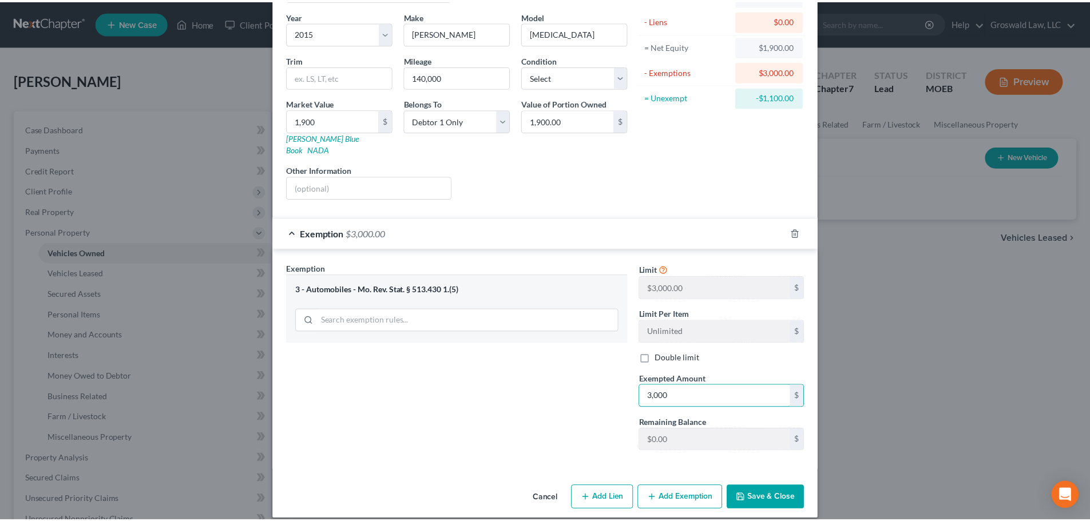
scroll to position [88, 0]
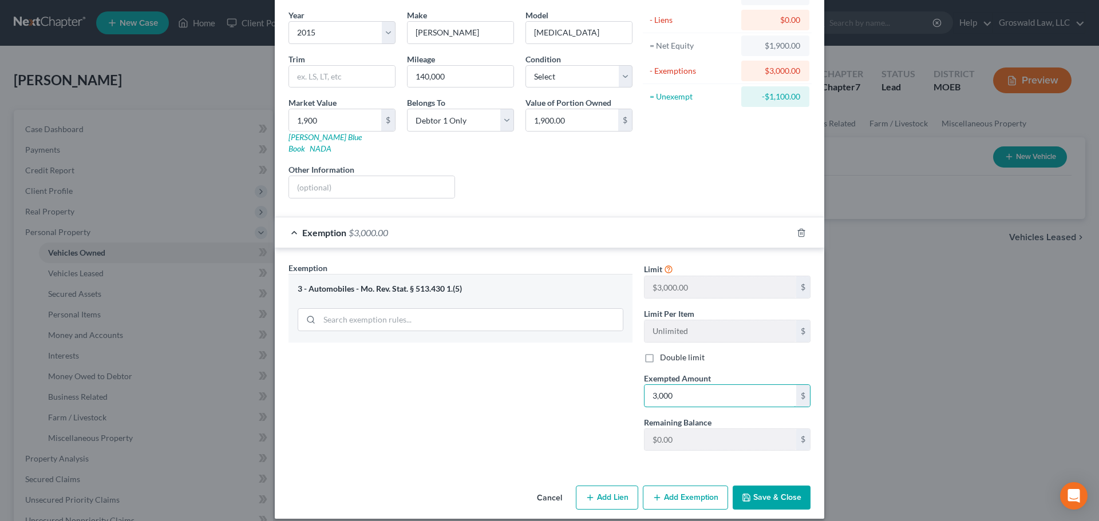
type input "3,000"
click at [759, 492] on button "Save & Close" at bounding box center [771, 498] width 78 height 24
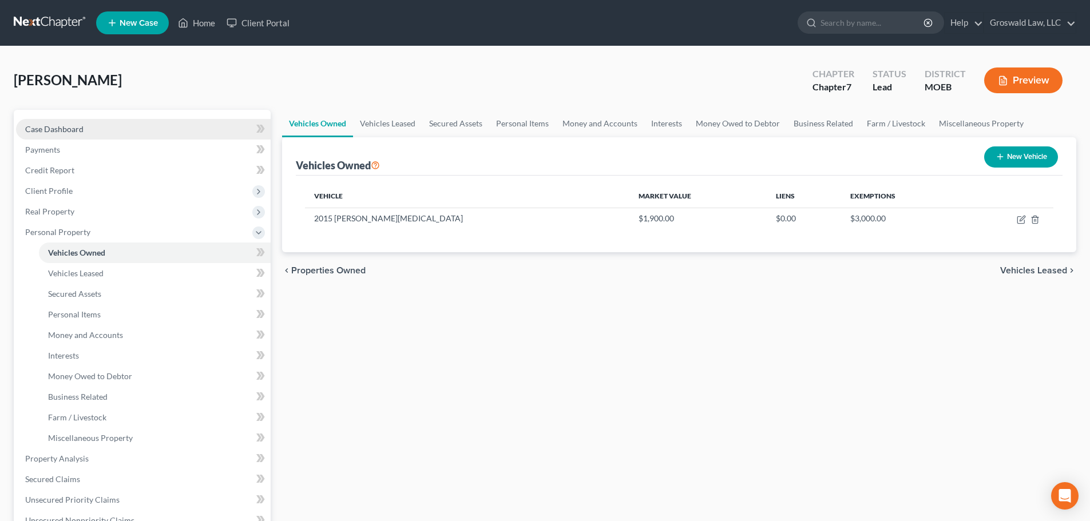
click at [150, 124] on link "Case Dashboard" at bounding box center [143, 129] width 255 height 21
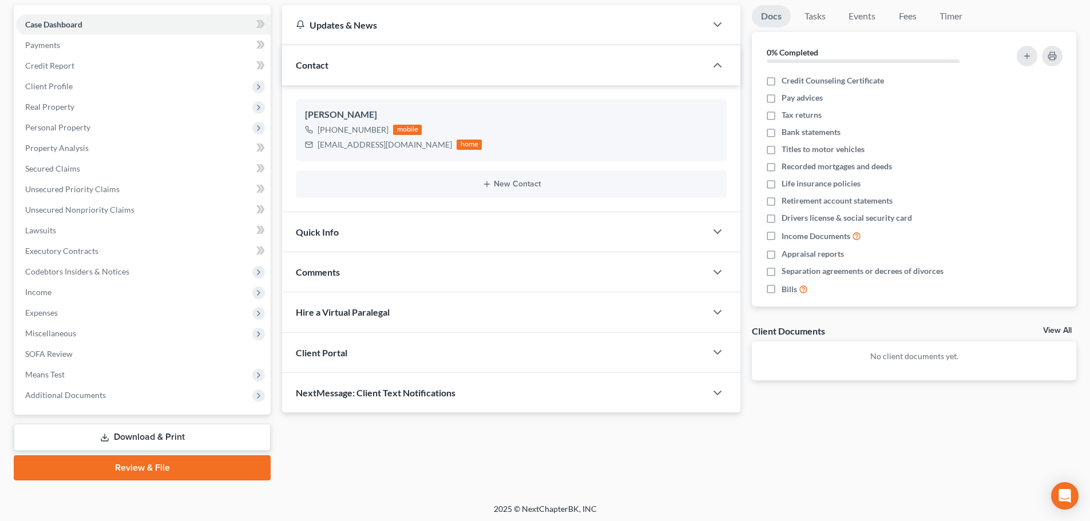
scroll to position [108, 0]
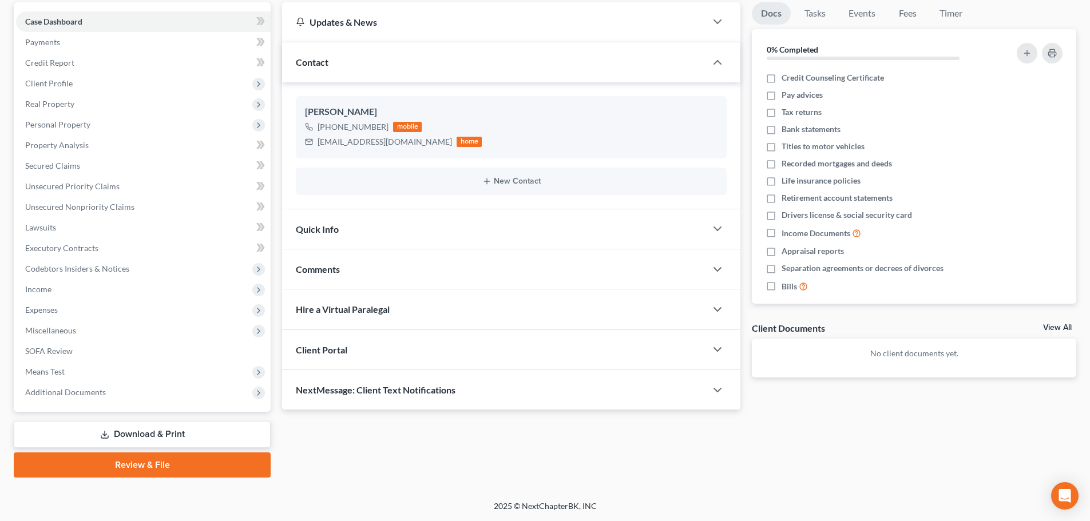
click at [355, 272] on div "Comments" at bounding box center [494, 268] width 424 height 39
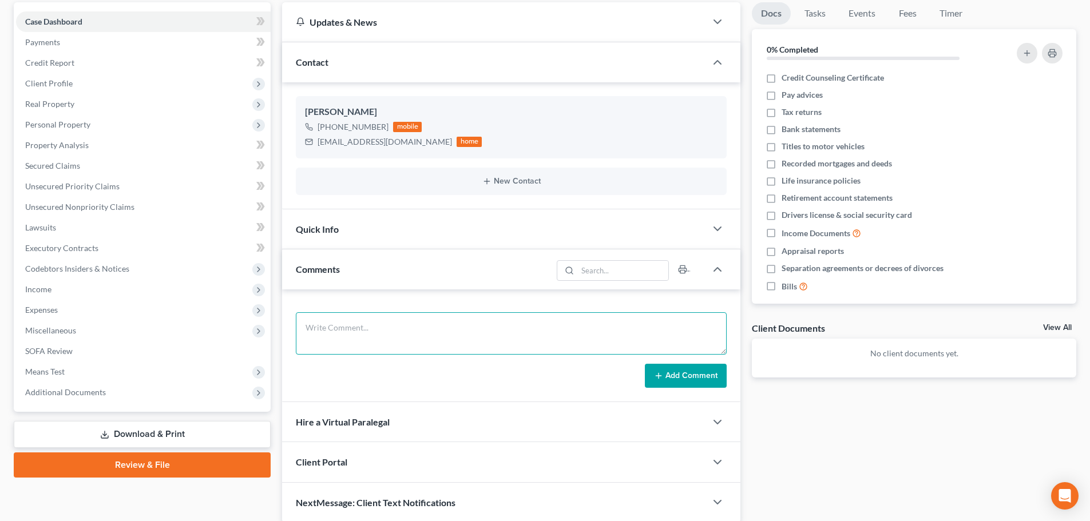
drag, startPoint x: 378, startPoint y: 335, endPoint x: 398, endPoint y: 328, distance: 21.2
click at [379, 335] on textarea at bounding box center [511, 333] width 431 height 42
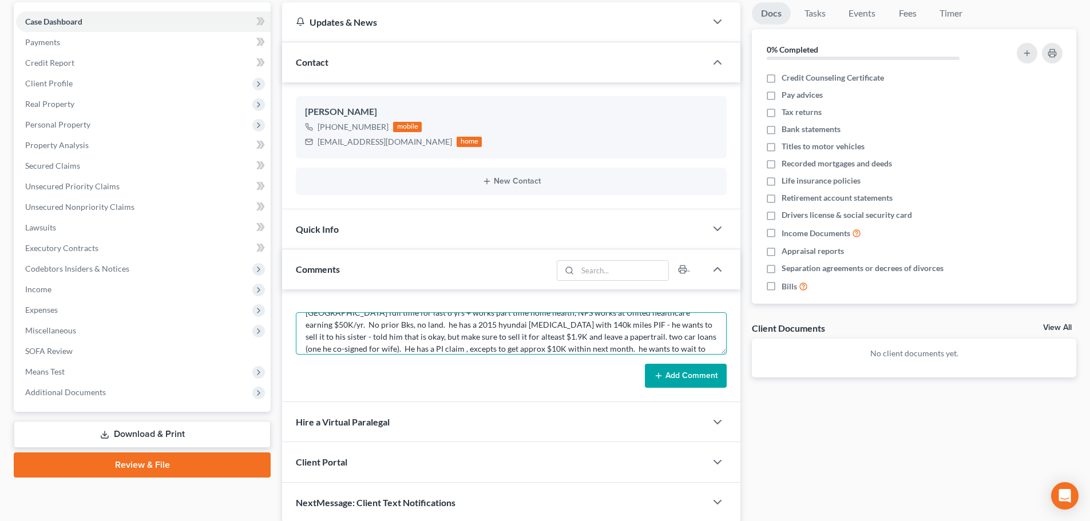
scroll to position [39, 0]
type textarea "[DATE] - spoke via phone, married but wife not filing, no kids, likely ch13 b/c…"
drag, startPoint x: 667, startPoint y: 373, endPoint x: 675, endPoint y: 369, distance: 9.0
click at [668, 371] on button "Add Comment" at bounding box center [686, 376] width 82 height 24
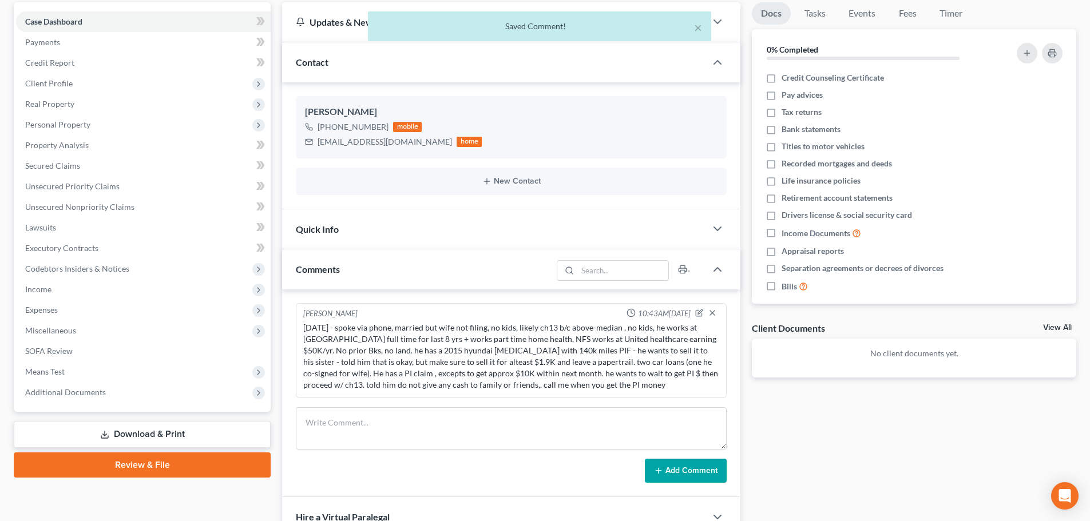
scroll to position [0, 0]
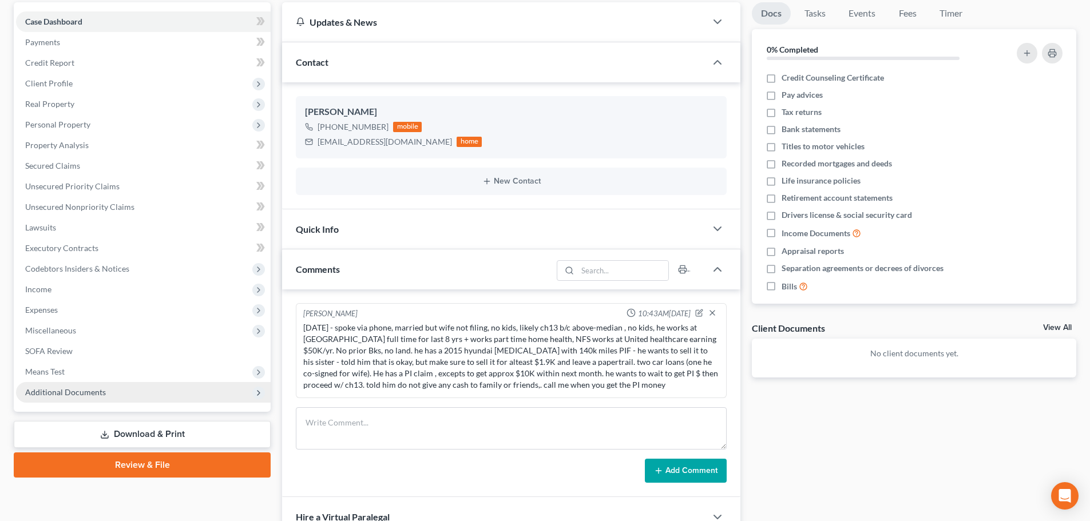
click at [122, 389] on span "Additional Documents" at bounding box center [143, 392] width 255 height 21
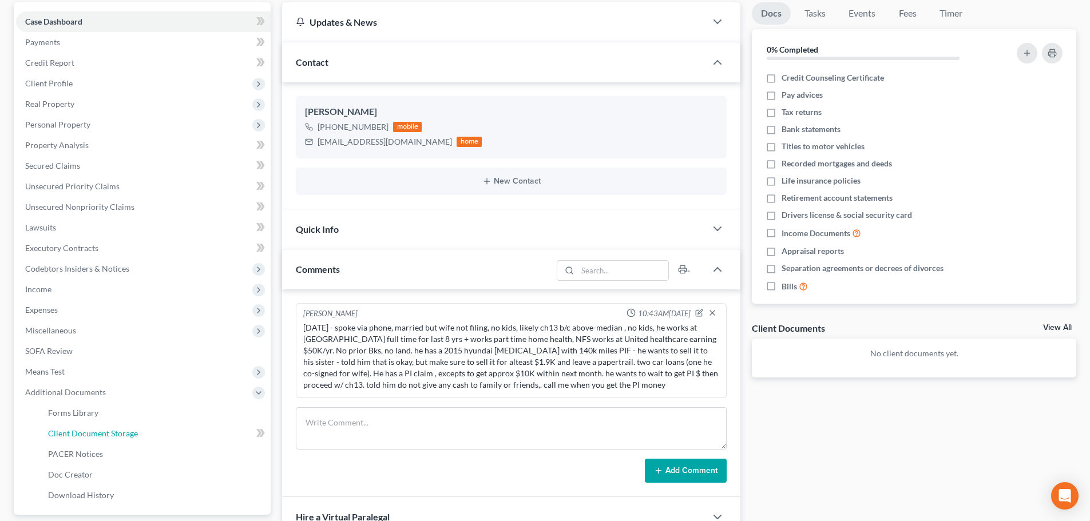
drag, startPoint x: 133, startPoint y: 427, endPoint x: 492, endPoint y: 322, distance: 374.3
click at [133, 427] on link "Client Document Storage" at bounding box center [155, 433] width 232 height 21
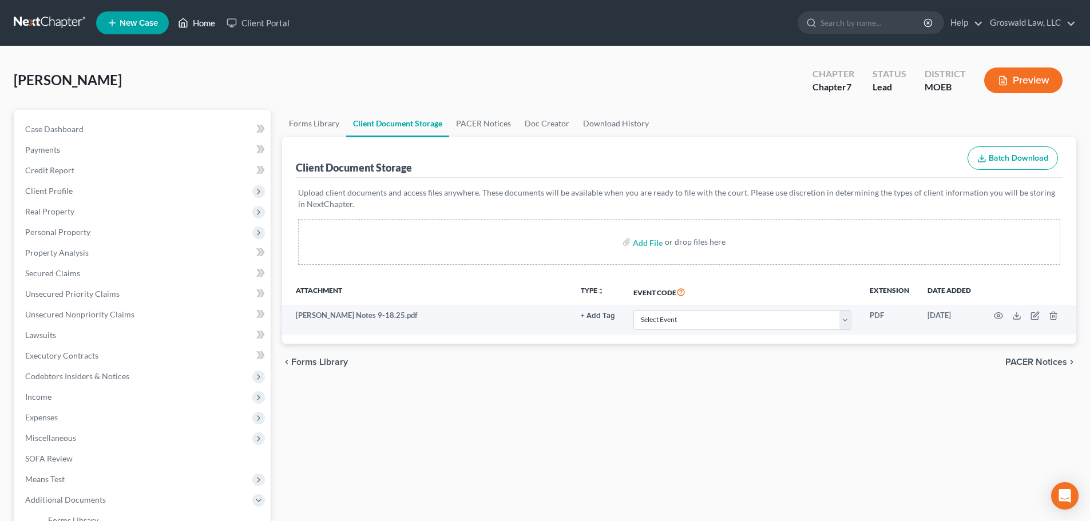
click at [209, 21] on link "Home" at bounding box center [196, 23] width 49 height 21
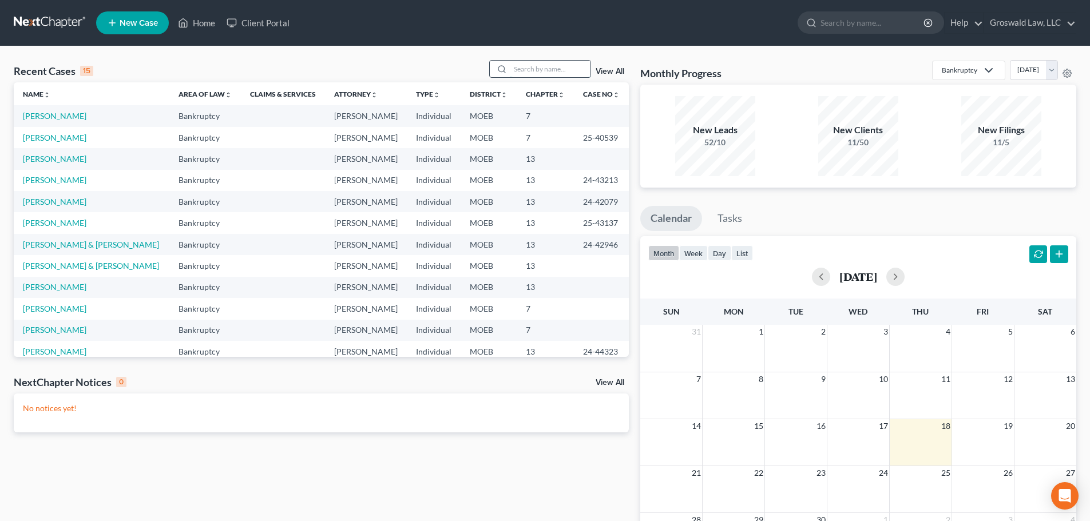
click at [577, 73] on input "search" at bounding box center [550, 69] width 80 height 17
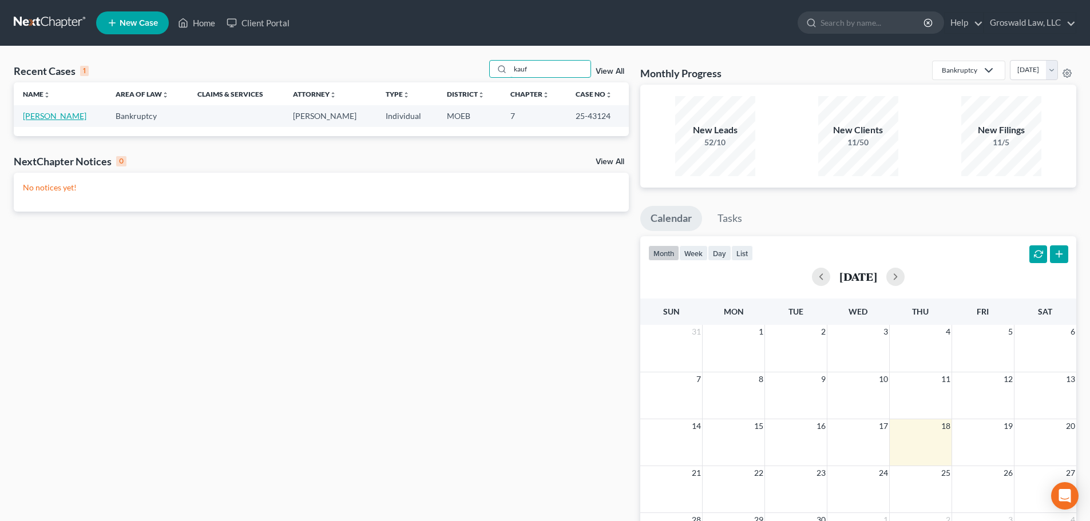
type input "kauf"
click at [39, 115] on link "[PERSON_NAME]" at bounding box center [55, 116] width 64 height 10
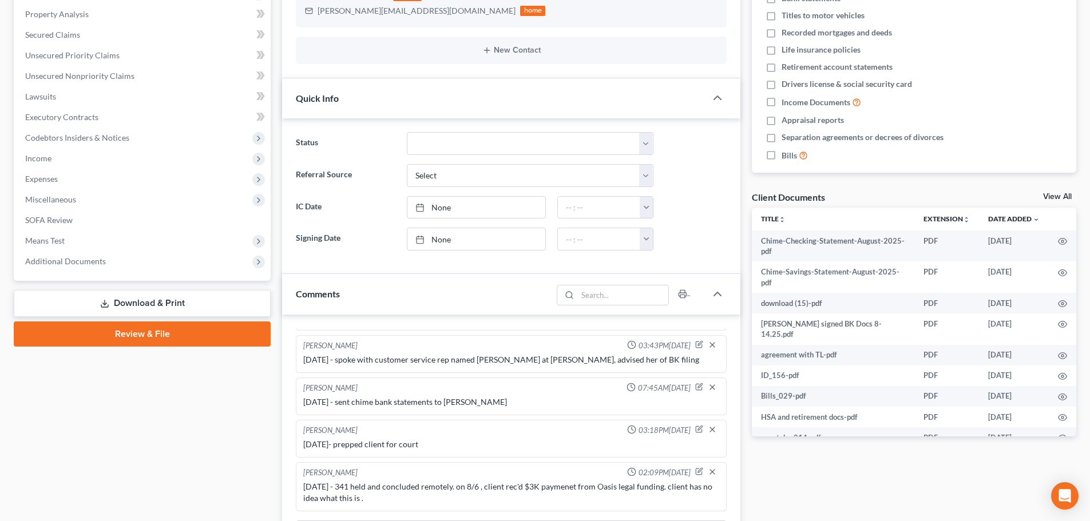
scroll to position [343, 0]
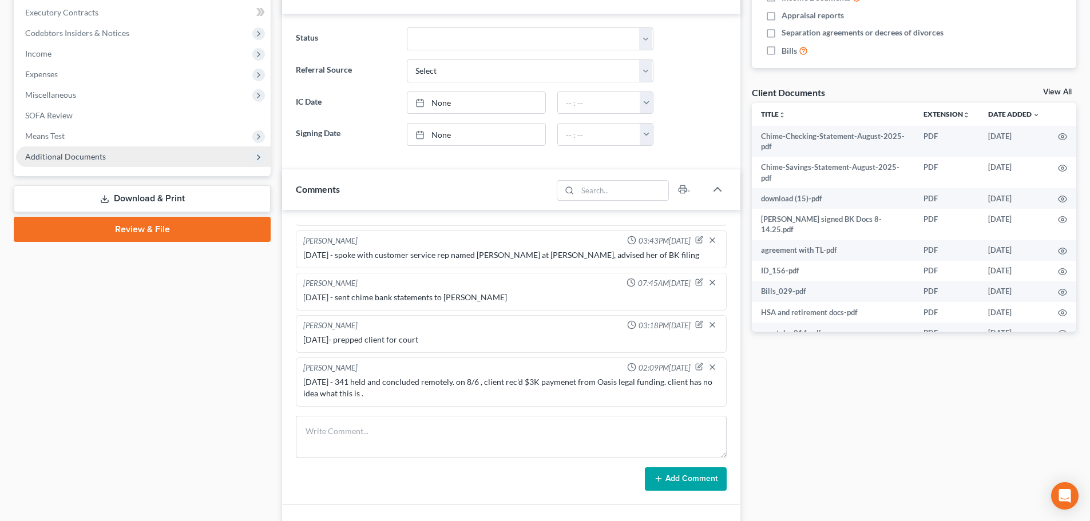
click at [101, 156] on span "Additional Documents" at bounding box center [65, 157] width 81 height 10
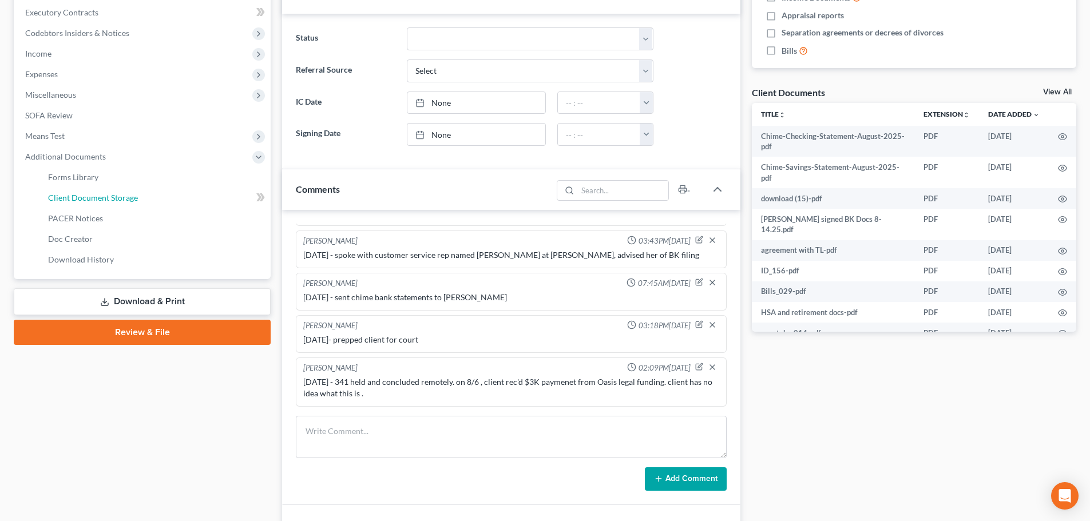
drag, startPoint x: 114, startPoint y: 202, endPoint x: 2, endPoint y: 213, distance: 112.7
click at [114, 201] on span "Client Document Storage" at bounding box center [93, 198] width 90 height 10
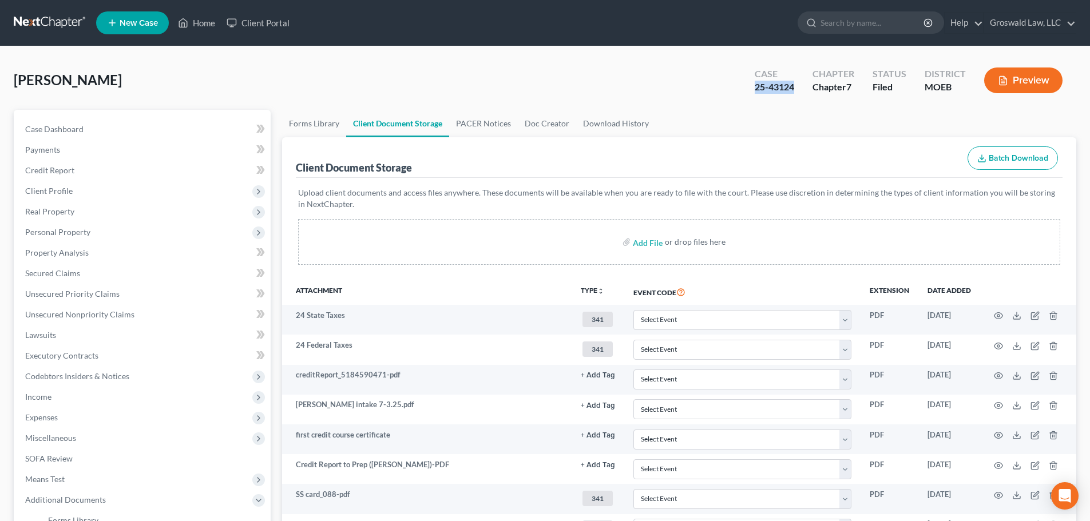
drag, startPoint x: 757, startPoint y: 88, endPoint x: 798, endPoint y: 93, distance: 41.0
click at [798, 93] on div "Case 25-43124" at bounding box center [775, 82] width 58 height 34
copy div "25-43124"
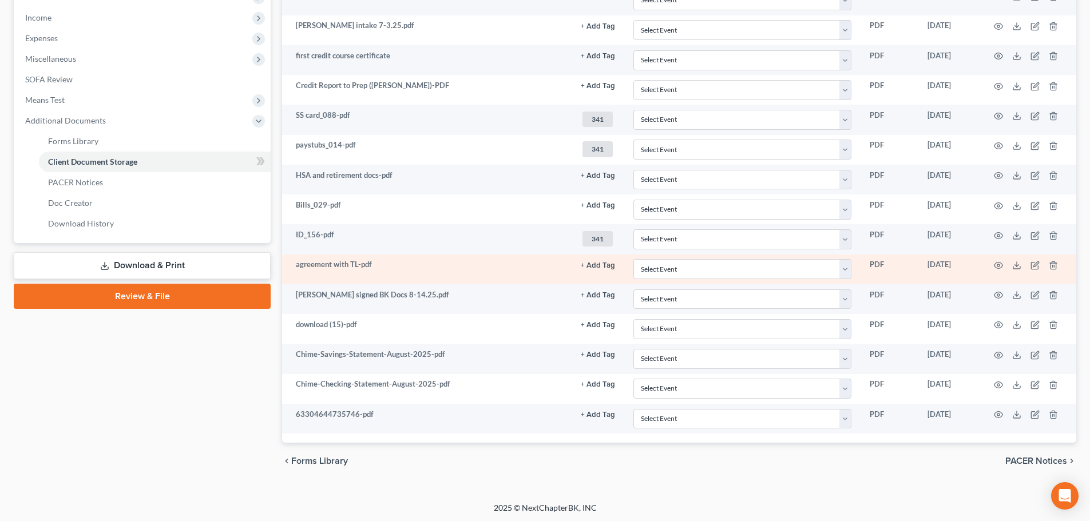
scroll to position [381, 0]
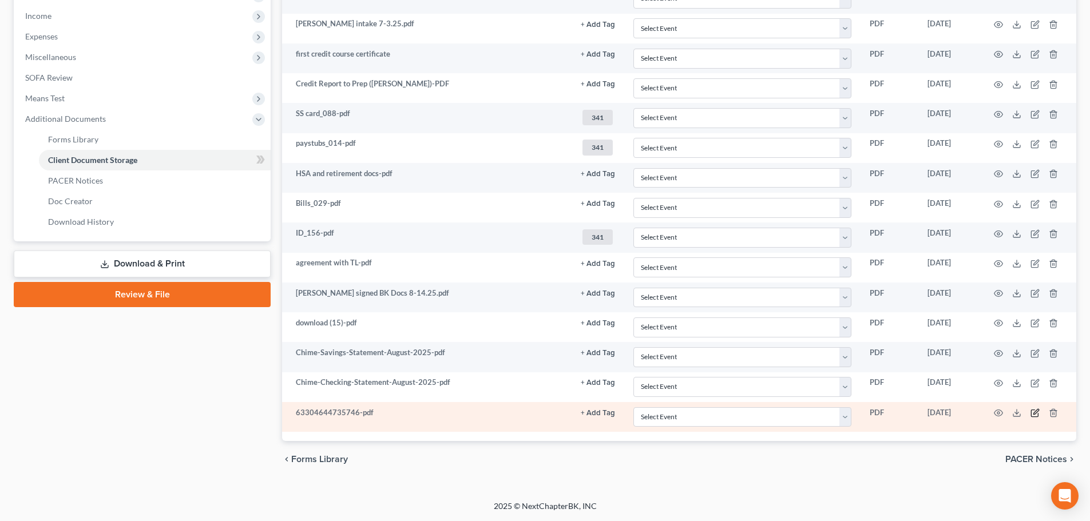
click at [1037, 413] on icon "button" at bounding box center [1035, 411] width 5 height 5
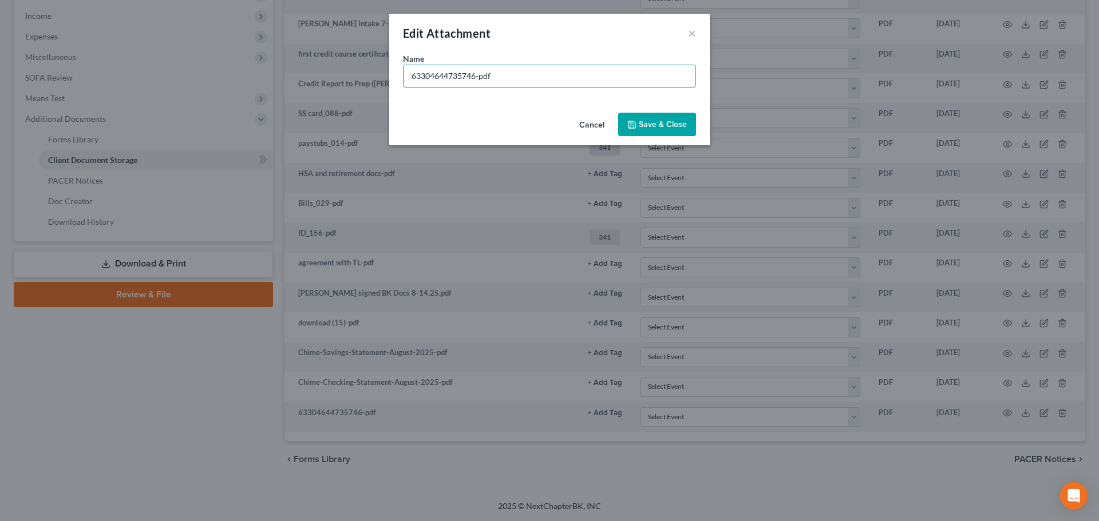
drag, startPoint x: 476, startPoint y: 74, endPoint x: 373, endPoint y: 58, distance: 103.6
click at [323, 79] on div "Edit Attachment × Name * 63304644735746-pdf Cancel Save & Close" at bounding box center [549, 260] width 1099 height 521
type input "Bank statemetn emailed to [PERSON_NAME] [DATE]-pdf"
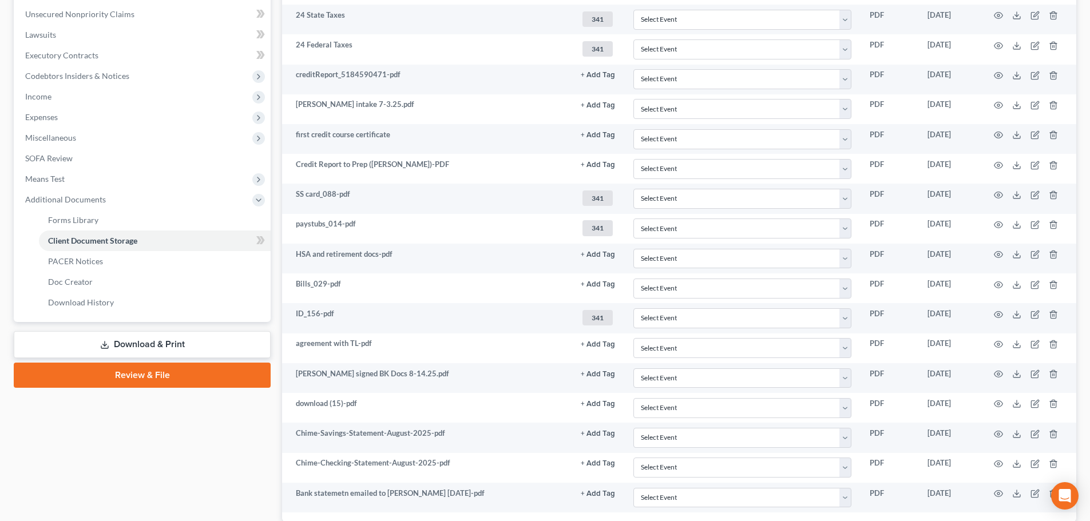
scroll to position [0, 0]
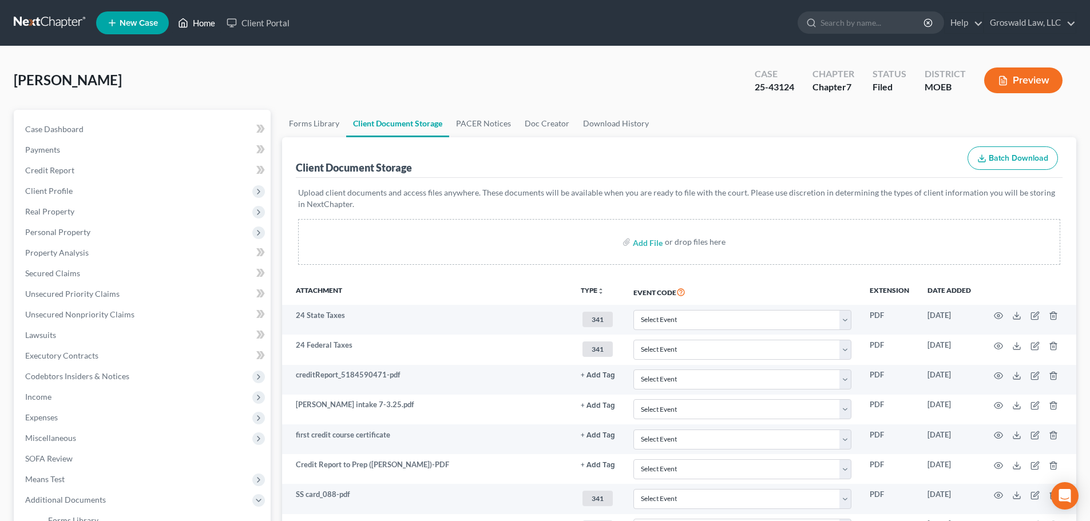
click at [204, 23] on link "Home" at bounding box center [196, 23] width 49 height 21
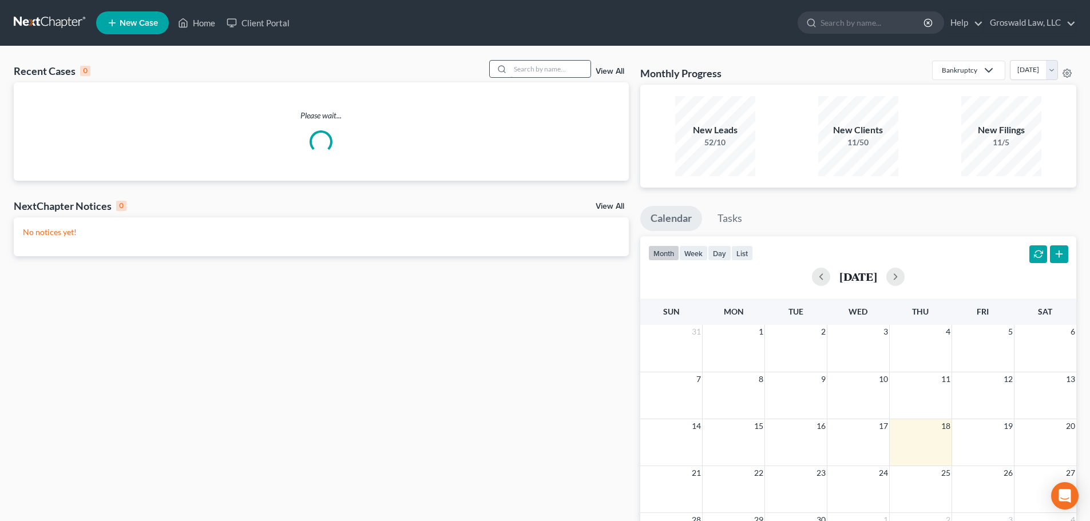
click at [564, 70] on input "search" at bounding box center [550, 69] width 80 height 17
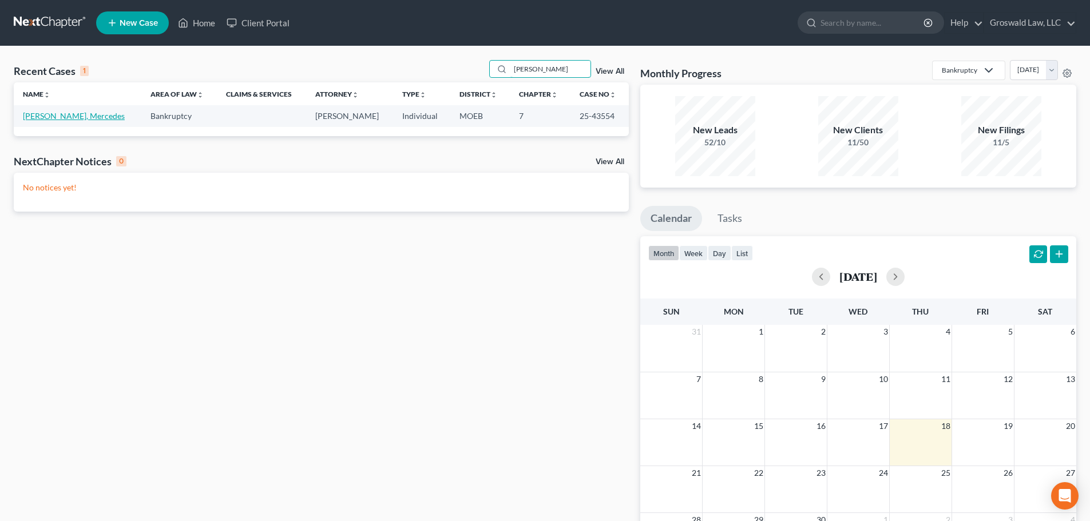
type input "[PERSON_NAME]"
click at [55, 118] on link "[PERSON_NAME], Mercedes" at bounding box center [74, 116] width 102 height 10
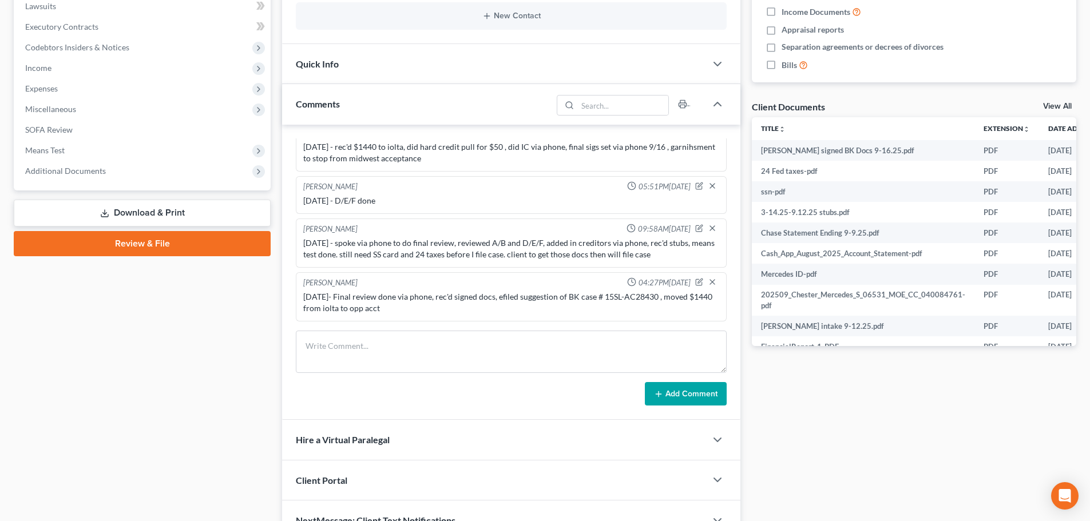
scroll to position [343, 0]
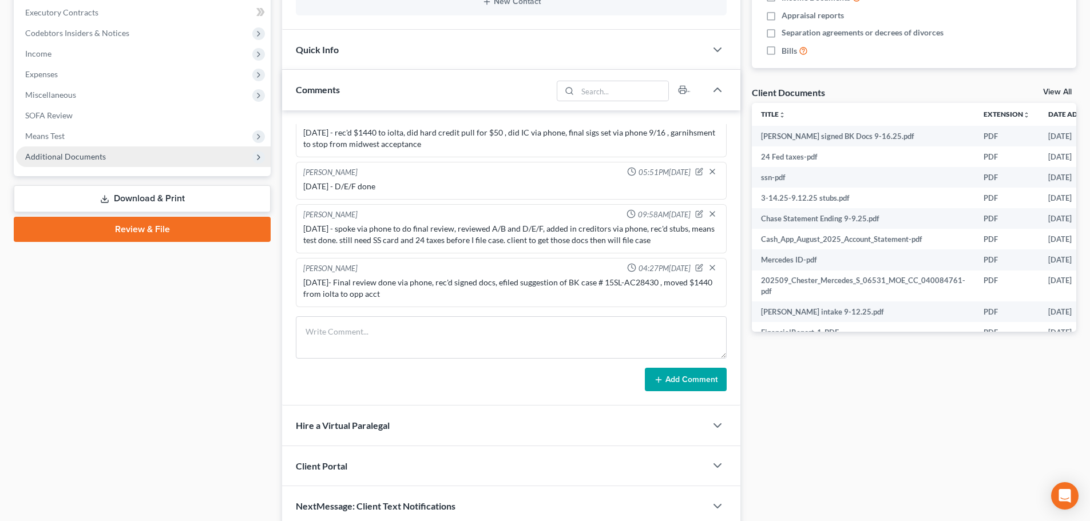
drag, startPoint x: 100, startPoint y: 156, endPoint x: 115, endPoint y: 159, distance: 15.2
click at [100, 156] on span "Additional Documents" at bounding box center [65, 157] width 81 height 10
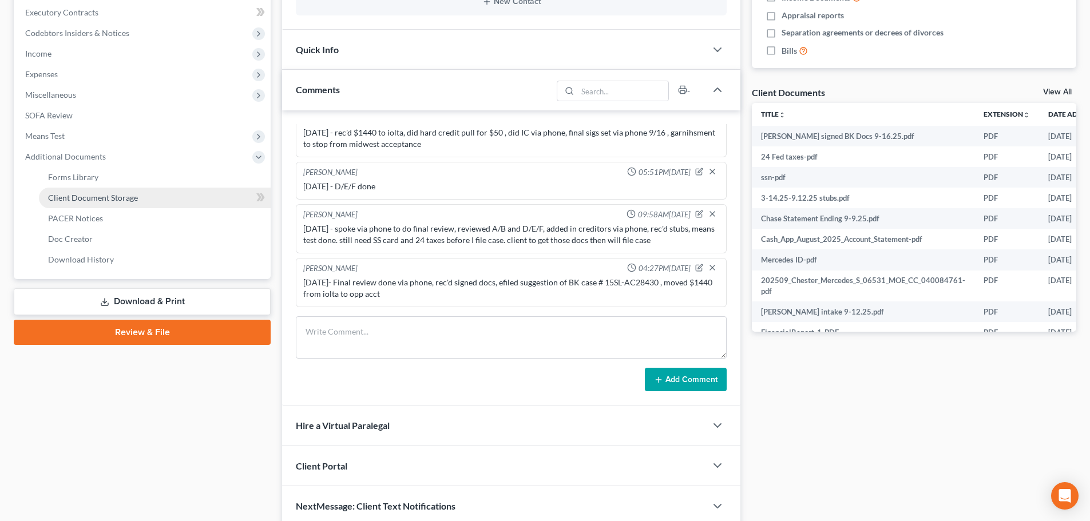
click at [156, 198] on link "Client Document Storage" at bounding box center [155, 198] width 232 height 21
